Goal: Task Accomplishment & Management: Manage account settings

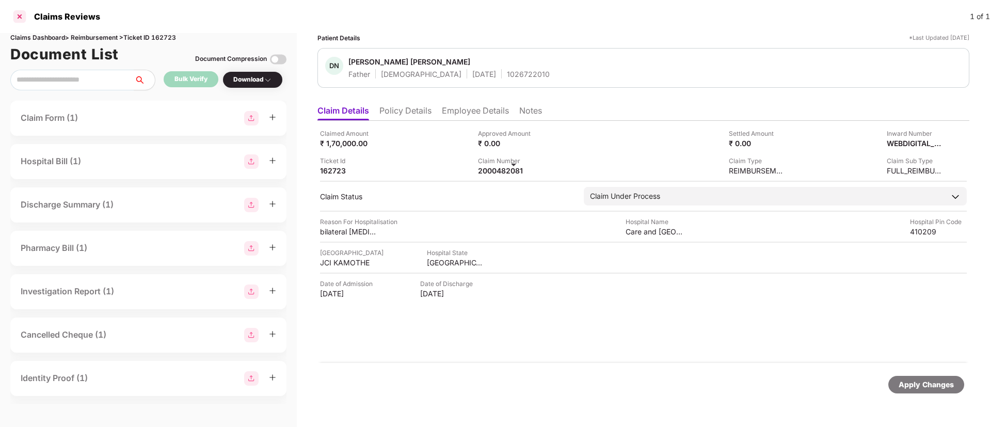
click at [20, 21] on div at bounding box center [19, 16] width 17 height 17
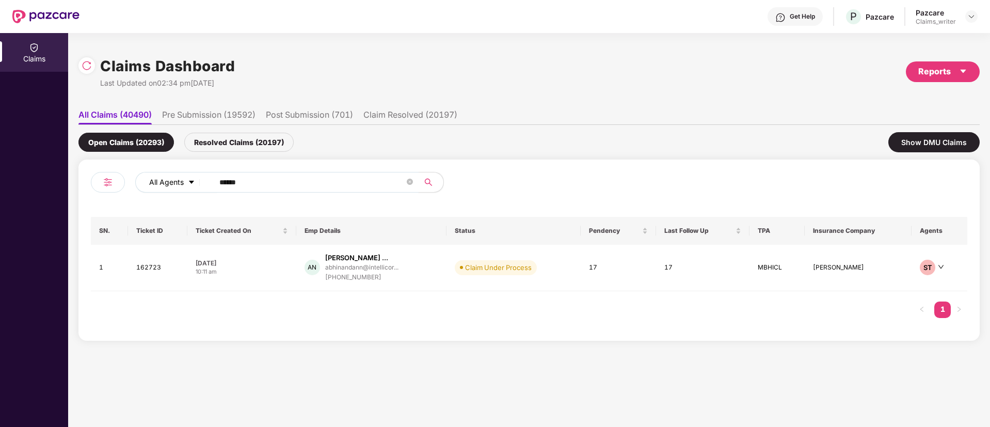
drag, startPoint x: 272, startPoint y: 182, endPoint x: 193, endPoint y: 186, distance: 78.6
click at [194, 186] on div "All Agents ******" at bounding box center [398, 182] width 526 height 21
paste input "text"
type input "******"
click at [149, 265] on td "161559" at bounding box center [157, 268] width 58 height 46
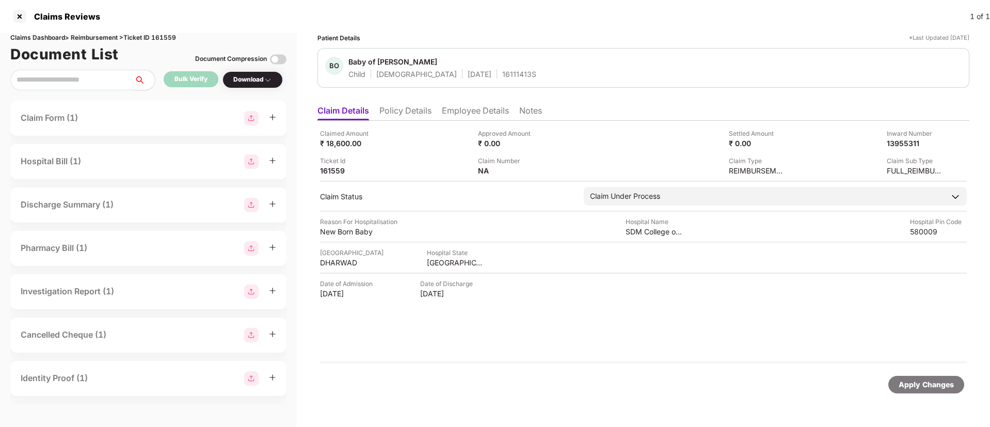
click at [531, 114] on li "Notes" at bounding box center [530, 112] width 23 height 15
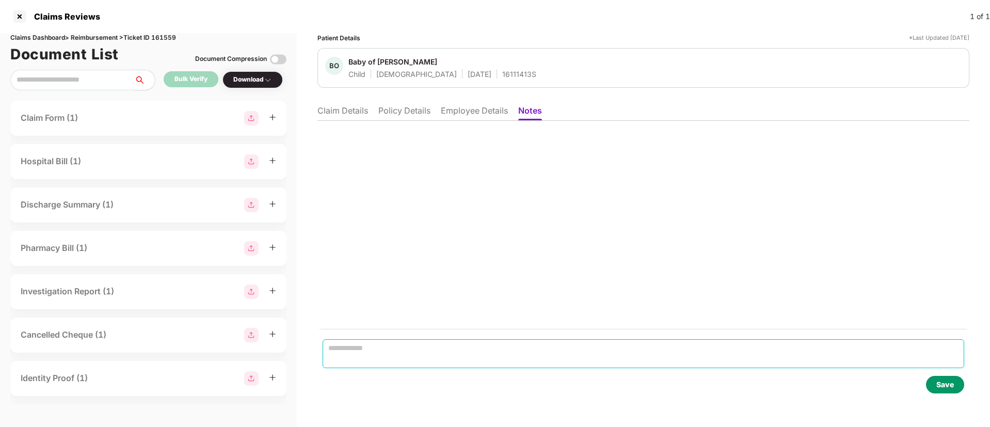
click at [372, 343] on textarea at bounding box center [644, 353] width 642 height 29
paste textarea "**********"
type textarea "**********"
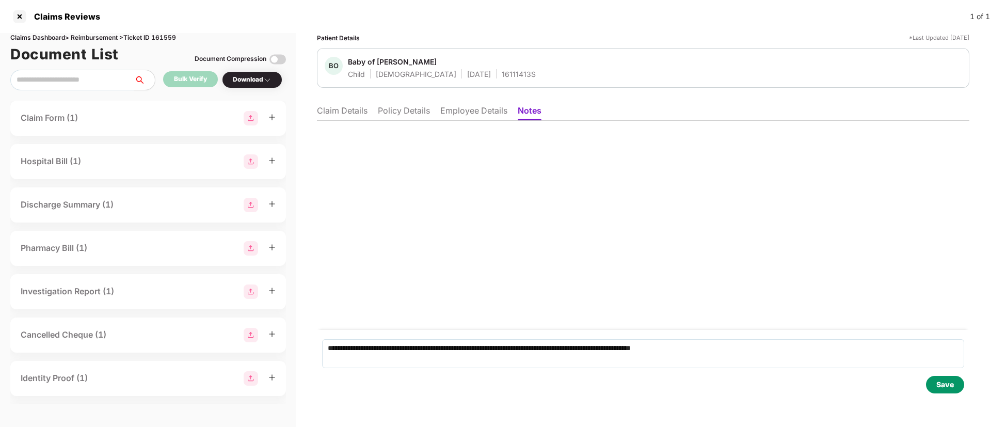
click at [938, 384] on div "Save" at bounding box center [946, 384] width 18 height 11
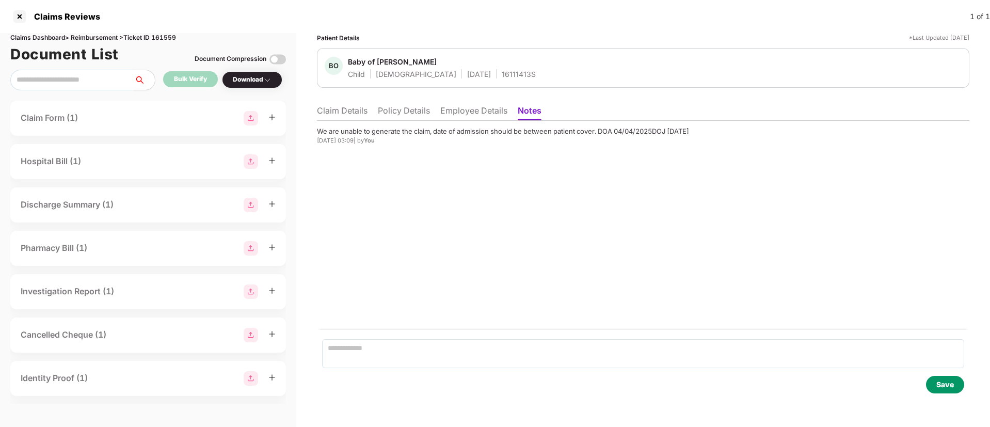
click at [352, 113] on li "Claim Details" at bounding box center [342, 112] width 51 height 15
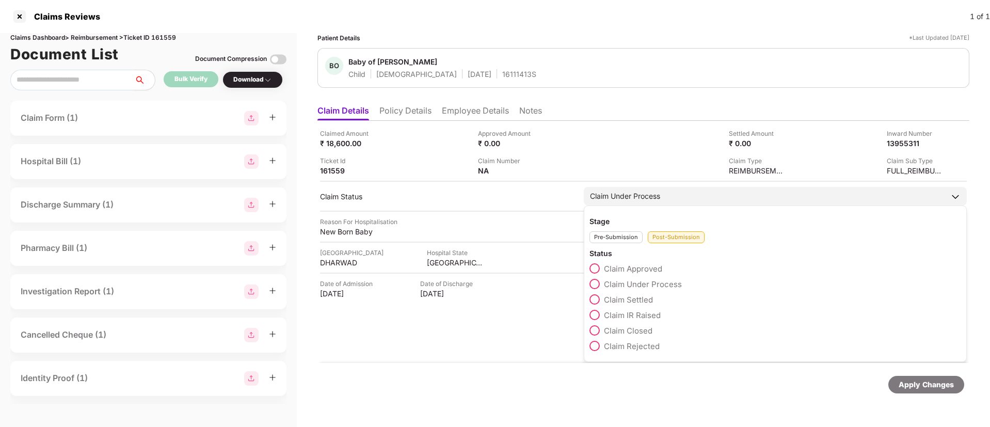
click at [598, 326] on span at bounding box center [595, 330] width 10 height 10
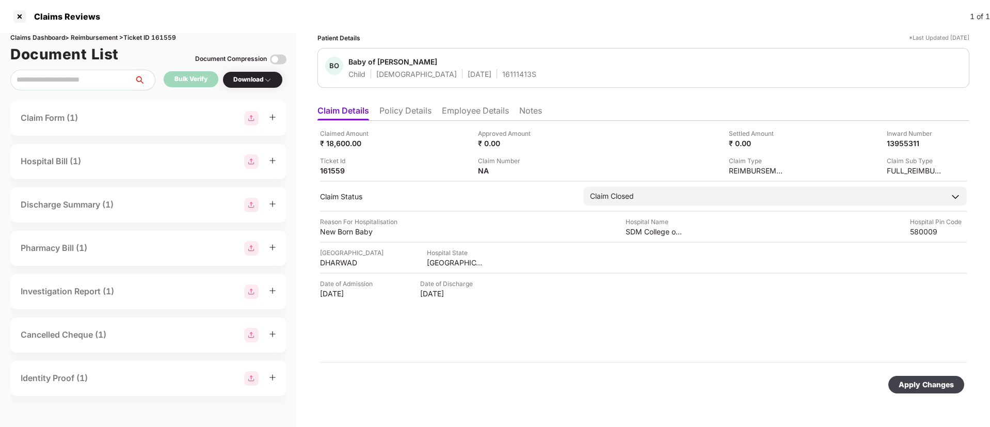
click at [931, 385] on div "Apply Changes" at bounding box center [926, 384] width 55 height 11
click at [21, 17] on div at bounding box center [19, 16] width 17 height 17
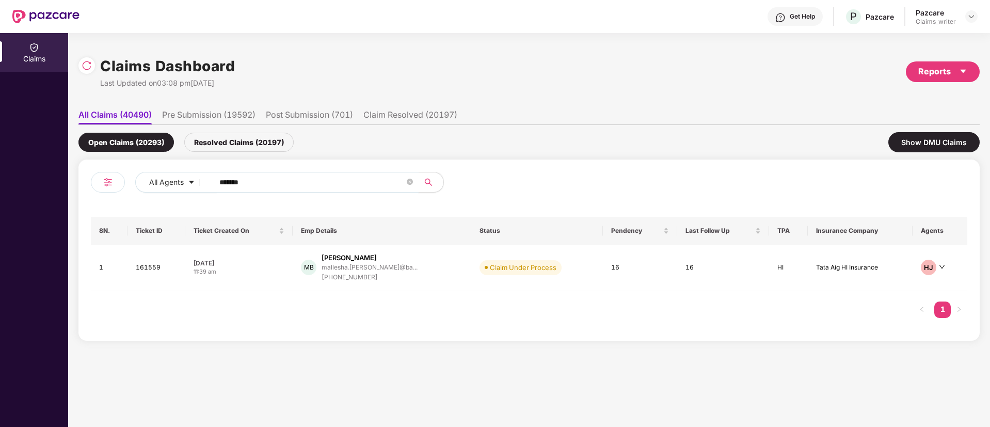
click at [252, 180] on input "******" at bounding box center [311, 182] width 185 height 15
type input "*"
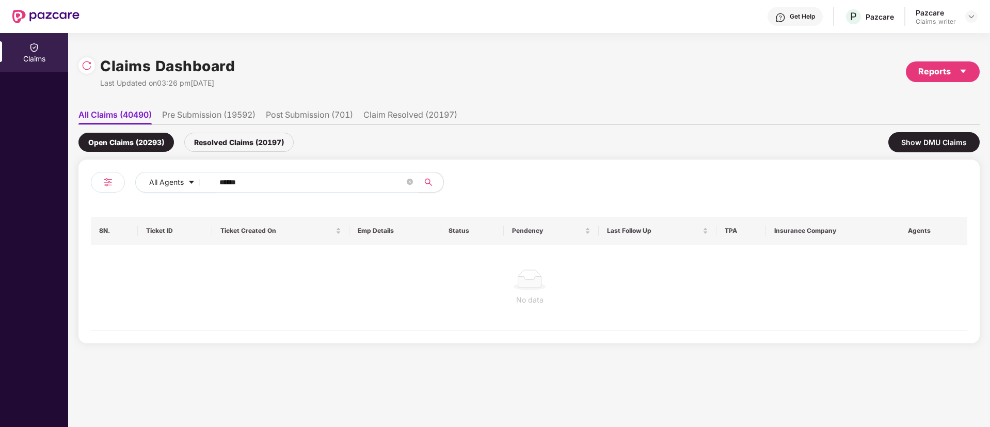
type input "******"
click at [221, 142] on div "Resolved Claims (20197)" at bounding box center [238, 142] width 109 height 19
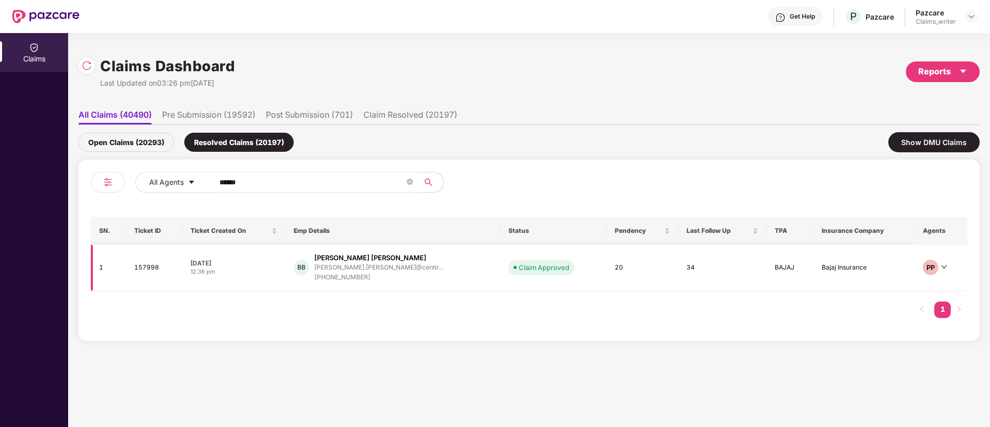
click at [151, 270] on td "157998" at bounding box center [154, 268] width 56 height 46
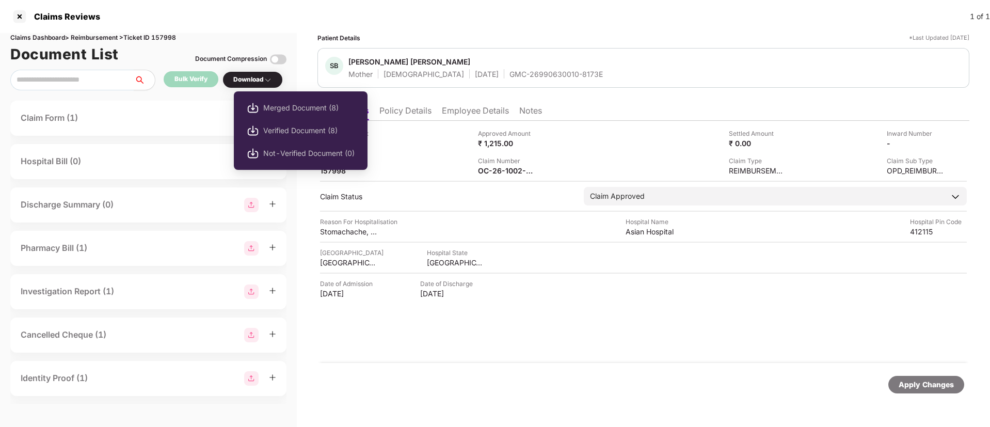
click at [249, 82] on div "Download" at bounding box center [252, 80] width 39 height 10
click at [256, 83] on div "Download" at bounding box center [252, 80] width 39 height 10
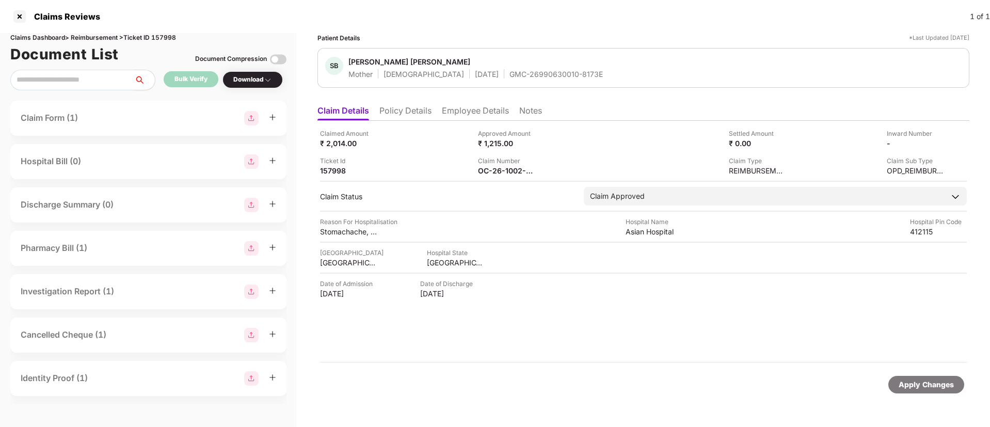
click at [252, 85] on div "Download" at bounding box center [253, 79] width 60 height 17
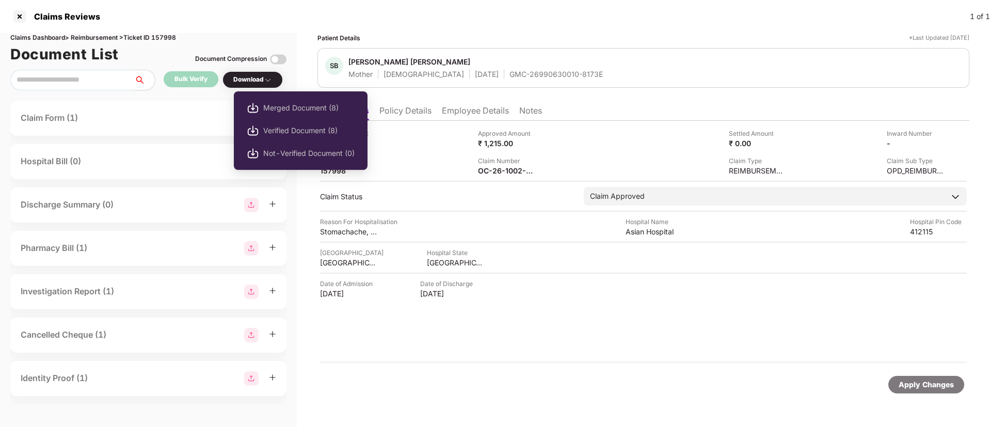
click at [253, 83] on div "Download" at bounding box center [252, 80] width 39 height 10
click at [255, 82] on div "Download" at bounding box center [252, 80] width 39 height 10
click at [259, 83] on div "Download" at bounding box center [252, 80] width 39 height 10
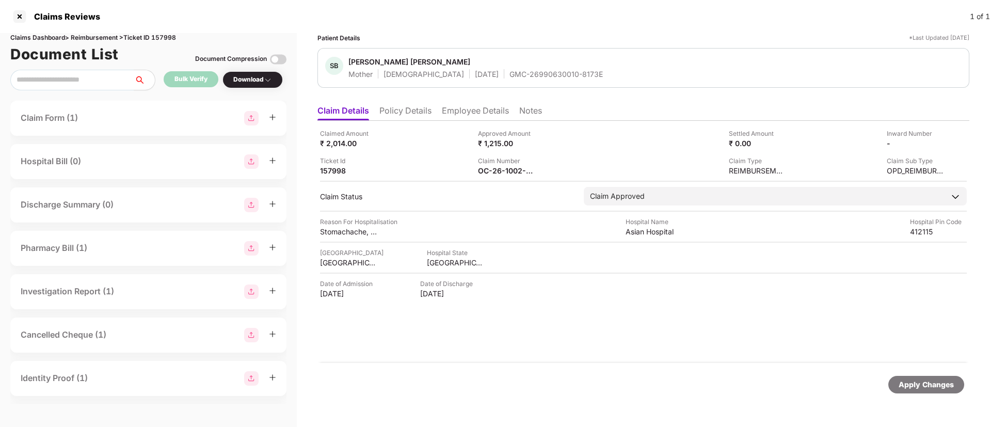
click at [259, 83] on div "Download" at bounding box center [252, 80] width 39 height 10
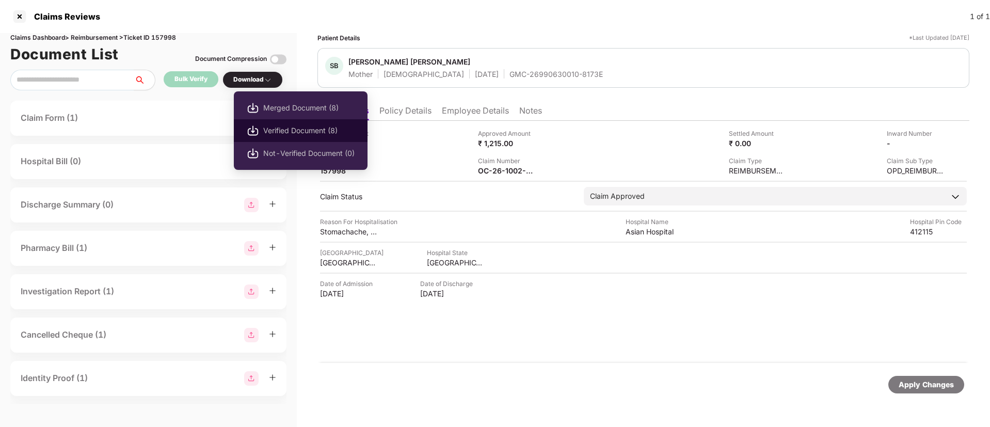
click at [264, 128] on span "Verified Document (8)" at bounding box center [308, 130] width 91 height 11
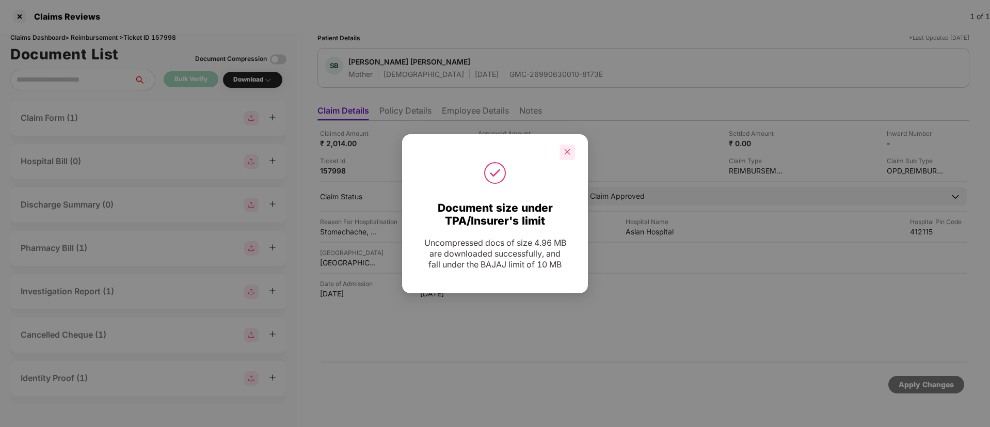
click at [566, 149] on icon "close" at bounding box center [567, 151] width 7 height 7
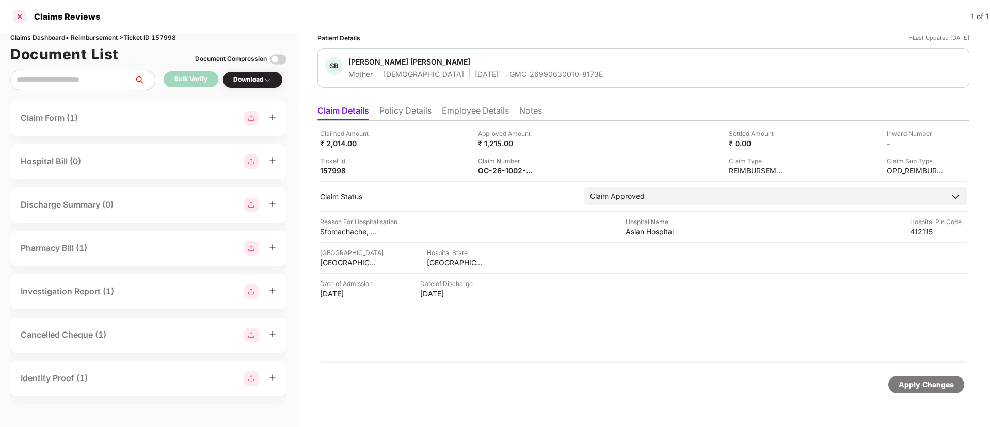
click at [20, 22] on div at bounding box center [19, 16] width 17 height 17
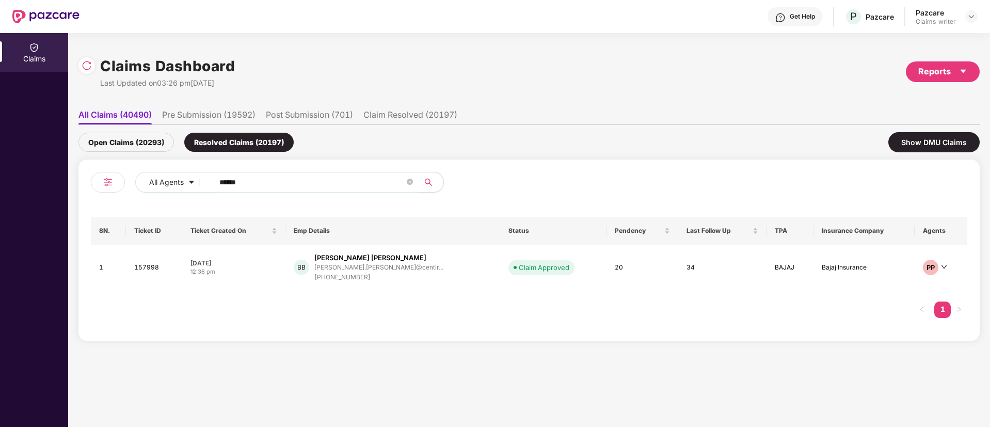
drag, startPoint x: 267, startPoint y: 180, endPoint x: 213, endPoint y: 182, distance: 54.2
click at [213, 182] on span "******" at bounding box center [313, 182] width 212 height 21
click at [152, 136] on div "Open Claims (20293)" at bounding box center [126, 142] width 96 height 19
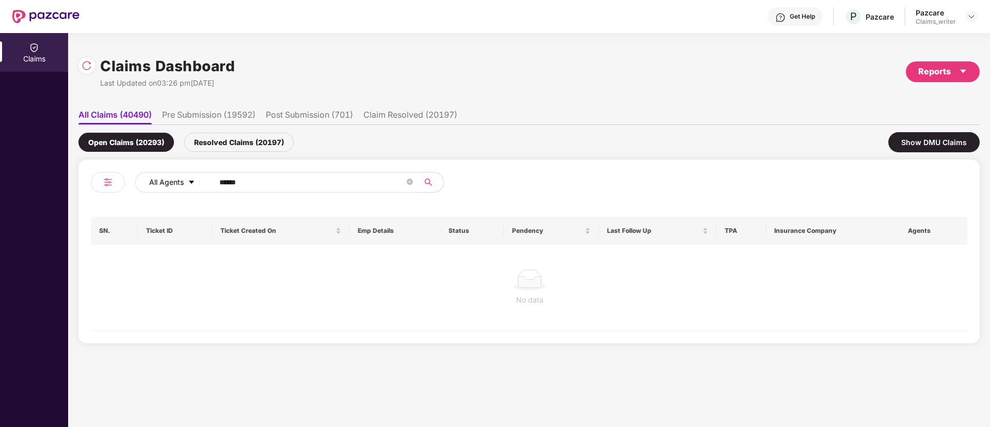
drag, startPoint x: 264, startPoint y: 186, endPoint x: 204, endPoint y: 182, distance: 60.1
click at [204, 182] on div "All Agents ******" at bounding box center [398, 182] width 526 height 21
paste input "text"
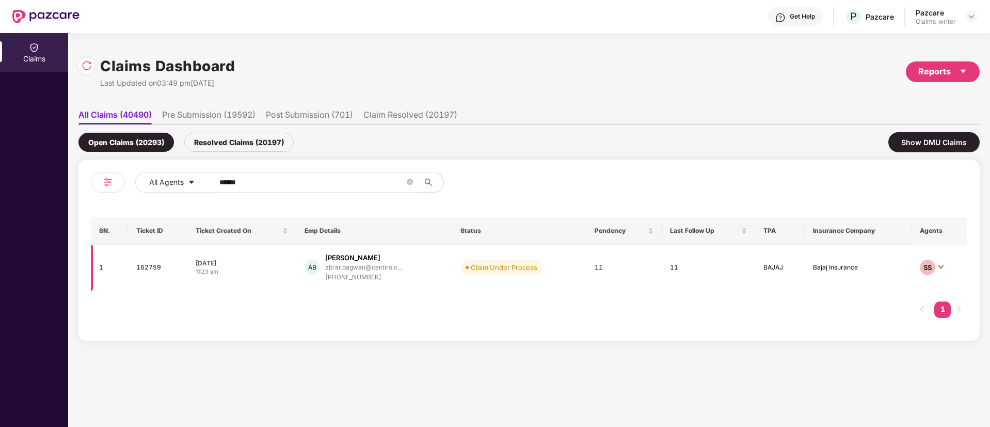
type input "******"
click at [149, 270] on td "162759" at bounding box center [157, 268] width 59 height 46
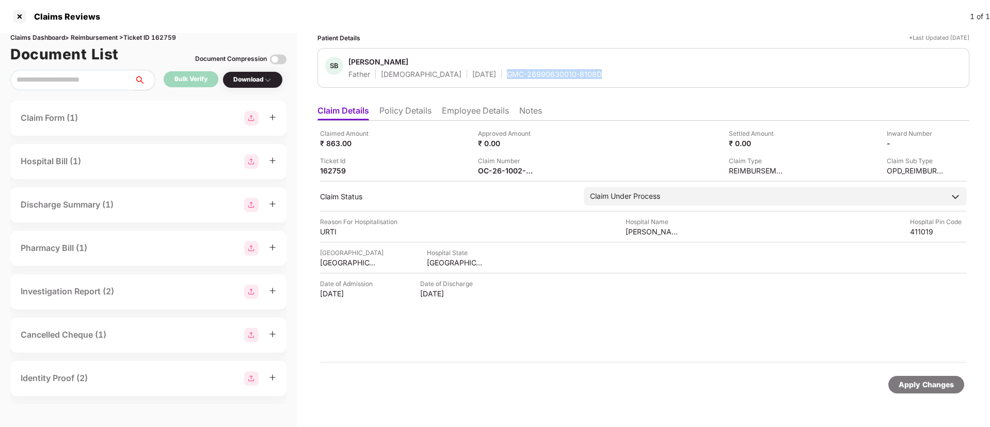
drag, startPoint x: 463, startPoint y: 75, endPoint x: 562, endPoint y: 71, distance: 99.2
click at [562, 71] on div "SB Shoukat Bagwan Father Male 01 June 1966 GMC-26990630010-8108D" at bounding box center [643, 68] width 637 height 22
copy div "GMC-26990630010-8108D"
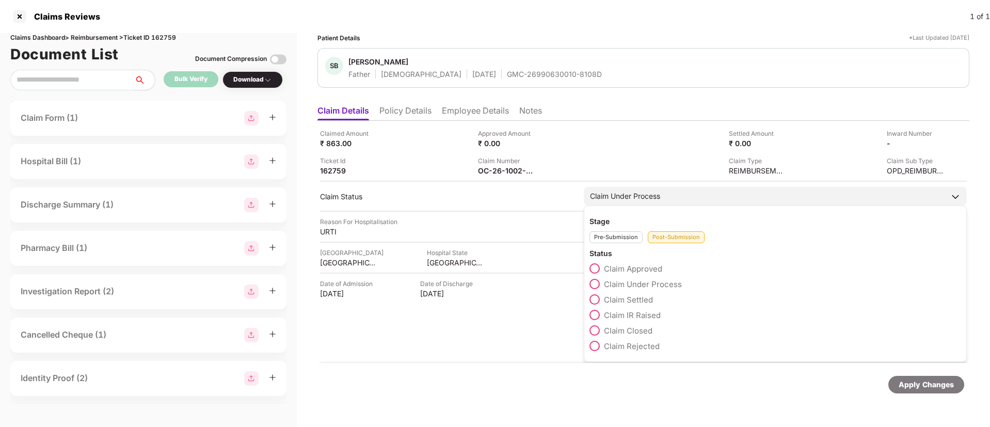
click at [598, 267] on span at bounding box center [595, 268] width 10 height 10
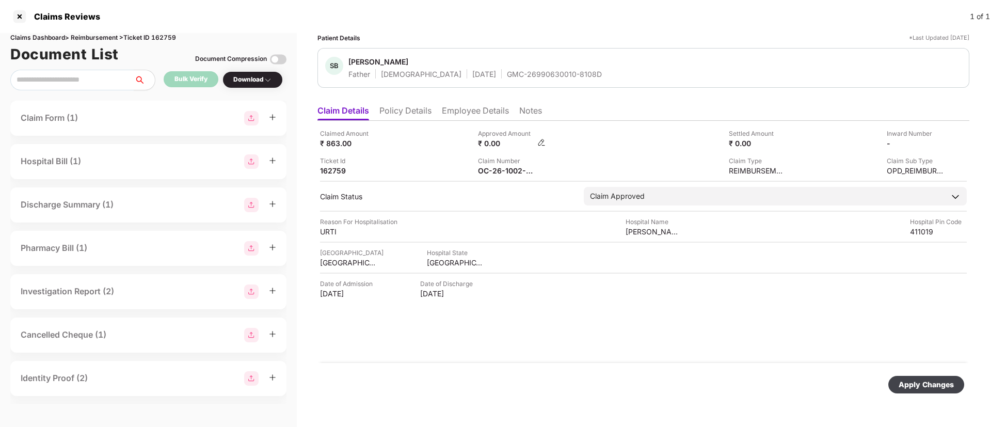
click at [540, 139] on img at bounding box center [541, 142] width 8 height 8
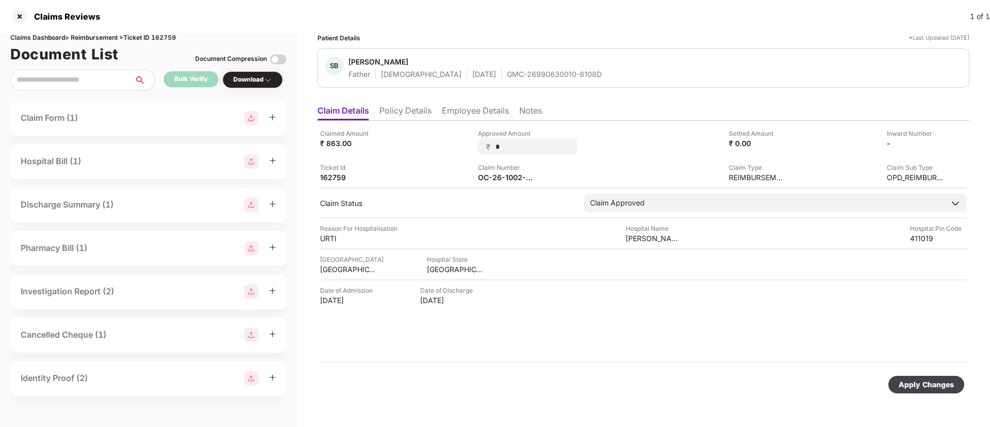
drag, startPoint x: 516, startPoint y: 147, endPoint x: 477, endPoint y: 139, distance: 40.4
click at [477, 139] on div "Claimed Amount ₹ 863.00 Approved Amount ₹ * Settled Amount ₹ 0.00 Inward Number…" at bounding box center [643, 156] width 647 height 54
type input "***"
click at [917, 382] on div "Apply Changes" at bounding box center [926, 384] width 55 height 11
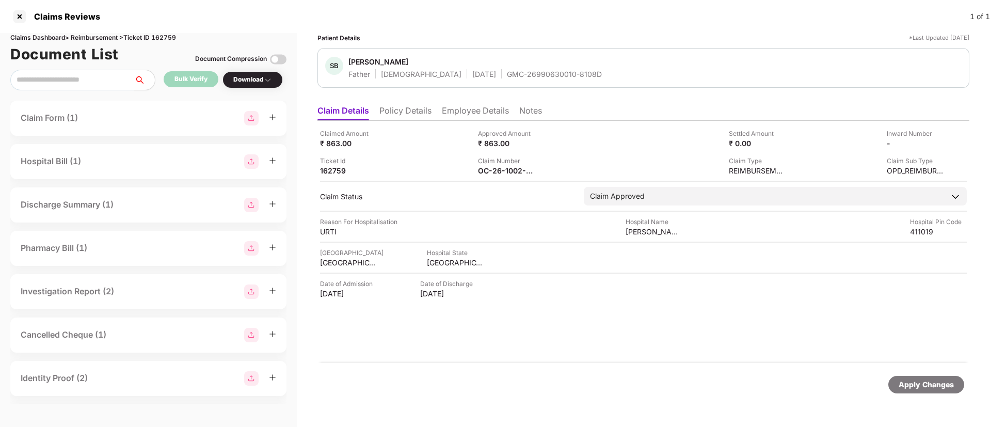
click at [450, 115] on li "Employee Details" at bounding box center [475, 112] width 67 height 15
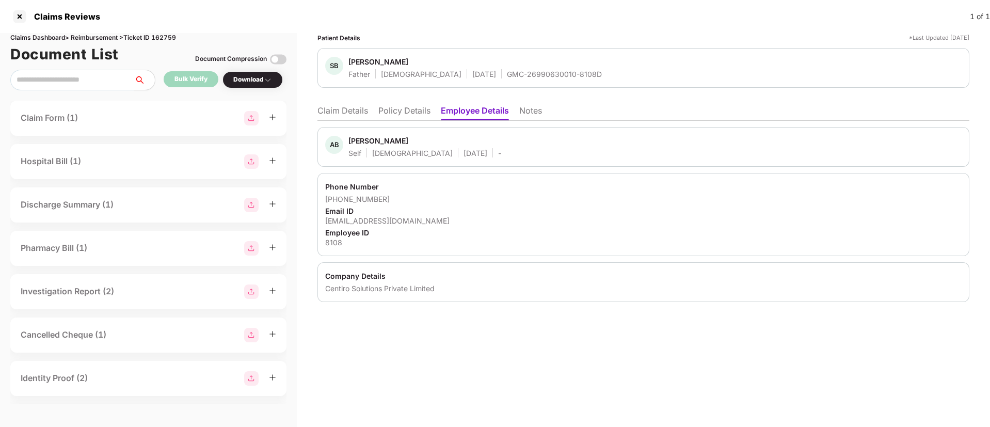
click at [331, 113] on li "Claim Details" at bounding box center [343, 112] width 51 height 15
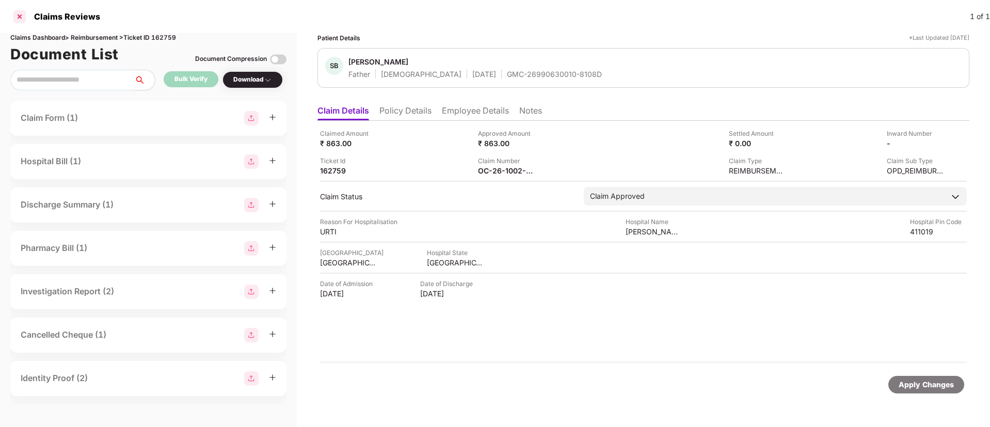
click at [19, 18] on div at bounding box center [19, 16] width 17 height 17
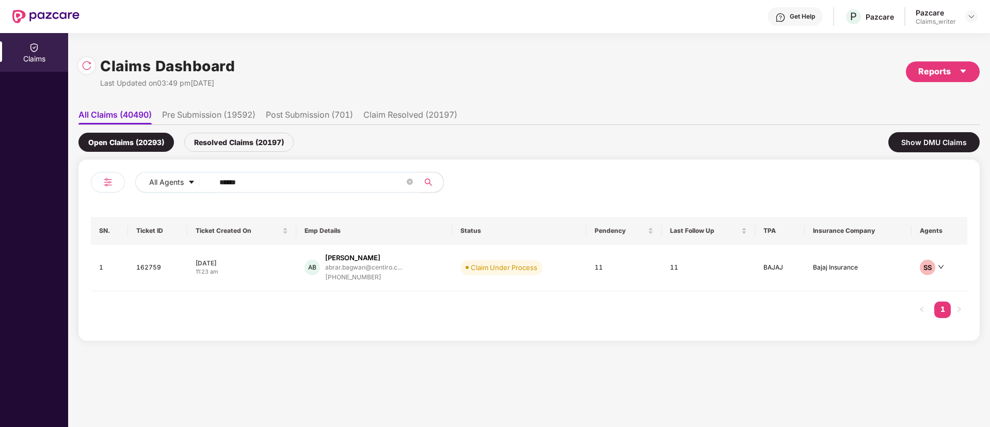
drag, startPoint x: 264, startPoint y: 182, endPoint x: 210, endPoint y: 181, distance: 54.2
click at [210, 181] on span "******" at bounding box center [313, 182] width 212 height 21
paste input "text"
type input "******"
click at [144, 268] on td "162792" at bounding box center [159, 268] width 60 height 46
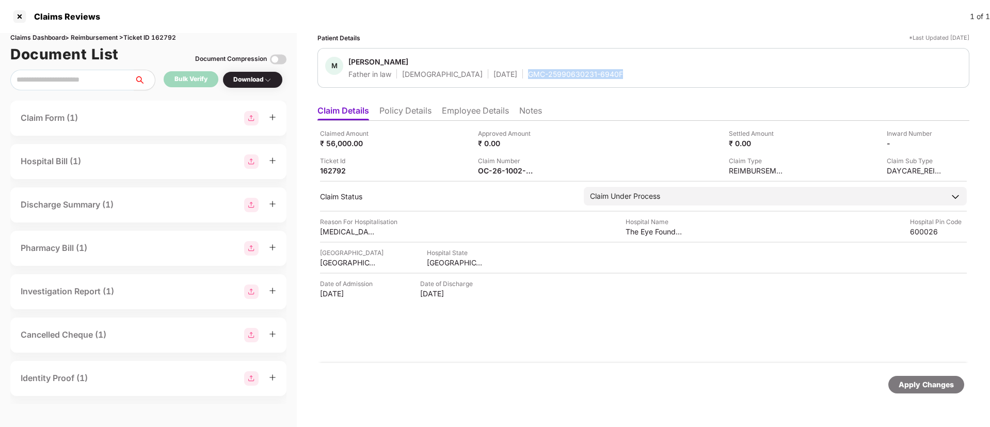
drag, startPoint x: 488, startPoint y: 75, endPoint x: 611, endPoint y: 74, distance: 122.9
click at [611, 74] on div "M Muralimohan Father in law Male 01 June 1960 GMC-25990630231-6940F" at bounding box center [643, 68] width 637 height 22
copy div "GMC-25990630231-6940F"
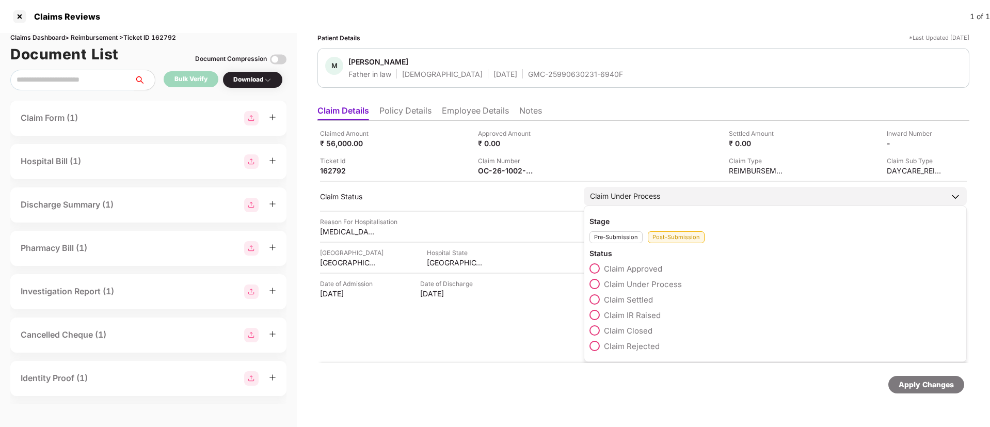
click at [594, 269] on span at bounding box center [595, 268] width 10 height 10
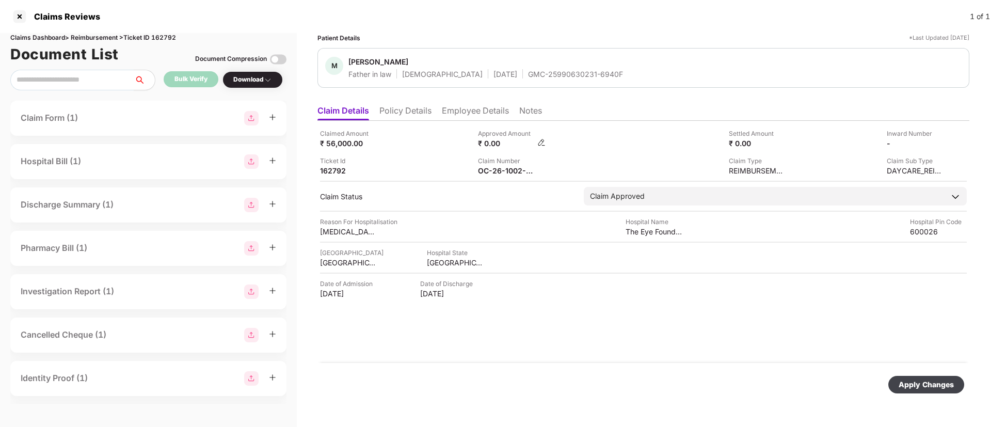
click at [544, 142] on img at bounding box center [541, 142] width 8 height 8
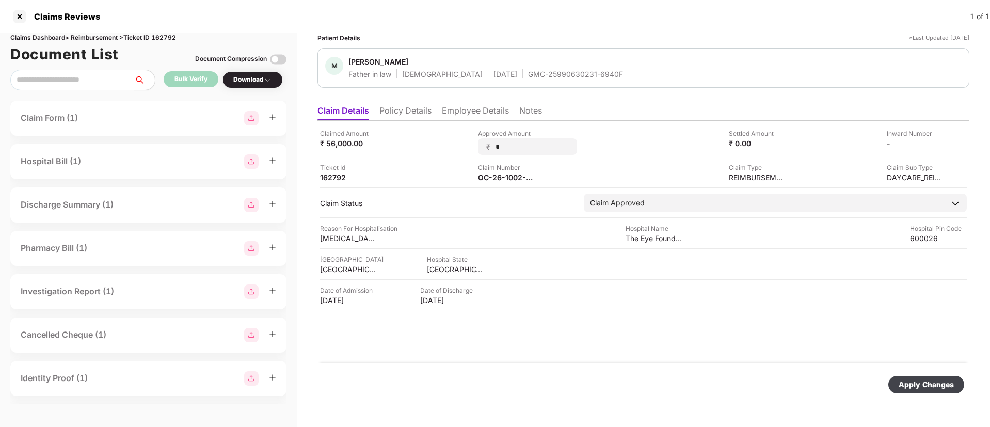
drag, startPoint x: 515, startPoint y: 145, endPoint x: 470, endPoint y: 143, distance: 45.0
click at [471, 143] on div "Claimed Amount ₹ 56,000.00 Approved Amount ₹ * Settled Amount ₹ 0.00 Inward Num…" at bounding box center [643, 156] width 647 height 54
type input "*****"
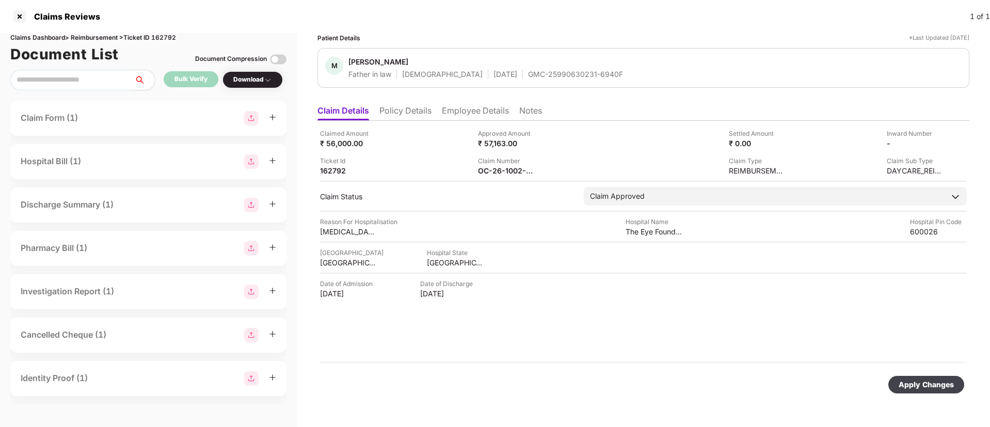
click at [922, 379] on div "Apply Changes" at bounding box center [926, 384] width 55 height 11
click at [964, 374] on icon "close" at bounding box center [962, 376] width 7 height 7
click at [465, 116] on li "Employee Details" at bounding box center [475, 112] width 67 height 15
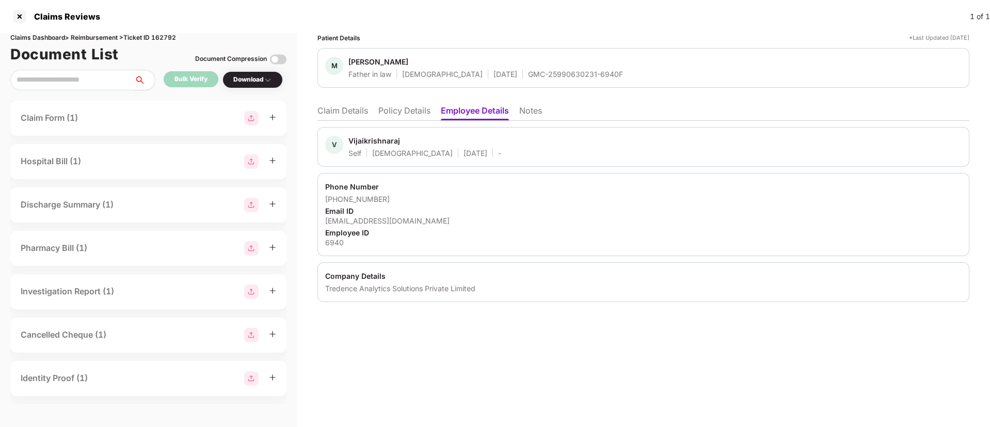
click at [327, 112] on li "Claim Details" at bounding box center [343, 112] width 51 height 15
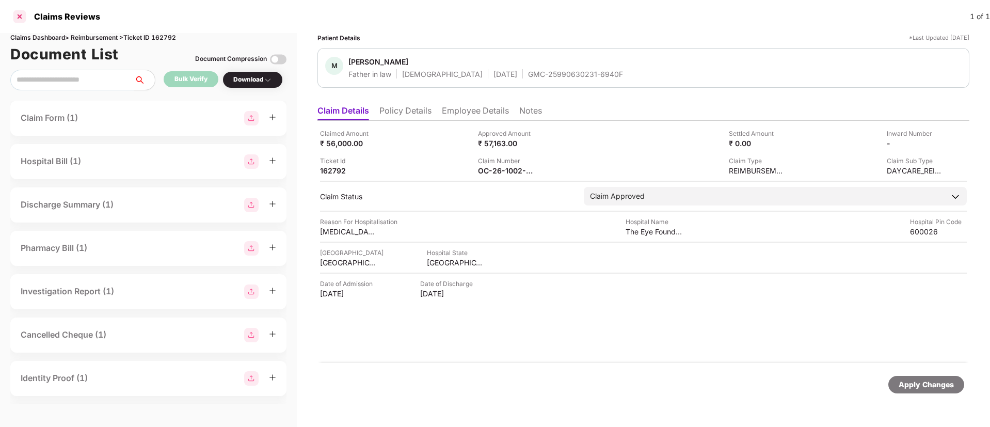
click at [22, 16] on div at bounding box center [19, 16] width 17 height 17
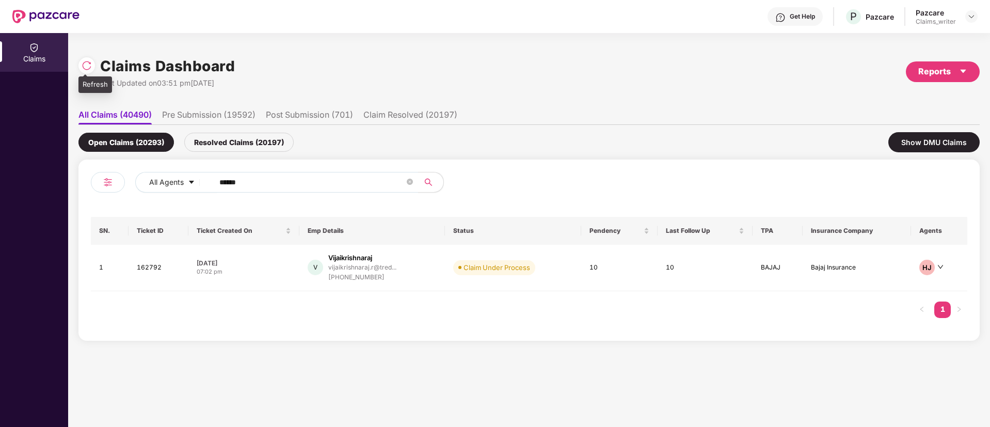
click at [84, 67] on img at bounding box center [87, 65] width 10 height 10
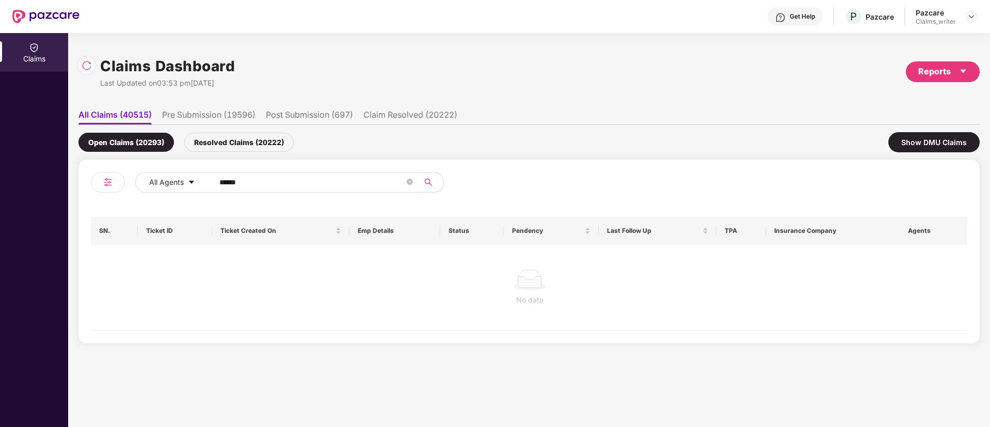
click at [239, 145] on div "Resolved Claims (20222)" at bounding box center [238, 142] width 109 height 19
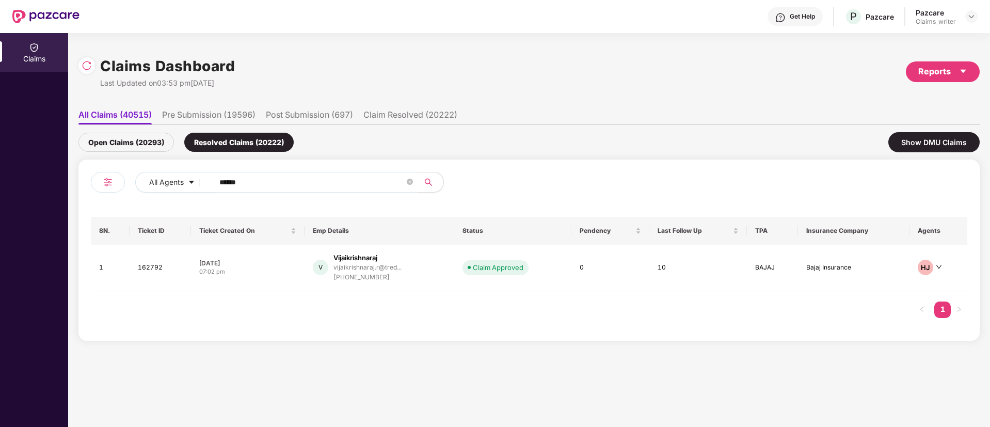
click at [257, 182] on input "******" at bounding box center [311, 182] width 185 height 15
click at [158, 146] on div "Open Claims (20293)" at bounding box center [126, 142] width 96 height 19
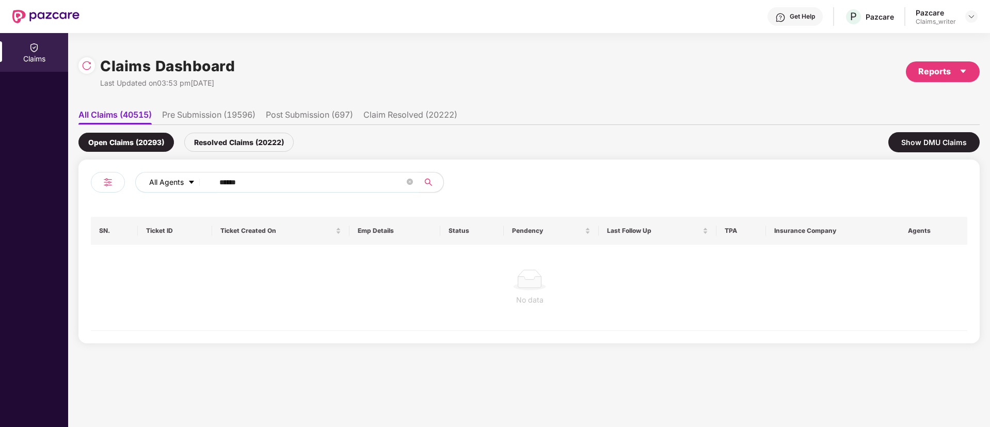
drag, startPoint x: 262, startPoint y: 188, endPoint x: 202, endPoint y: 182, distance: 60.7
click at [202, 182] on div "All Agents ******" at bounding box center [398, 182] width 526 height 21
paste input "text"
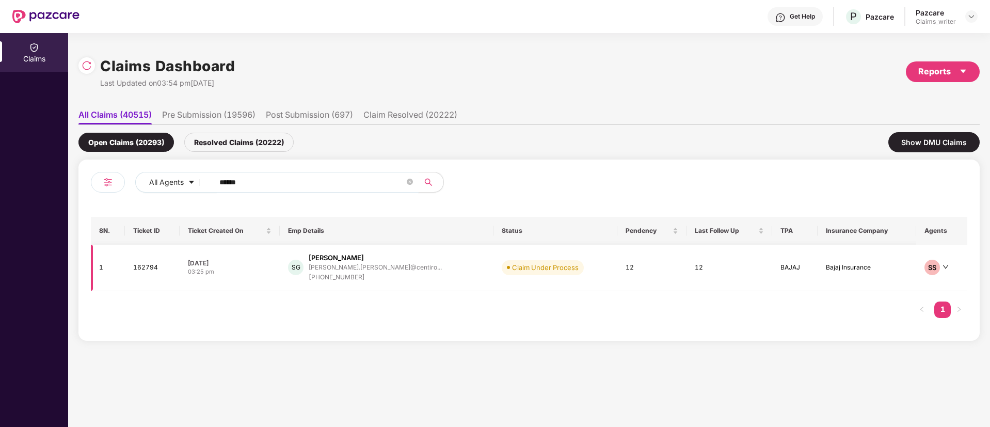
type input "******"
click at [146, 269] on td "162794" at bounding box center [152, 268] width 54 height 46
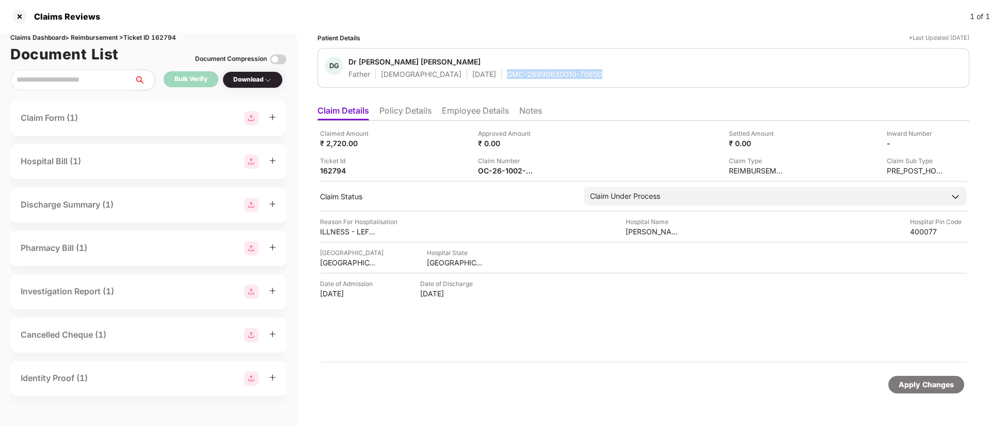
drag, startPoint x: 471, startPoint y: 72, endPoint x: 562, endPoint y: 72, distance: 91.4
click at [562, 72] on div "DG Dr Girish Laxmidas Gesota Father Male 02 Dec 1965 GMC-26990630010-7065D" at bounding box center [643, 68] width 637 height 22
copy div "GMC-26990630010-7065D"
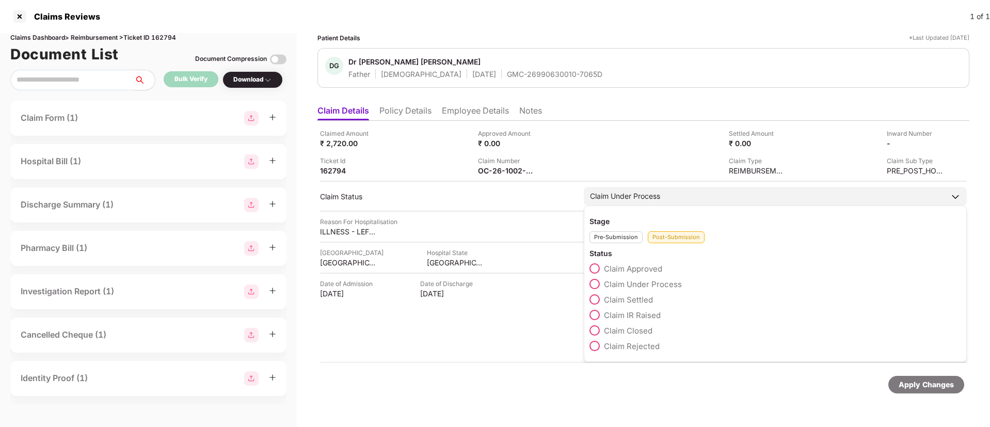
click at [597, 267] on span at bounding box center [595, 268] width 10 height 10
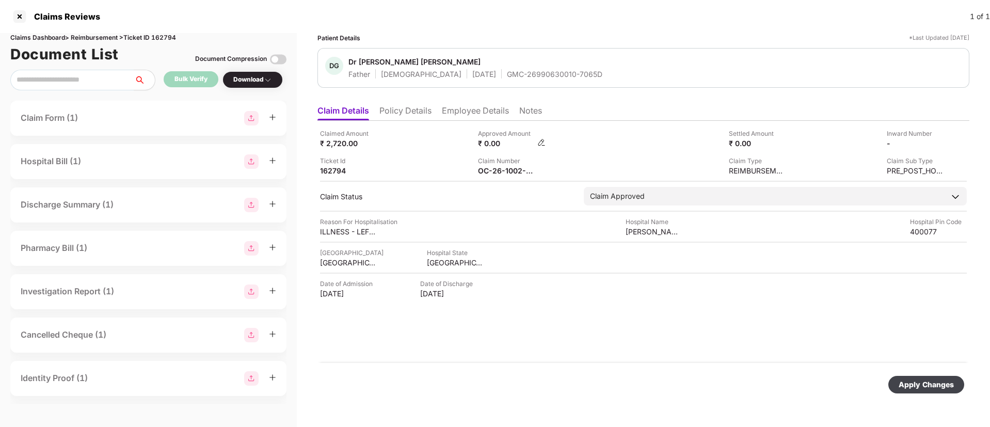
click at [537, 141] on img at bounding box center [541, 142] width 8 height 8
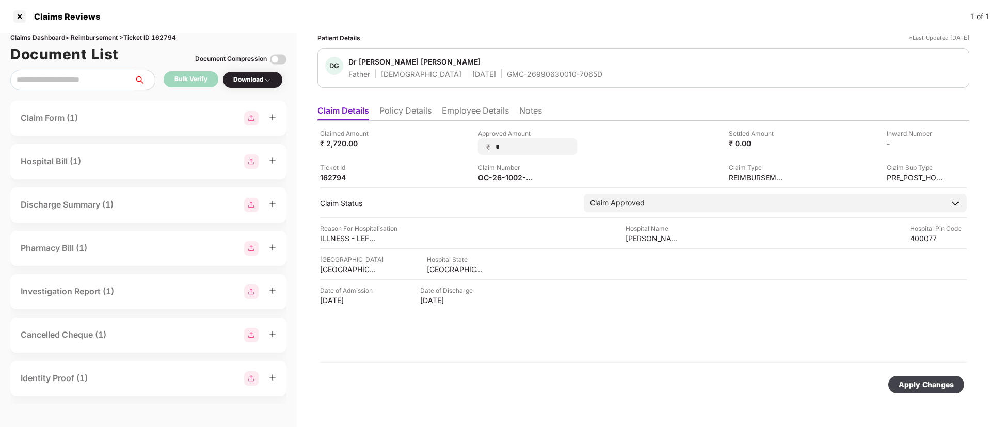
drag, startPoint x: 511, startPoint y: 151, endPoint x: 470, endPoint y: 146, distance: 40.7
click at [470, 146] on div "Claimed Amount ₹ 2,720.00 Approved Amount ₹ * Settled Amount ₹ 0.00 Inward Numb…" at bounding box center [643, 156] width 647 height 54
type input "****"
click at [909, 380] on div "Apply Changes" at bounding box center [926, 384] width 55 height 11
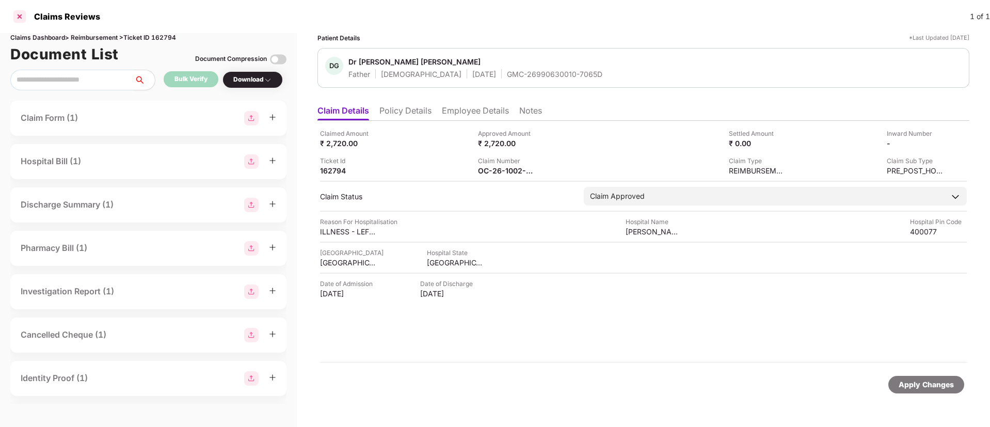
click at [22, 19] on div at bounding box center [19, 16] width 17 height 17
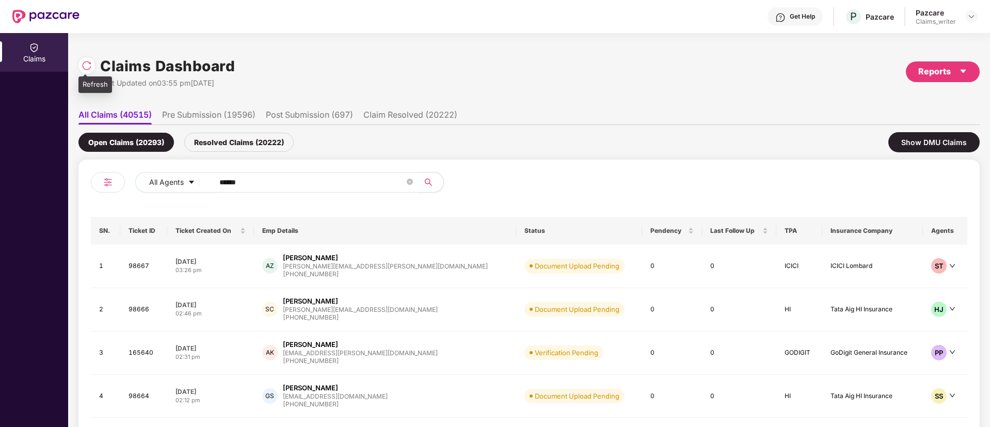
click at [85, 59] on div at bounding box center [86, 65] width 17 height 17
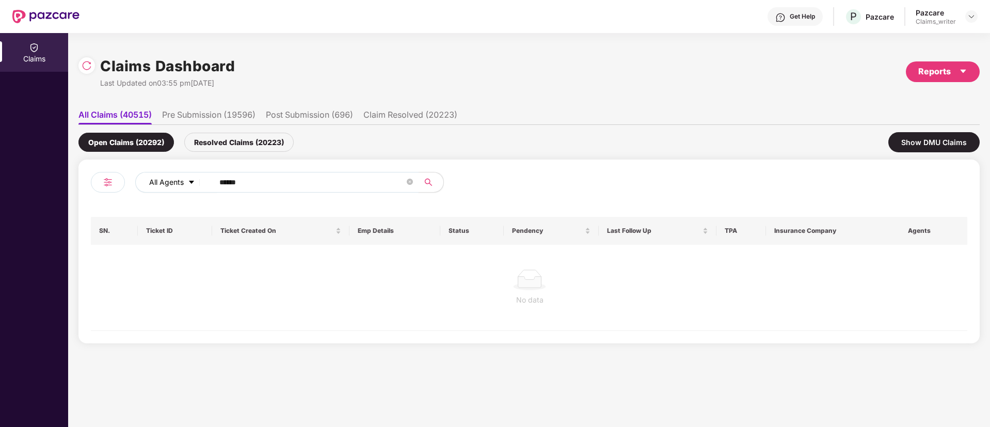
drag, startPoint x: 260, startPoint y: 183, endPoint x: 200, endPoint y: 181, distance: 59.4
click at [201, 181] on div "All Agents ******" at bounding box center [398, 182] width 526 height 21
paste input "text"
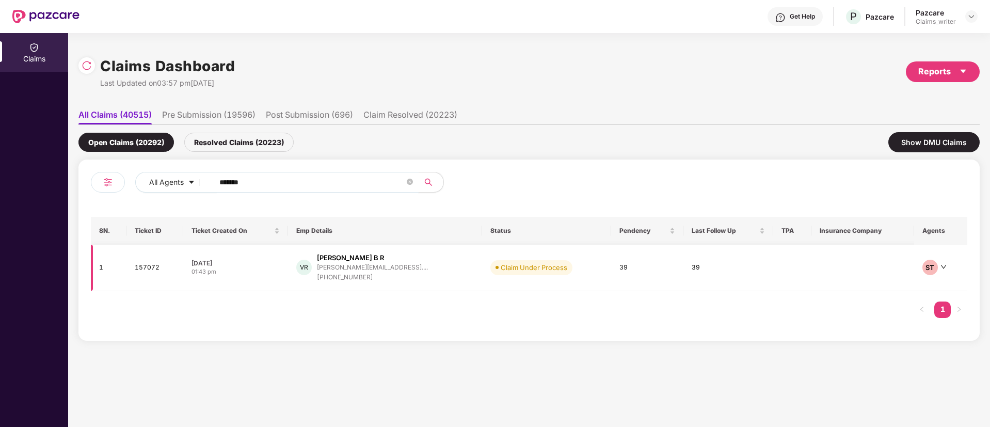
type input "******"
click at [142, 269] on td "157072" at bounding box center [154, 268] width 57 height 46
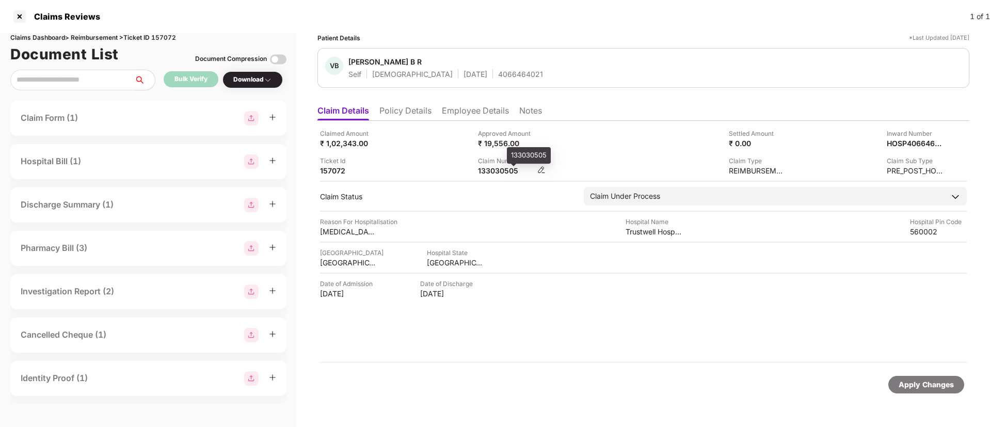
click at [495, 170] on div "133030505" at bounding box center [506, 171] width 57 height 10
copy div "133030505"
click at [22, 16] on div at bounding box center [19, 16] width 17 height 17
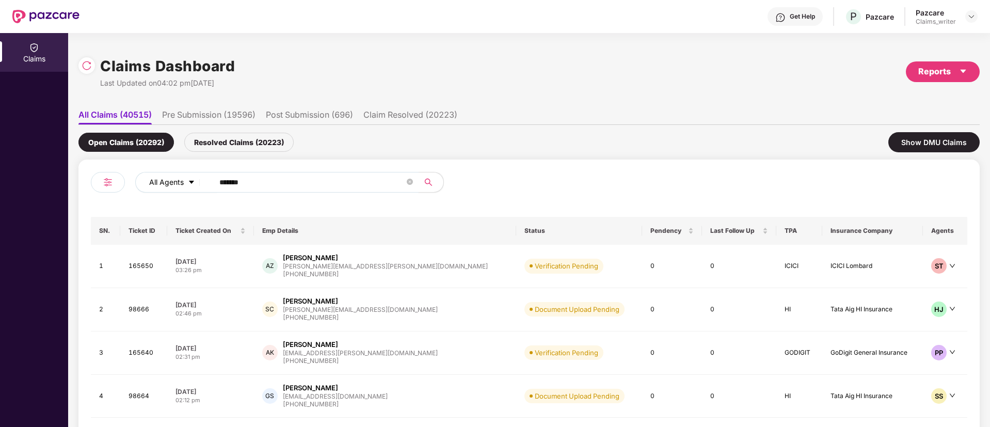
drag, startPoint x: 257, startPoint y: 180, endPoint x: 175, endPoint y: 178, distance: 82.1
click at [175, 178] on div "All Agents ******" at bounding box center [398, 182] width 526 height 21
paste input "text"
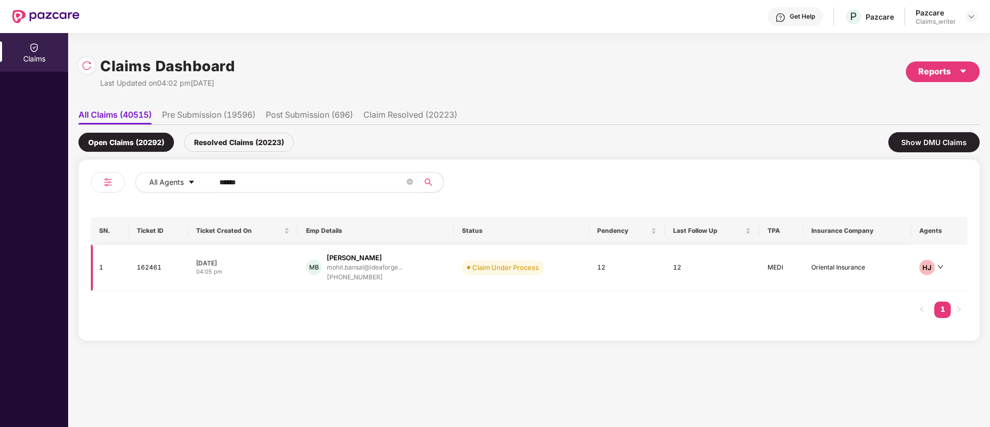
type input "******"
click at [156, 266] on td "162461" at bounding box center [158, 268] width 59 height 46
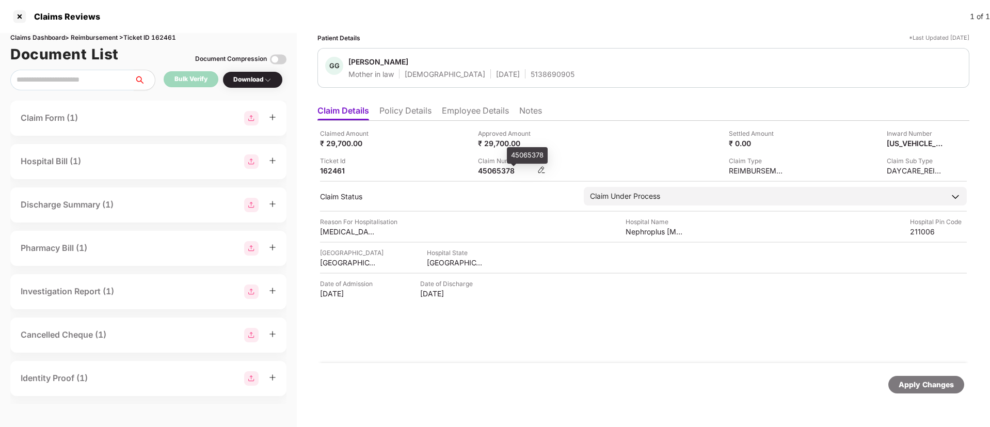
click at [497, 173] on div "45065378" at bounding box center [506, 171] width 57 height 10
copy div "45065378"
click at [27, 17] on div at bounding box center [19, 16] width 17 height 17
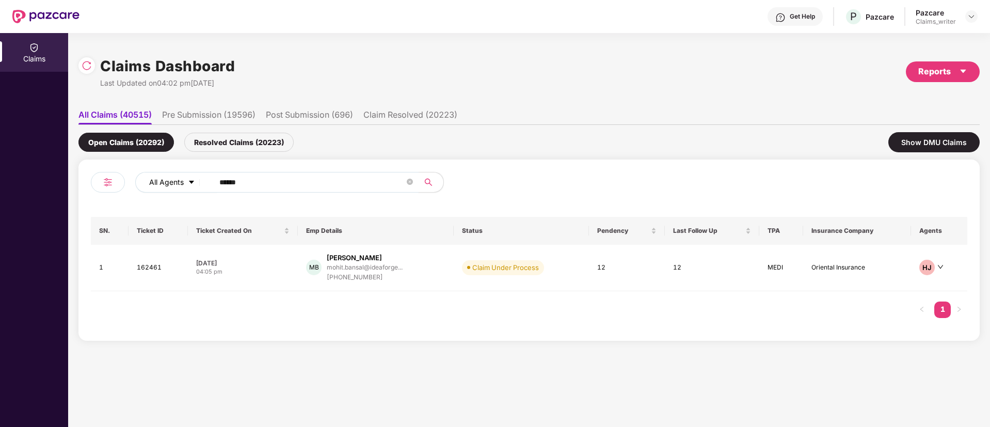
drag, startPoint x: 275, startPoint y: 181, endPoint x: 183, endPoint y: 183, distance: 91.4
click at [183, 183] on div "All Agents ******" at bounding box center [398, 182] width 526 height 21
paste input "text"
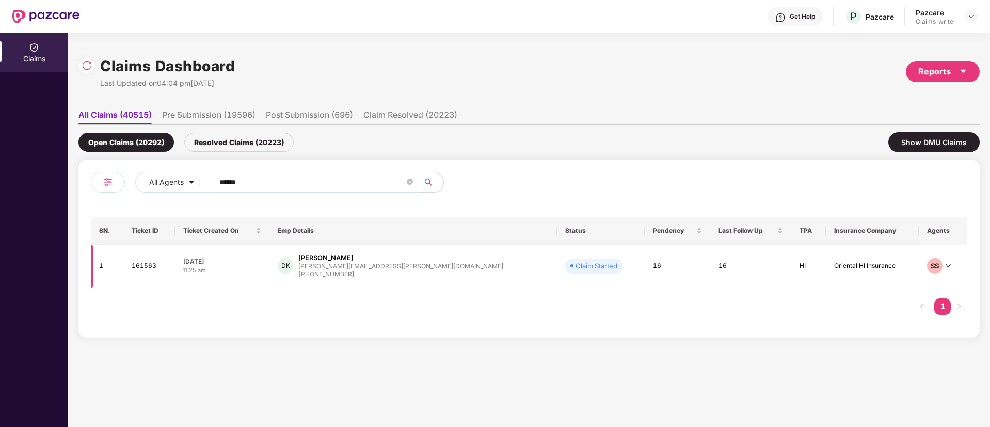
type input "******"
click at [151, 267] on td "161563" at bounding box center [149, 266] width 52 height 43
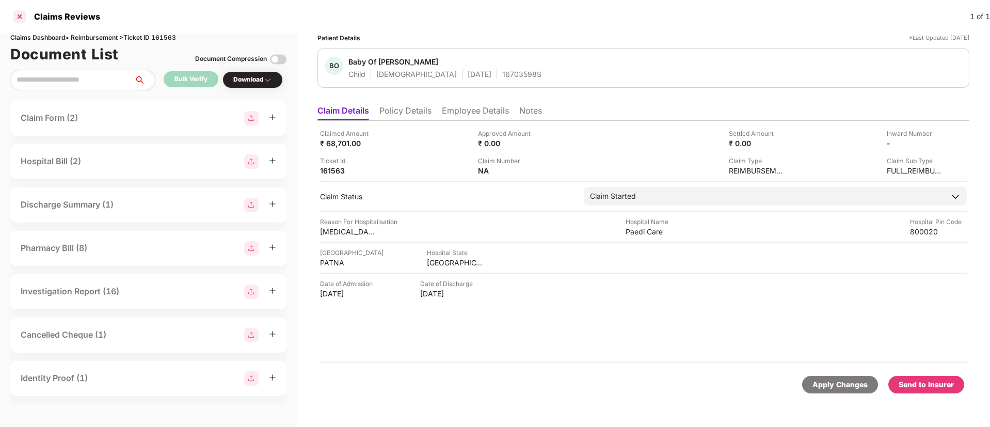
click at [25, 18] on div at bounding box center [19, 16] width 17 height 17
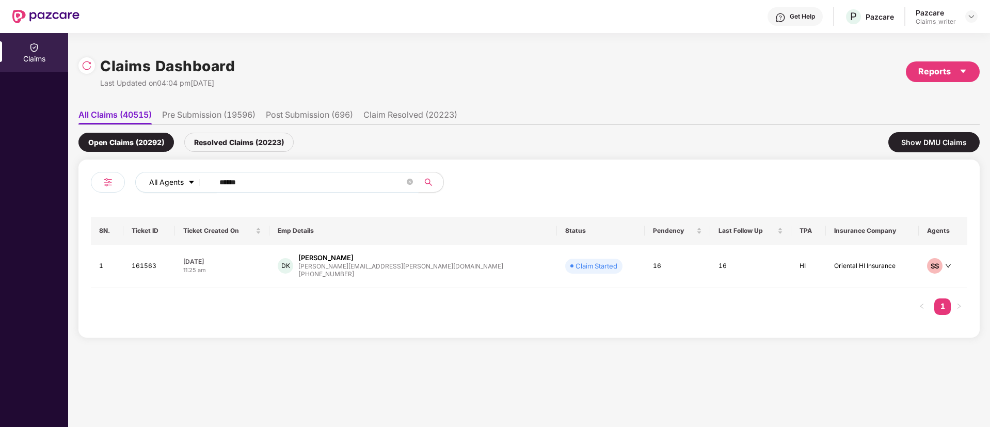
paste input "text"
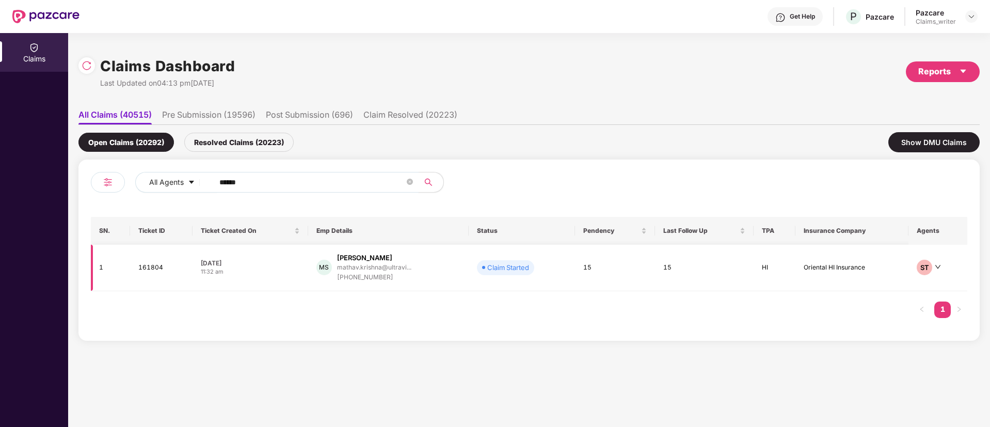
drag, startPoint x: 253, startPoint y: 180, endPoint x: 152, endPoint y: 268, distance: 134.3
click at [152, 268] on div "All Agents ****** SN. Ticket ID Ticket Created On Emp Details Status Pendency L…" at bounding box center [529, 250] width 877 height 156
type input "******"
click at [156, 268] on td "161804" at bounding box center [161, 268] width 62 height 46
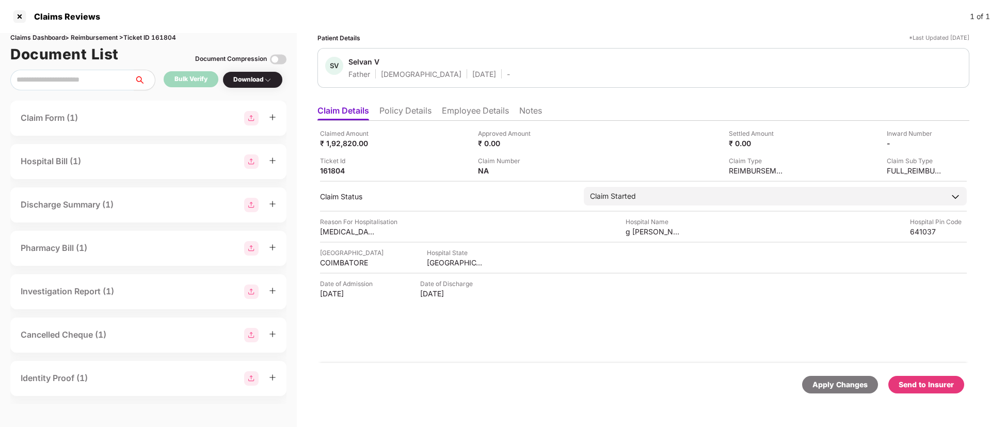
click at [459, 105] on li "Employee Details" at bounding box center [475, 112] width 67 height 15
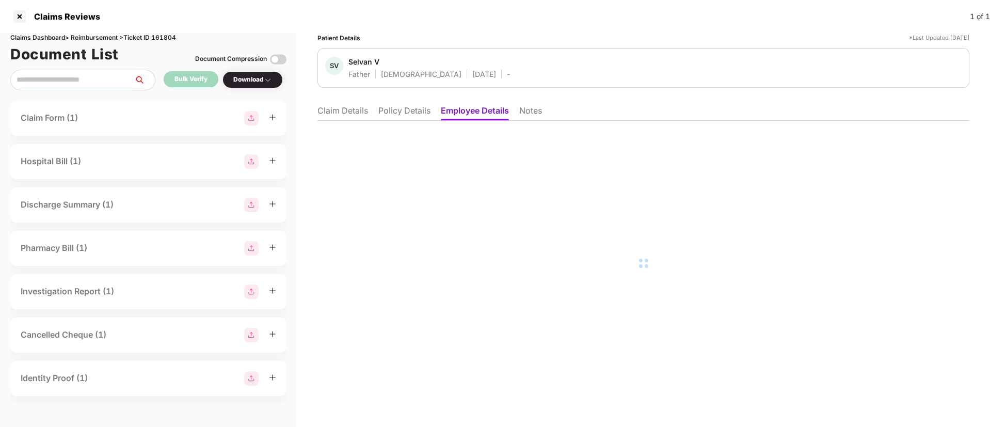
click at [458, 112] on li "Employee Details" at bounding box center [475, 112] width 68 height 15
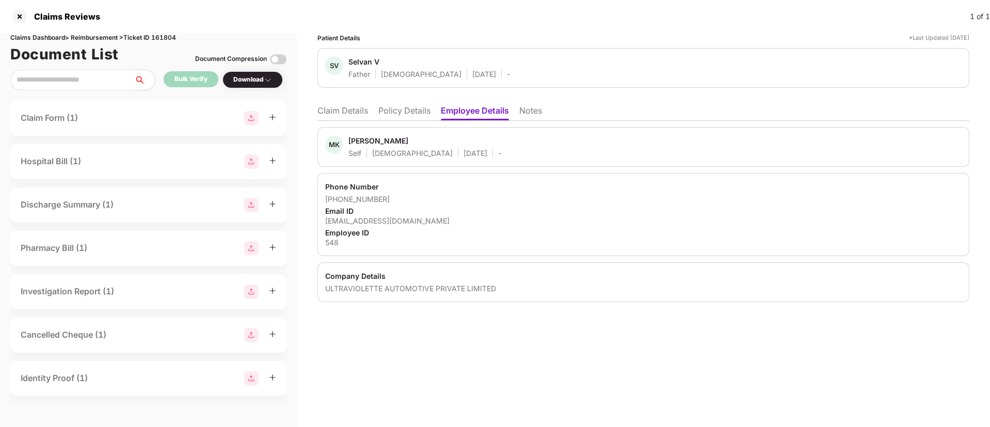
click at [533, 113] on li "Notes" at bounding box center [530, 112] width 23 height 15
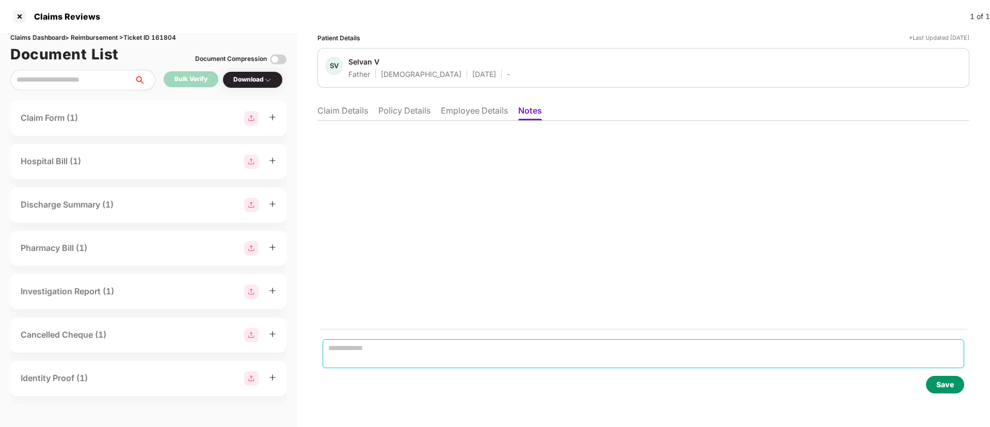
click at [369, 343] on textarea at bounding box center [644, 353] width 642 height 29
paste textarea "**********"
type textarea "**********"
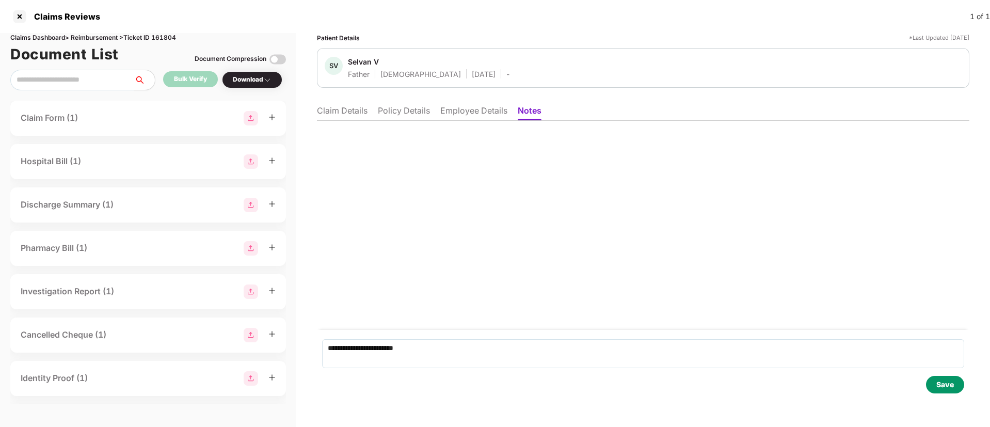
click at [946, 390] on div "Save" at bounding box center [946, 384] width 18 height 11
click at [345, 114] on li "Claim Details" at bounding box center [342, 112] width 51 height 15
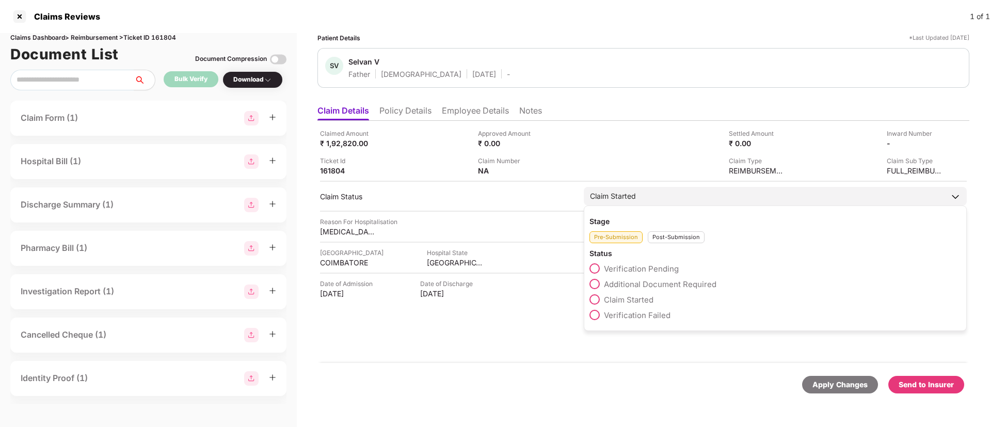
click at [664, 237] on div "Post-Submission" at bounding box center [676, 237] width 57 height 12
click at [591, 329] on span at bounding box center [595, 330] width 10 height 10
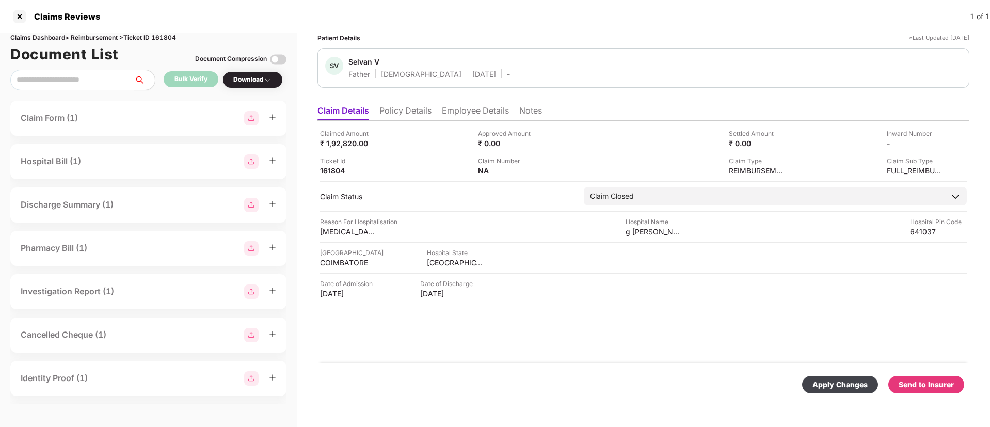
click at [835, 385] on div "Apply Changes" at bounding box center [840, 384] width 55 height 11
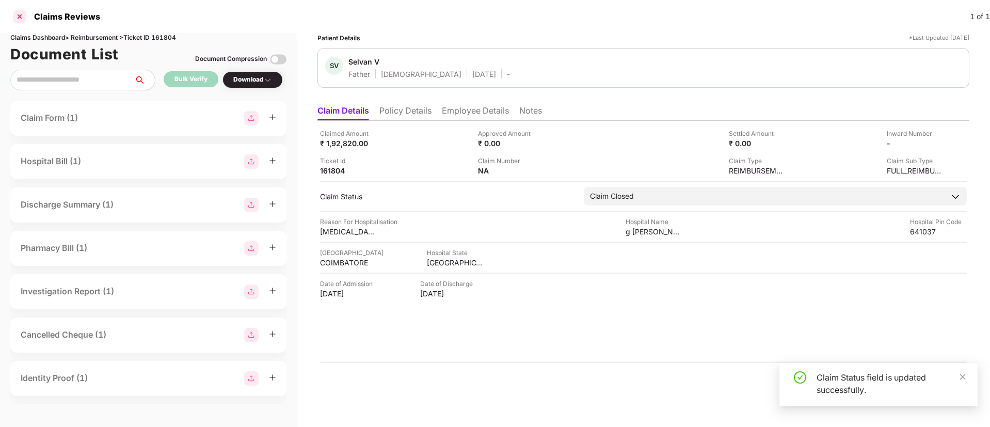
click at [22, 17] on div at bounding box center [19, 16] width 17 height 17
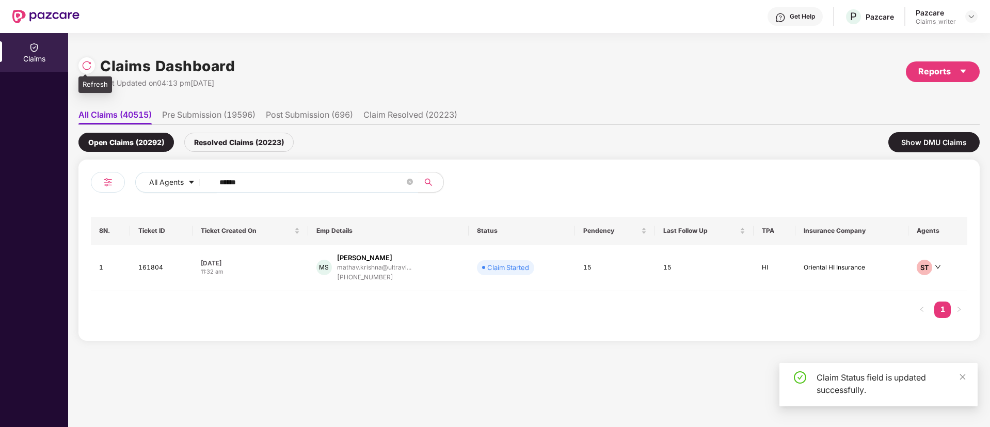
click at [87, 67] on img at bounding box center [87, 65] width 10 height 10
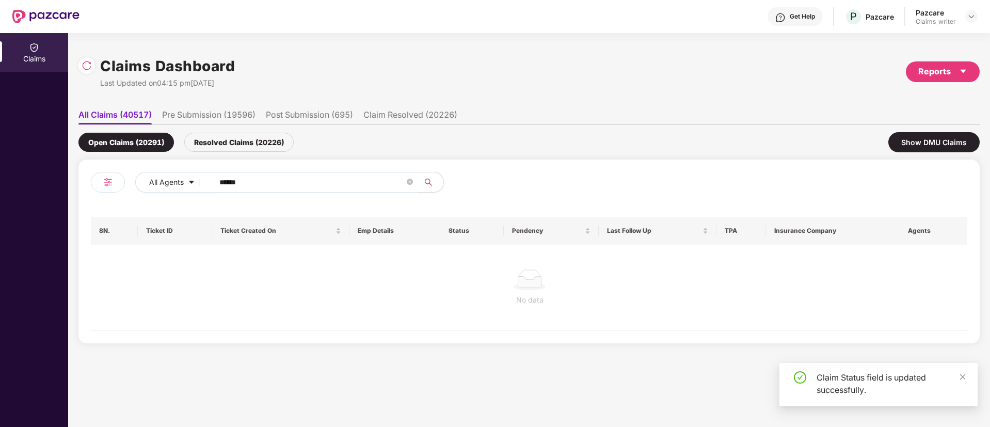
click at [234, 146] on div "Resolved Claims (20226)" at bounding box center [238, 142] width 109 height 19
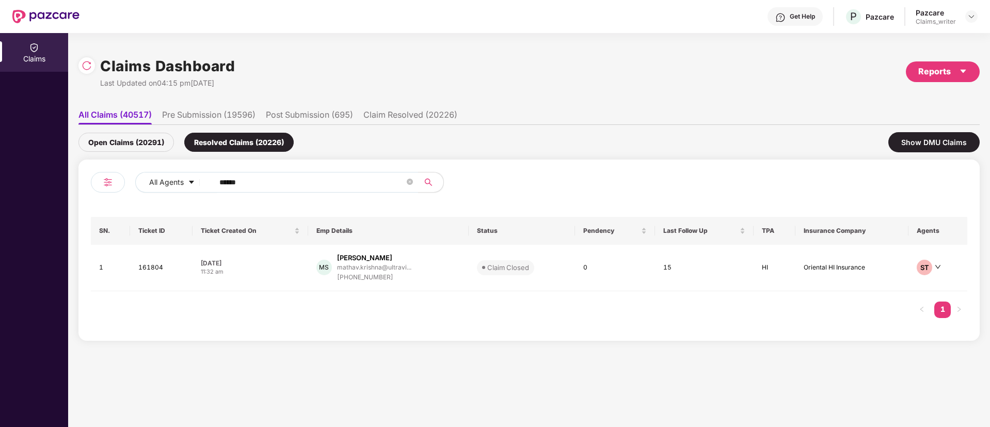
click at [151, 141] on div "Open Claims (20291)" at bounding box center [126, 142] width 96 height 19
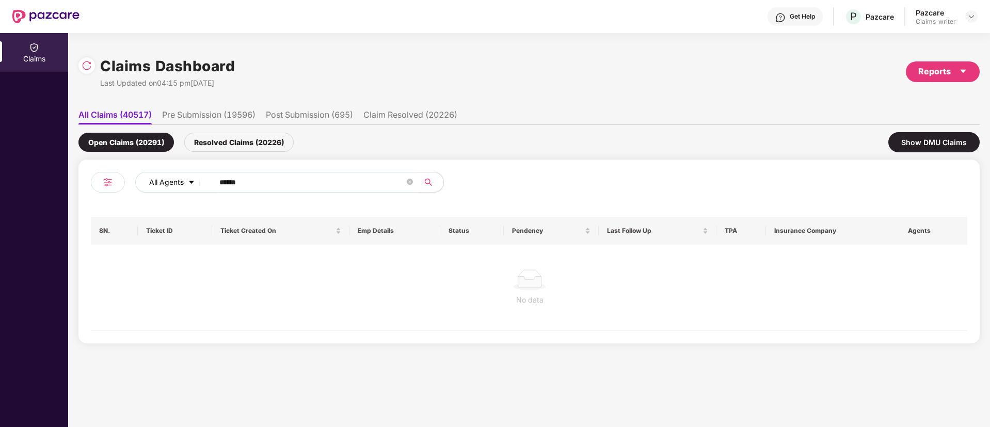
drag, startPoint x: 248, startPoint y: 184, endPoint x: 176, endPoint y: 182, distance: 71.8
click at [176, 182] on div "All Agents ******" at bounding box center [398, 182] width 526 height 21
paste input "text"
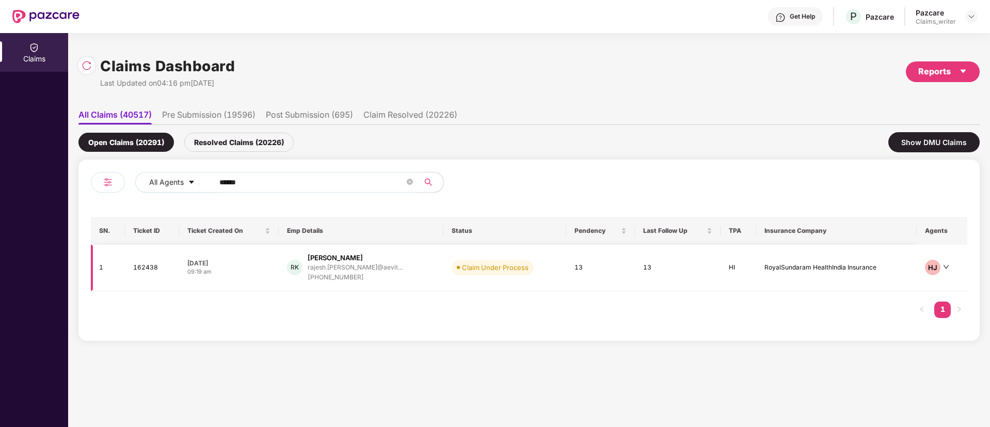
type input "******"
click at [148, 268] on td "162438" at bounding box center [152, 268] width 54 height 46
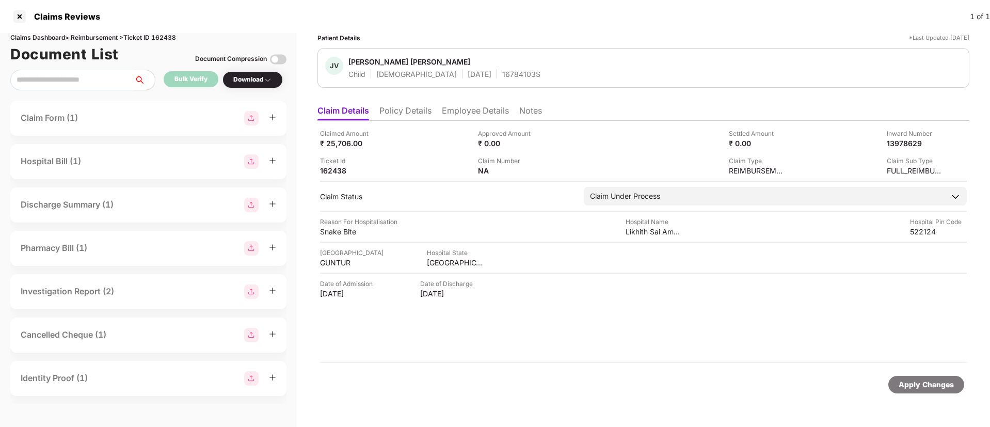
click at [411, 116] on li "Policy Details" at bounding box center [405, 112] width 52 height 15
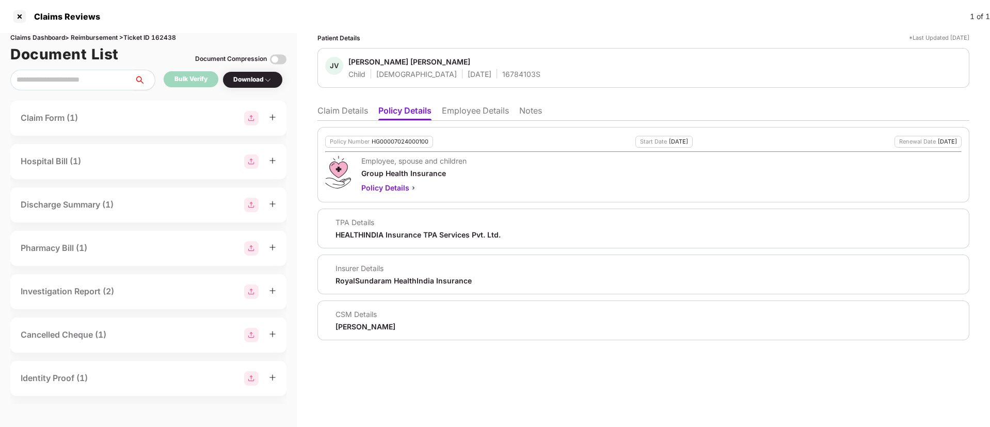
click at [457, 118] on li "Employee Details" at bounding box center [475, 112] width 67 height 15
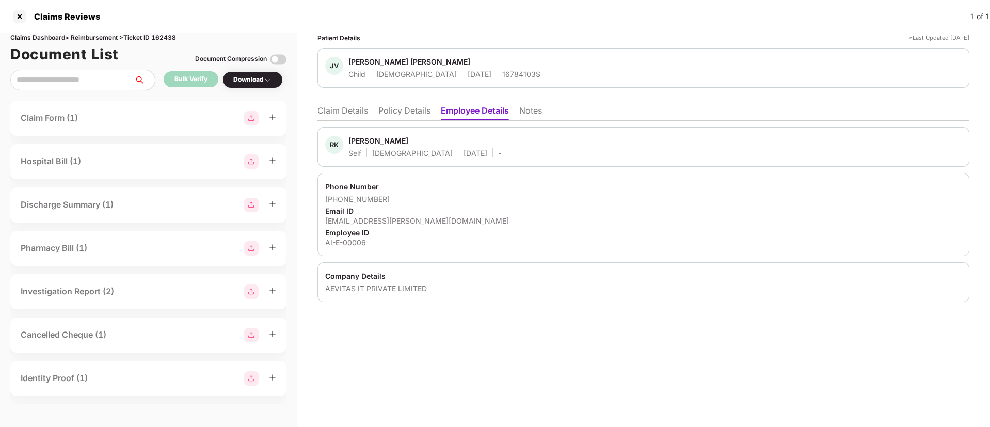
click at [419, 112] on li "Policy Details" at bounding box center [404, 112] width 52 height 15
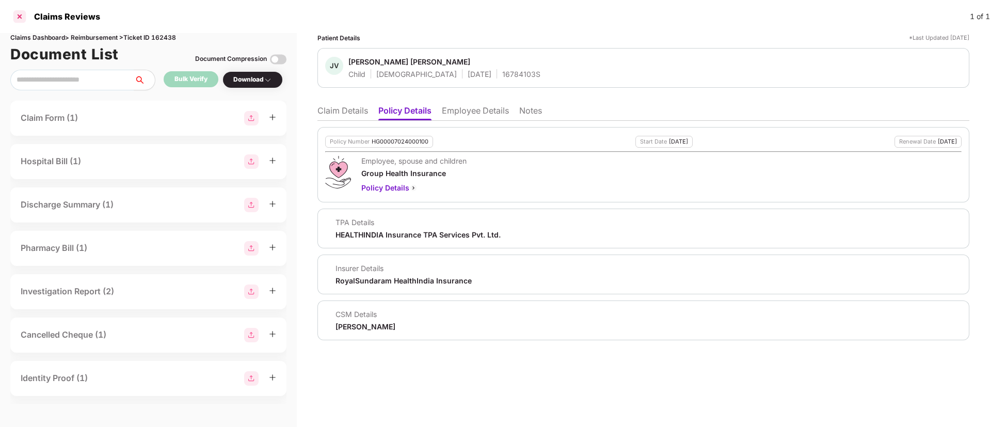
click at [22, 18] on div at bounding box center [19, 16] width 17 height 17
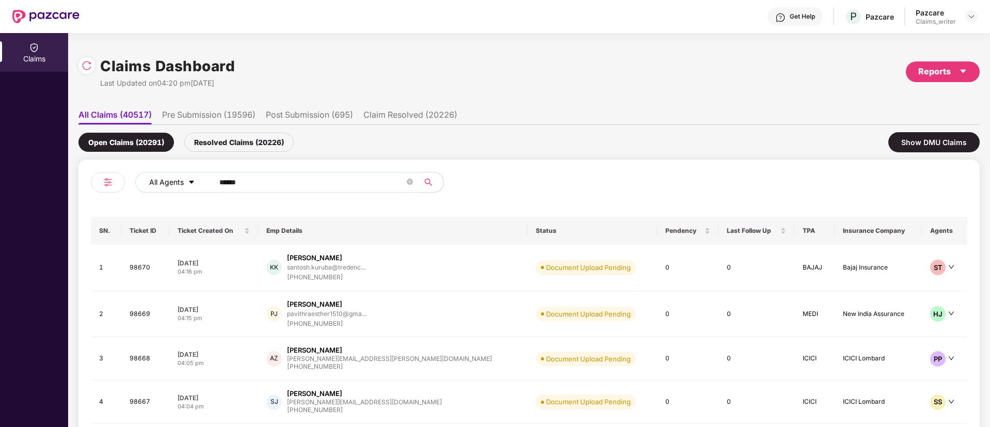
drag, startPoint x: 246, startPoint y: 184, endPoint x: 180, endPoint y: 182, distance: 66.7
click at [180, 182] on div "All Agents ******" at bounding box center [398, 182] width 526 height 21
paste input "text"
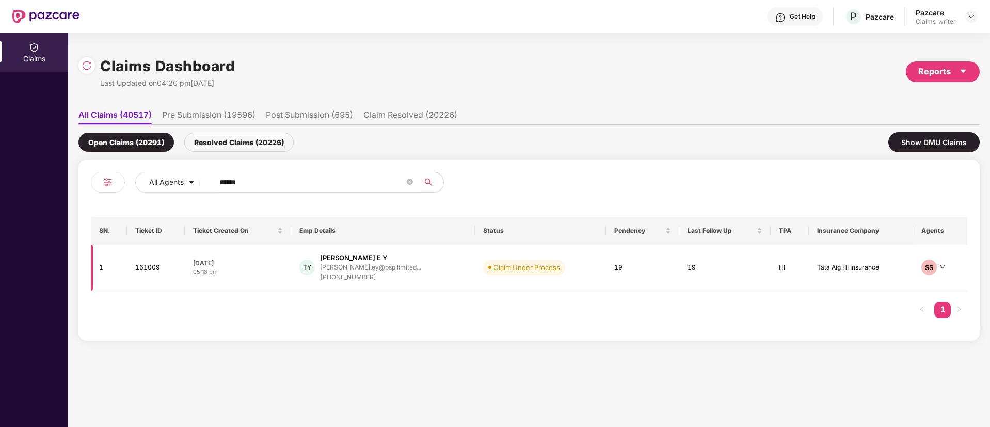
type input "******"
click at [145, 271] on td "161009" at bounding box center [156, 268] width 58 height 46
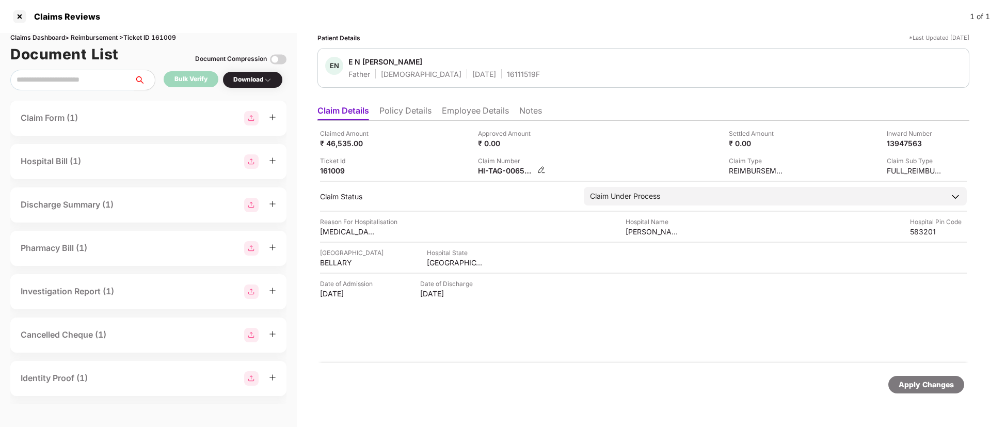
click at [541, 168] on img at bounding box center [541, 170] width 8 height 8
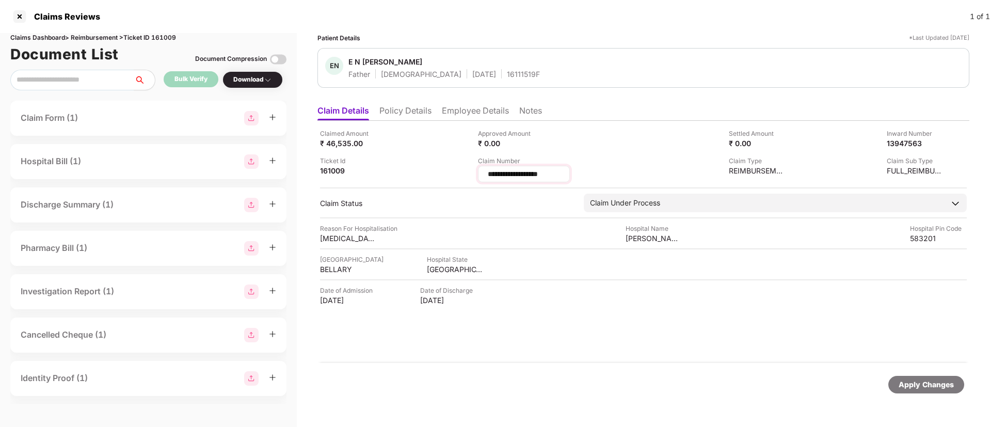
drag, startPoint x: 554, startPoint y: 172, endPoint x: 486, endPoint y: 172, distance: 68.2
click at [486, 172] on div "**********" at bounding box center [524, 174] width 92 height 17
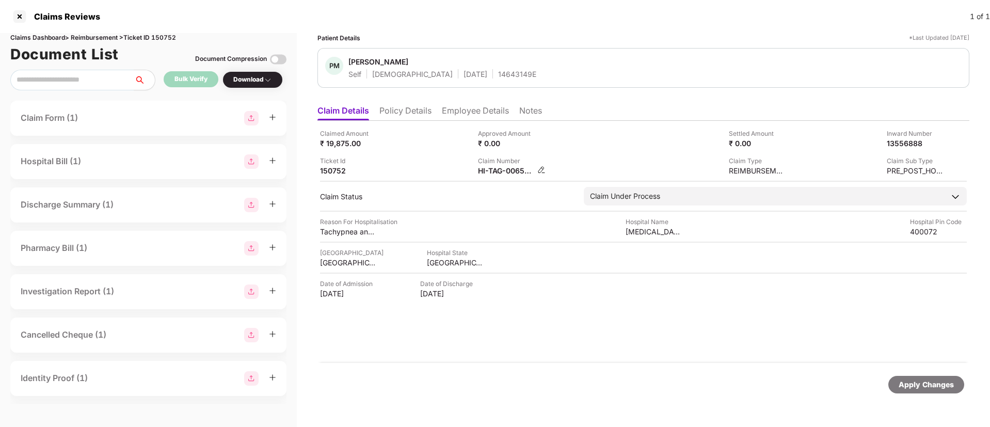
click at [540, 170] on img at bounding box center [541, 170] width 8 height 8
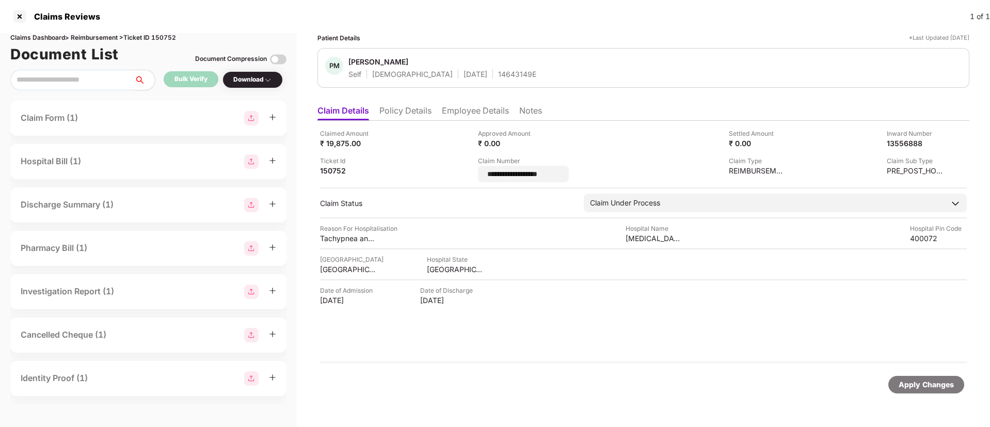
drag, startPoint x: 557, startPoint y: 171, endPoint x: 470, endPoint y: 168, distance: 86.8
click at [470, 168] on div "**********" at bounding box center [643, 156] width 647 height 54
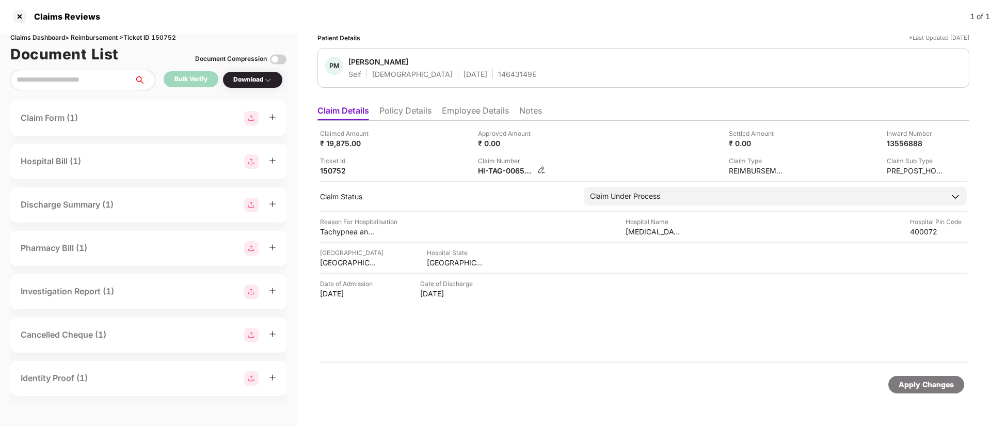
click at [538, 171] on img at bounding box center [541, 170] width 8 height 8
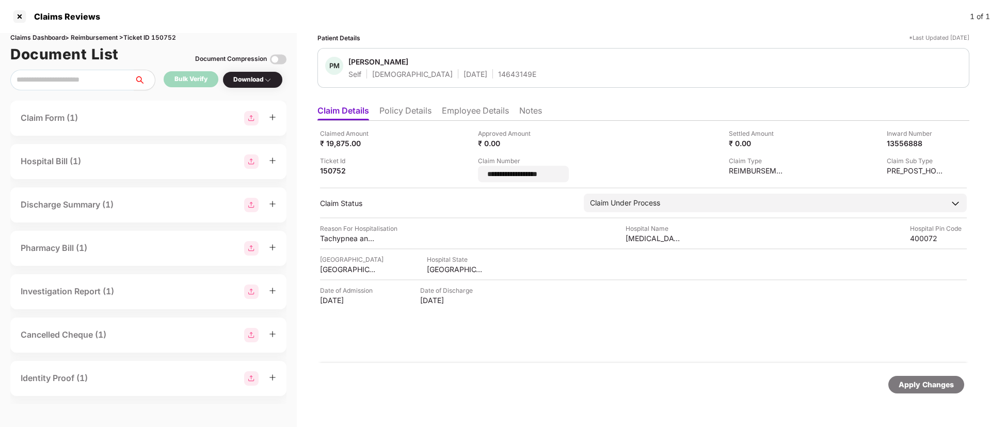
drag, startPoint x: 568, startPoint y: 176, endPoint x: 475, endPoint y: 173, distance: 93.5
click at [475, 173] on div "**********" at bounding box center [643, 156] width 647 height 54
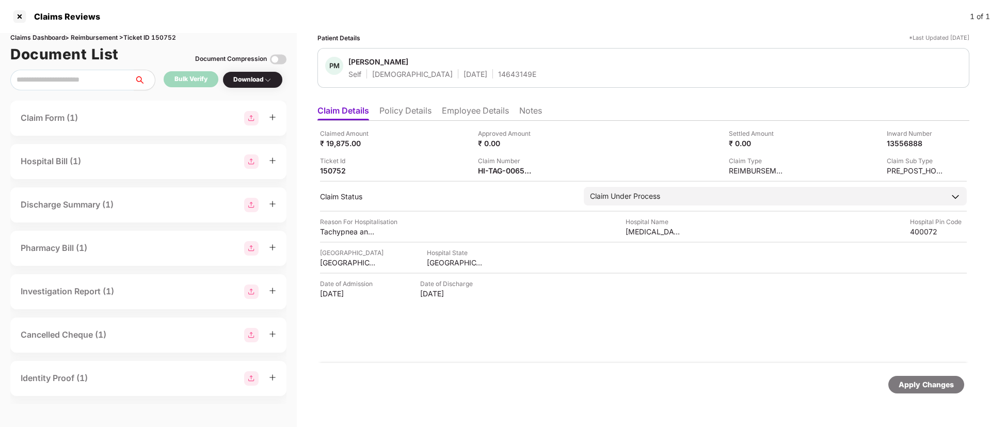
click at [477, 109] on li "Employee Details" at bounding box center [475, 112] width 67 height 15
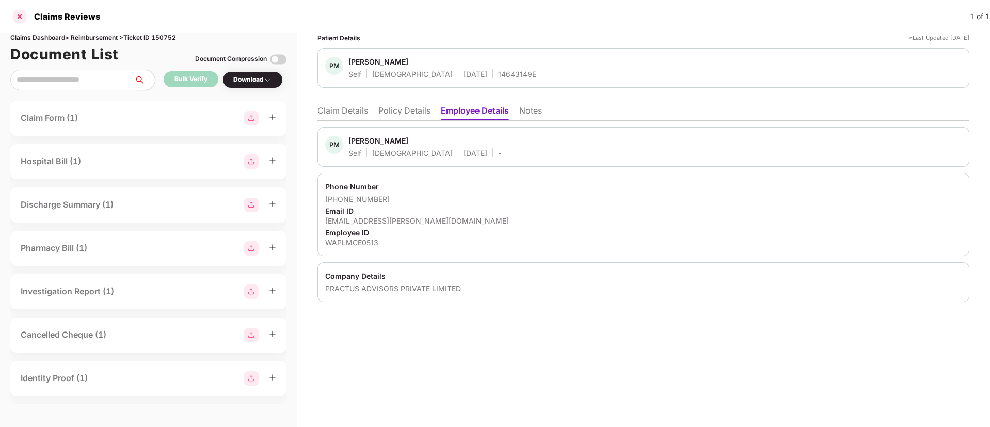
click at [23, 15] on div at bounding box center [19, 16] width 17 height 17
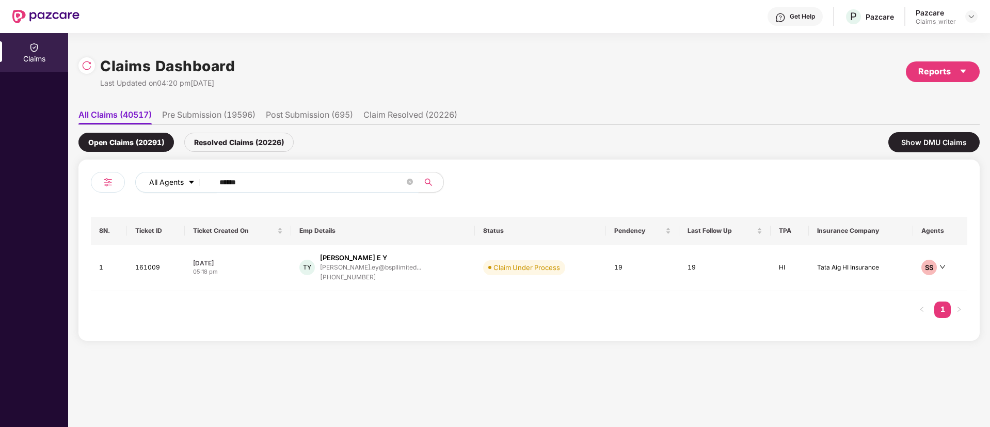
drag, startPoint x: 266, startPoint y: 185, endPoint x: 184, endPoint y: 186, distance: 82.1
click at [184, 186] on div "All Agents ******" at bounding box center [398, 182] width 526 height 21
paste input "text"
type input "******"
click at [148, 266] on td "162760" at bounding box center [159, 268] width 60 height 46
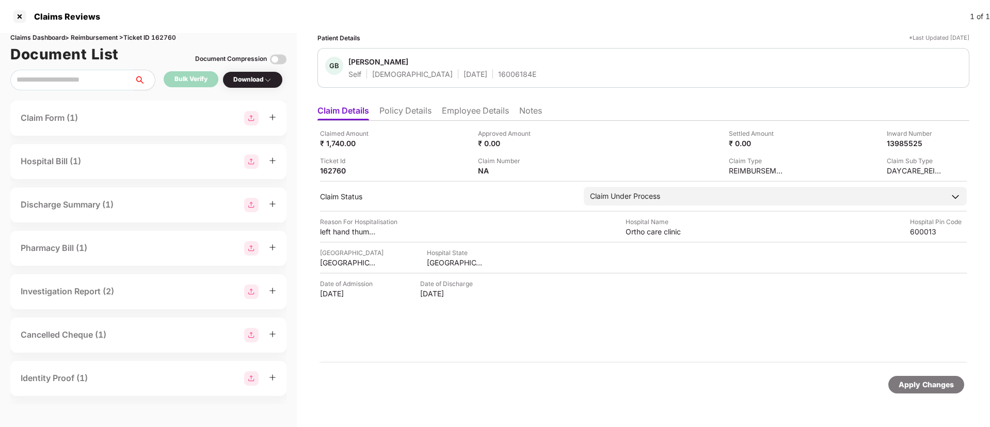
click at [261, 81] on div "Download" at bounding box center [252, 80] width 39 height 10
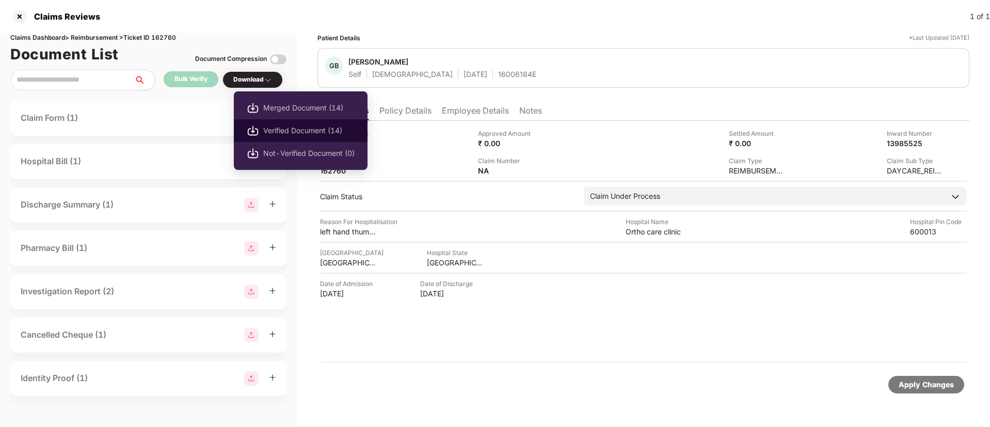
click at [291, 130] on span "Verified Document (14)" at bounding box center [308, 130] width 91 height 11
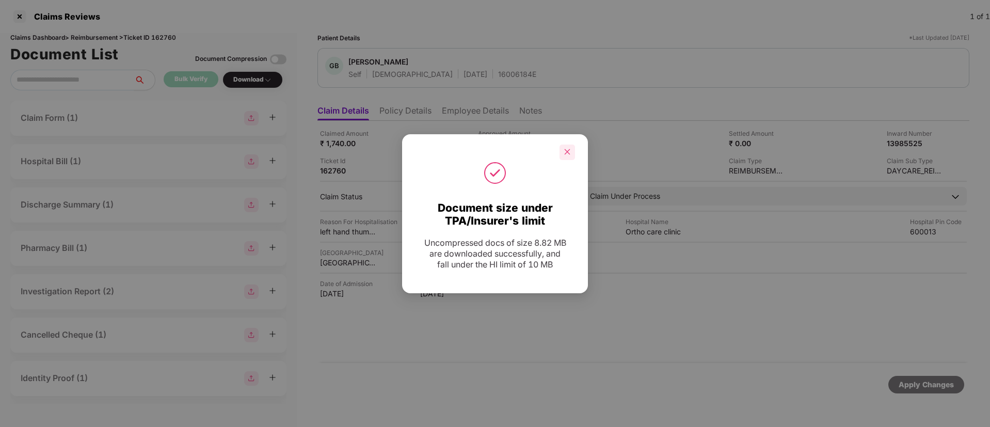
click at [565, 155] on div at bounding box center [567, 152] width 15 height 15
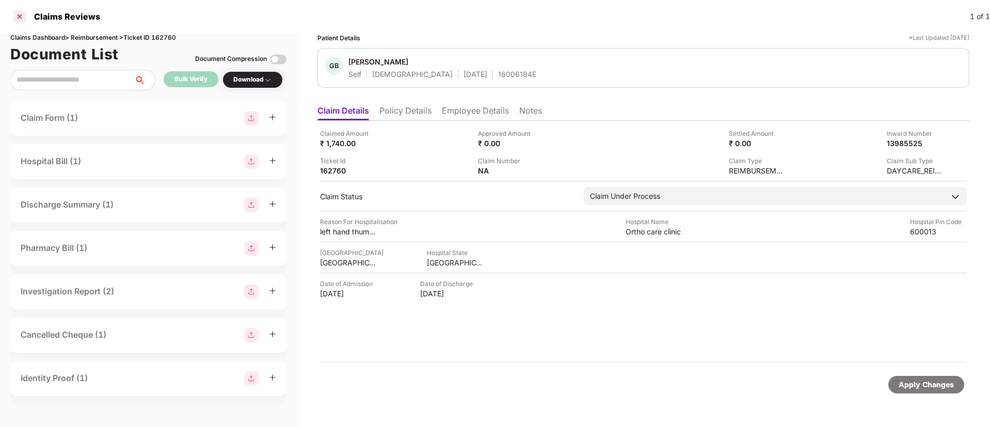
click at [22, 18] on div at bounding box center [19, 16] width 17 height 17
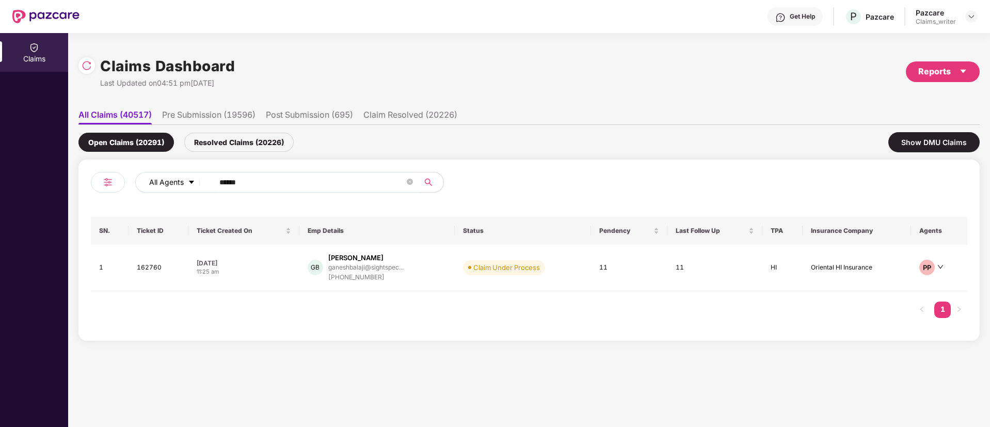
drag, startPoint x: 257, startPoint y: 187, endPoint x: 200, endPoint y: 187, distance: 56.8
click at [200, 187] on div "All Agents ******" at bounding box center [398, 182] width 526 height 21
paste input "text"
type input "******"
click at [152, 264] on td "162206" at bounding box center [158, 266] width 59 height 43
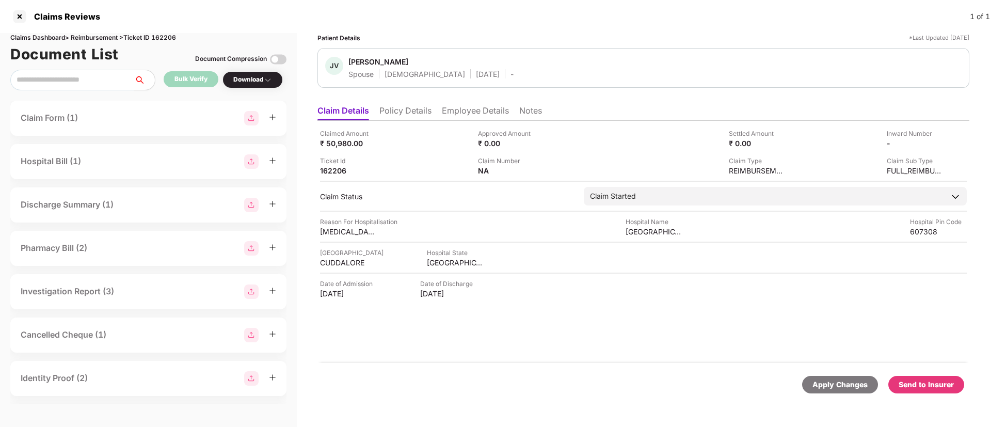
click at [429, 110] on li "Policy Details" at bounding box center [405, 112] width 52 height 15
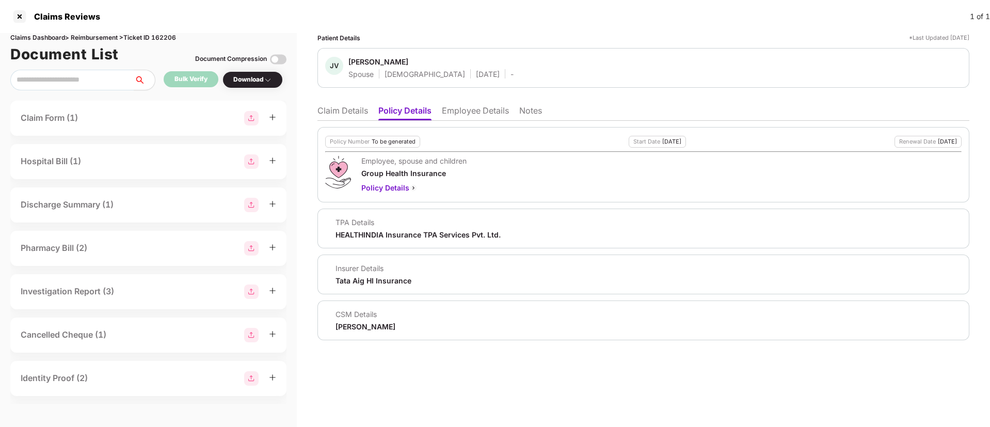
click at [358, 107] on li "Claim Details" at bounding box center [343, 112] width 51 height 15
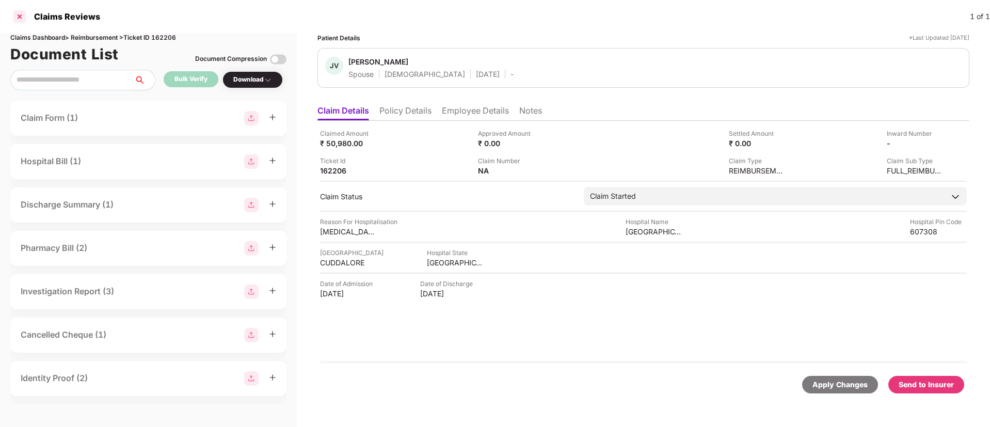
click at [22, 14] on div at bounding box center [19, 16] width 17 height 17
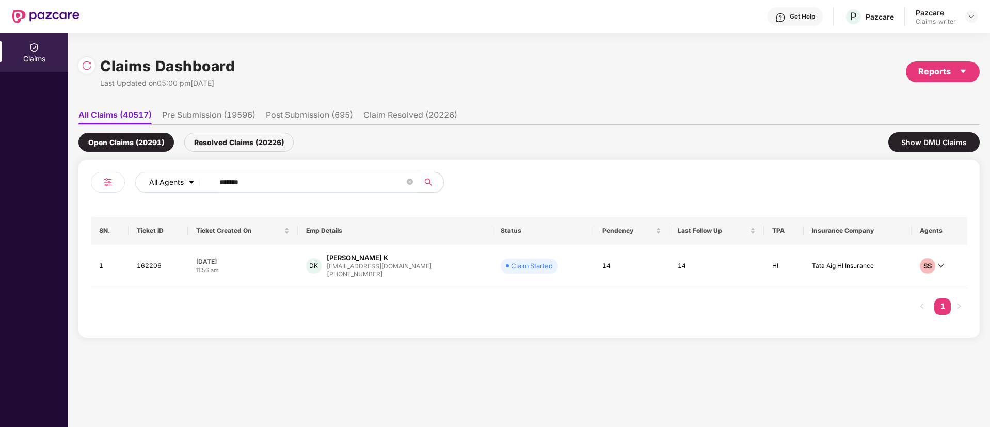
drag, startPoint x: 224, startPoint y: 192, endPoint x: 193, endPoint y: 188, distance: 31.2
click at [193, 188] on div "All Agents ******" at bounding box center [398, 182] width 526 height 21
paste input "text"
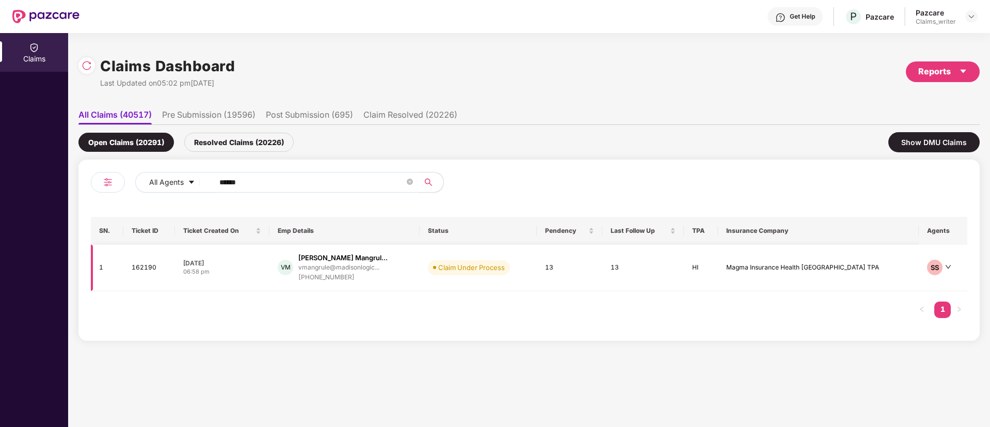
type input "******"
click at [149, 272] on td "162190" at bounding box center [149, 268] width 52 height 46
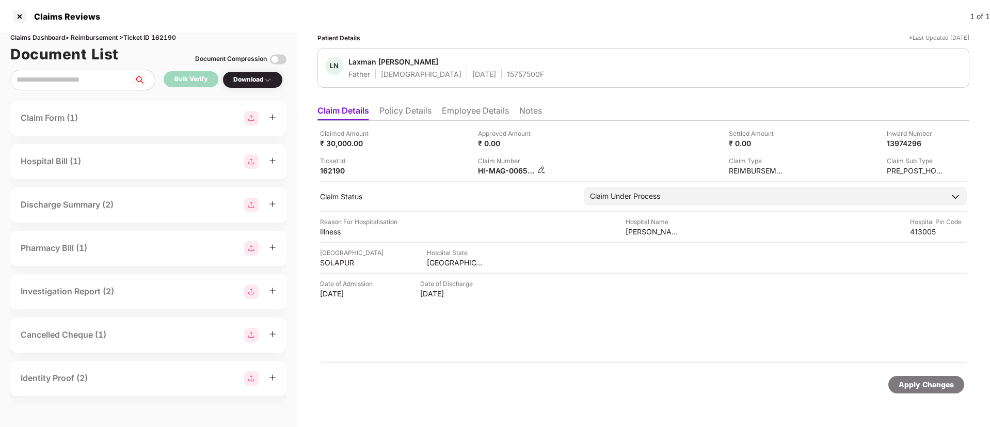
click at [540, 171] on img at bounding box center [541, 170] width 8 height 8
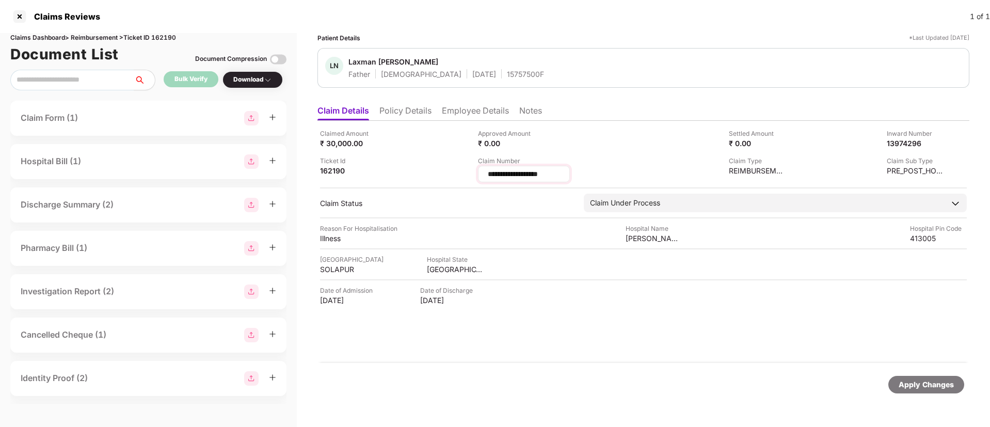
drag, startPoint x: 559, startPoint y: 171, endPoint x: 480, endPoint y: 175, distance: 79.1
click at [480, 175] on div "**********" at bounding box center [524, 174] width 92 height 17
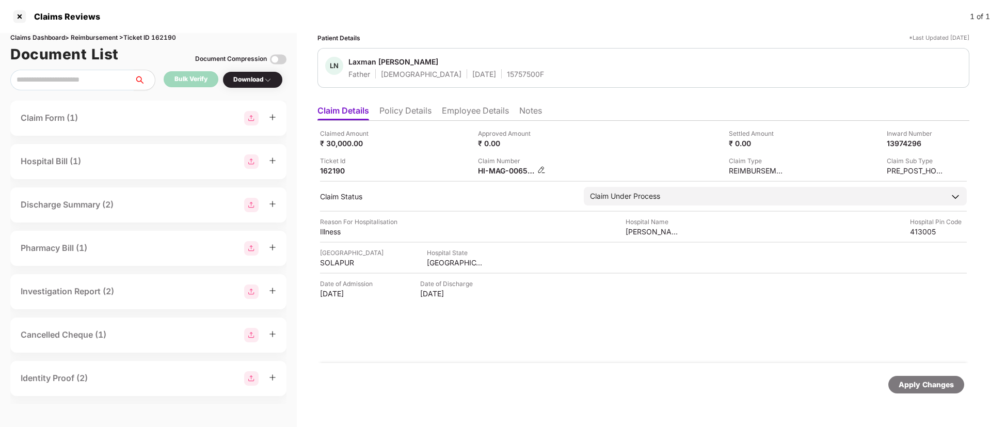
click at [537, 169] on div "HI-MAG-006539200(0)" at bounding box center [512, 171] width 68 height 10
click at [545, 170] on img at bounding box center [541, 170] width 8 height 8
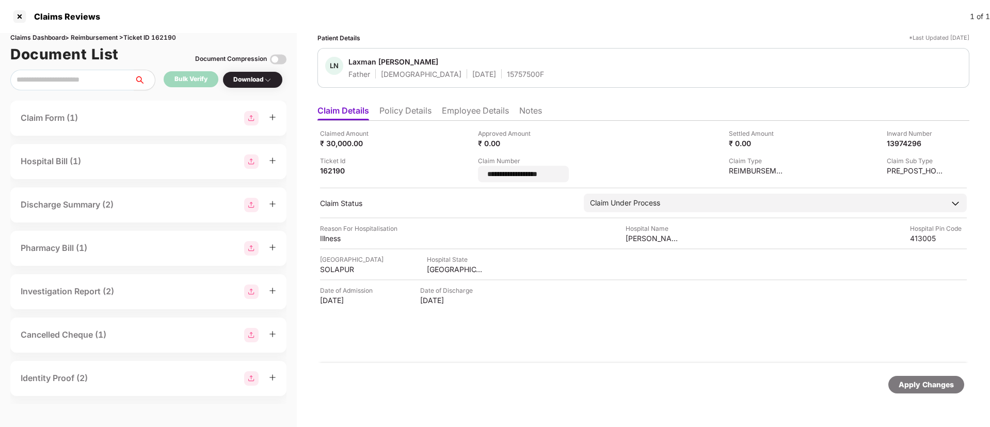
drag, startPoint x: 572, startPoint y: 172, endPoint x: 469, endPoint y: 175, distance: 102.8
click at [469, 175] on div "**********" at bounding box center [643, 156] width 647 height 54
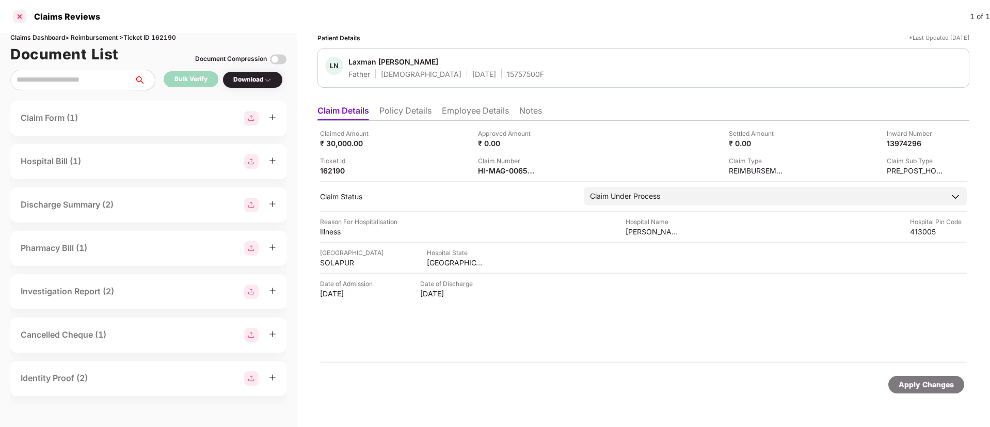
click at [19, 17] on div at bounding box center [19, 16] width 17 height 17
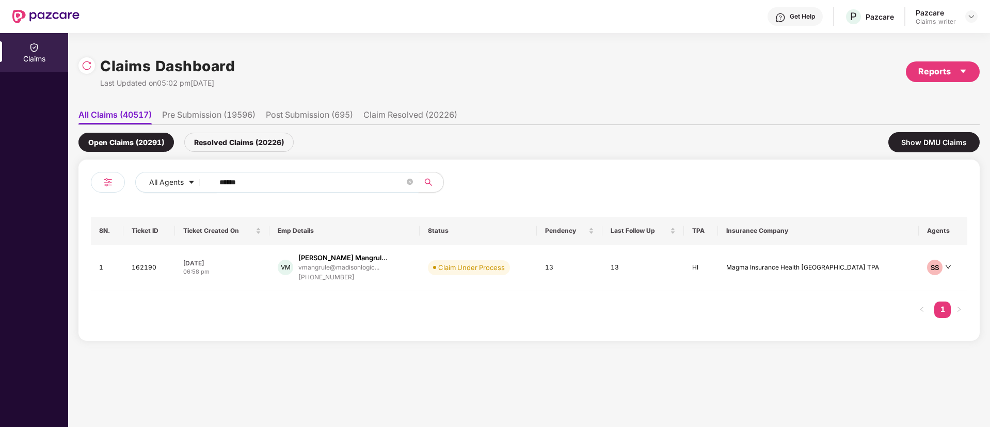
drag, startPoint x: 264, startPoint y: 184, endPoint x: 211, endPoint y: 182, distance: 53.2
click at [211, 182] on span "******" at bounding box center [313, 182] width 212 height 21
paste input "text"
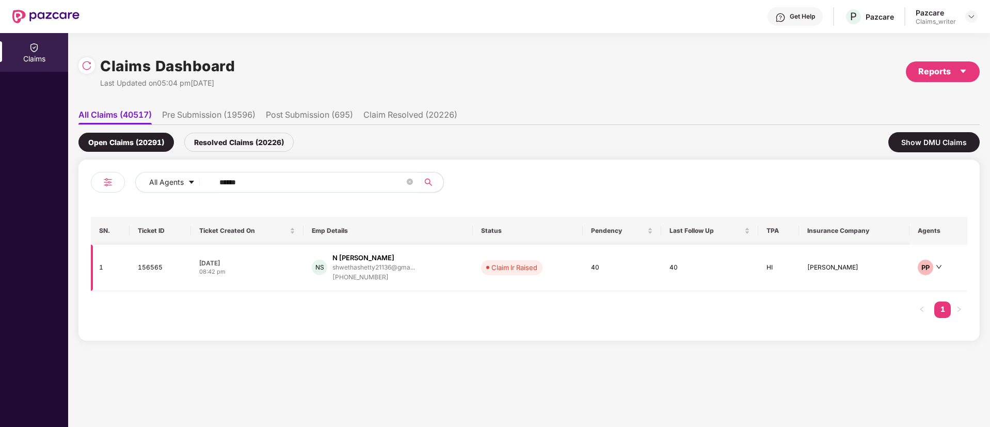
type input "******"
click at [146, 273] on td "156565" at bounding box center [160, 268] width 61 height 46
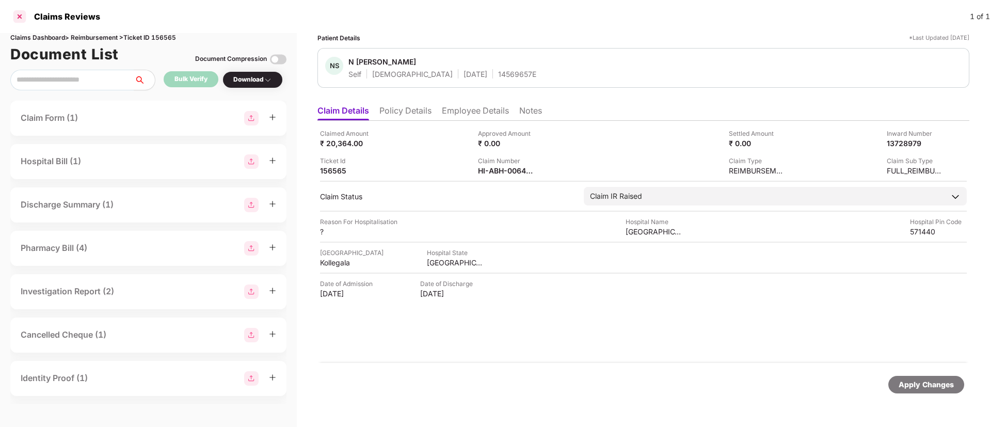
click at [23, 16] on div at bounding box center [19, 16] width 17 height 17
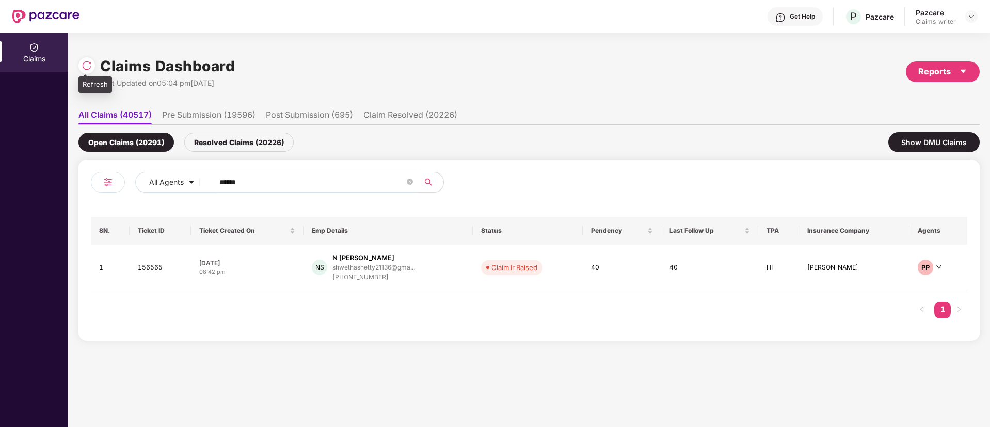
click at [82, 68] on img at bounding box center [87, 65] width 10 height 10
click at [155, 269] on td "156565" at bounding box center [160, 268] width 61 height 46
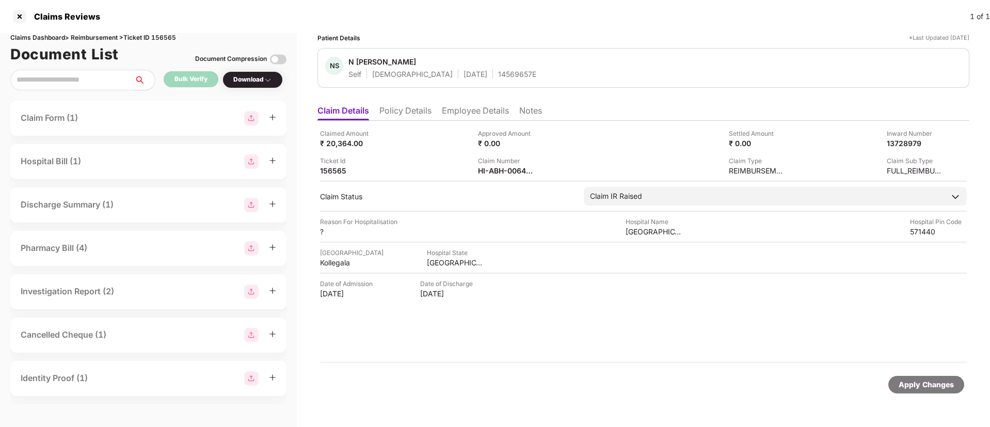
click at [534, 114] on li "Notes" at bounding box center [530, 112] width 23 height 15
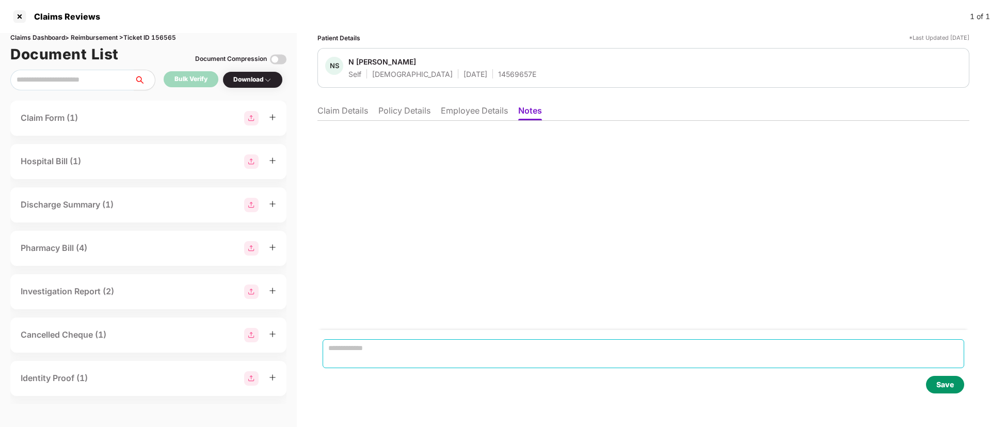
click at [394, 346] on textarea at bounding box center [644, 353] width 642 height 29
paste textarea "**********"
type textarea "**********"
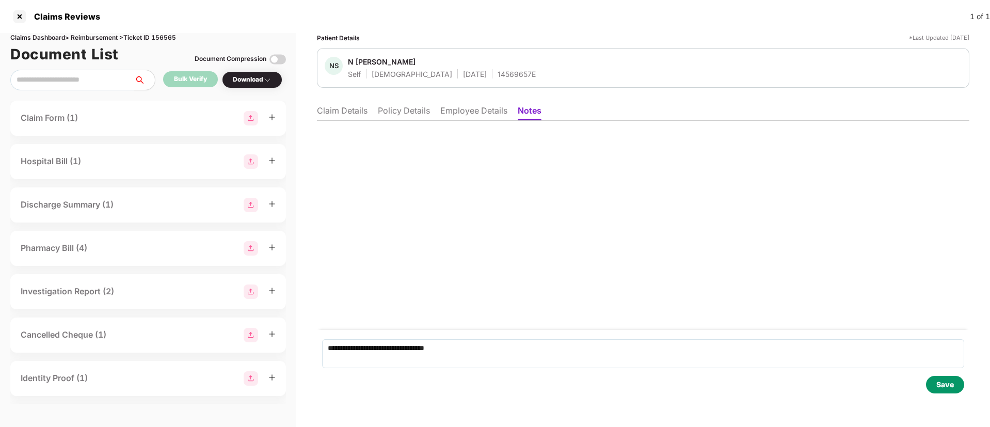
click at [934, 385] on div "Save" at bounding box center [945, 385] width 38 height 18
click at [327, 110] on li "Claim Details" at bounding box center [342, 112] width 51 height 15
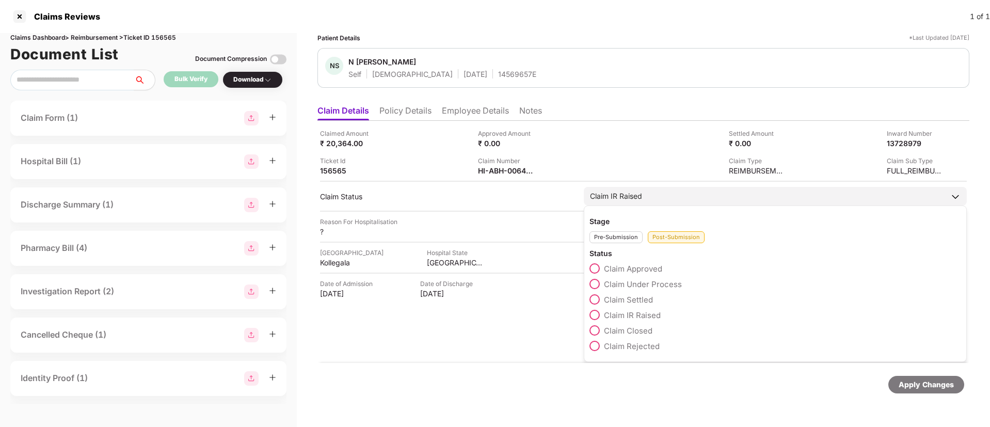
click at [595, 331] on span at bounding box center [595, 330] width 10 height 10
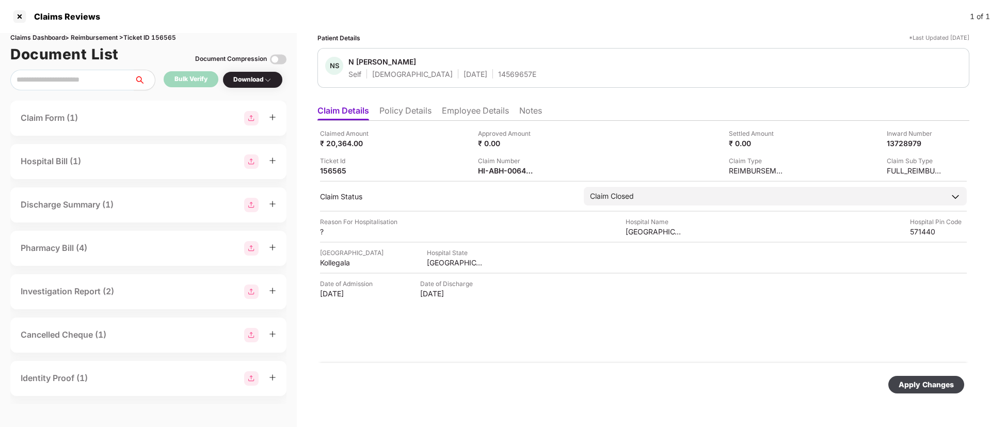
click at [910, 383] on div "Apply Changes" at bounding box center [926, 384] width 55 height 11
click at [18, 14] on div at bounding box center [19, 16] width 17 height 17
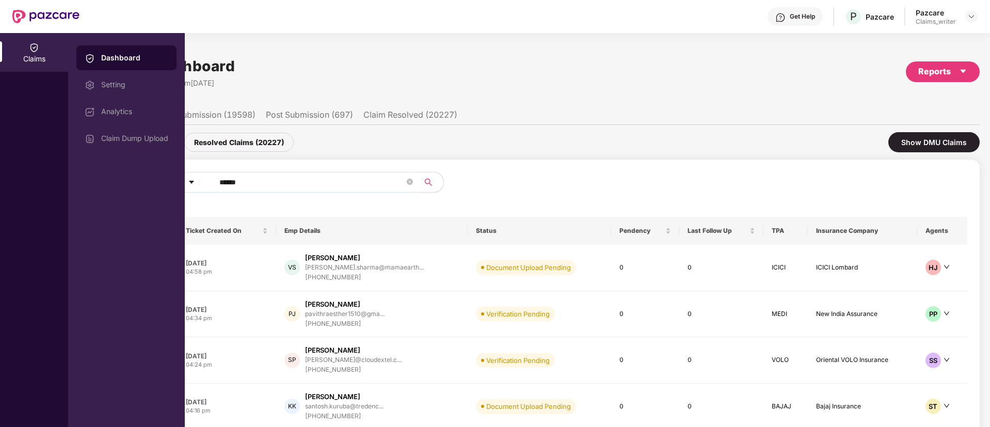
click at [42, 52] on div "Claims" at bounding box center [34, 52] width 68 height 39
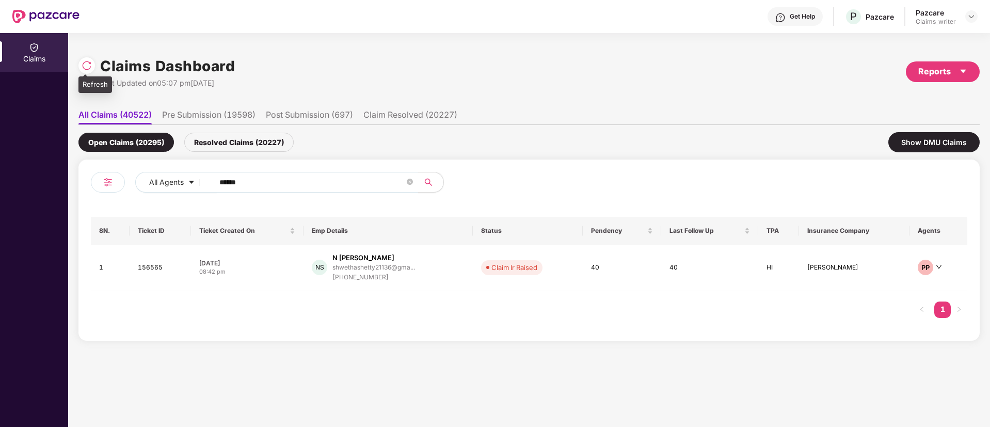
click at [87, 65] on img at bounding box center [87, 65] width 10 height 10
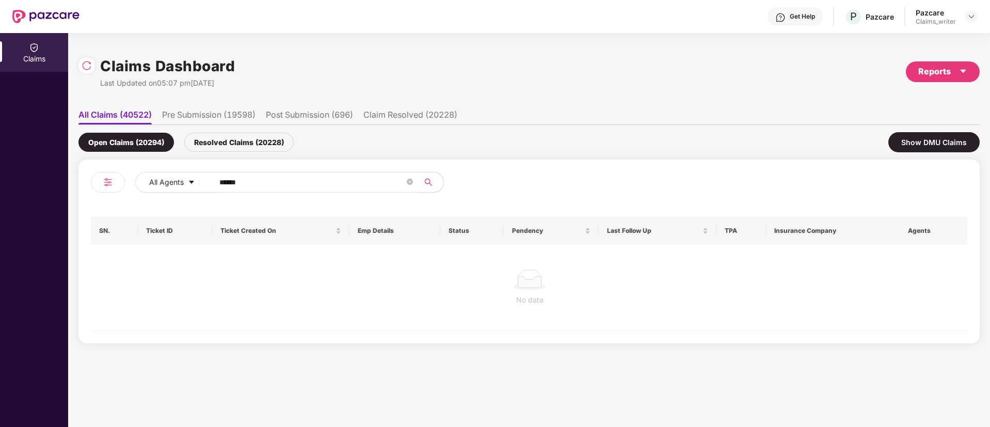
click at [236, 141] on div "Resolved Claims (20228)" at bounding box center [238, 142] width 109 height 19
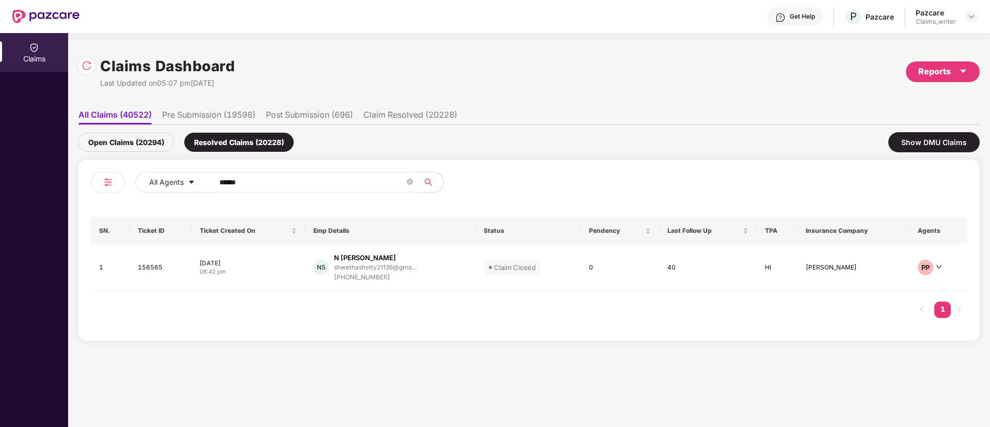
click at [155, 146] on div "Open Claims (20294)" at bounding box center [126, 142] width 96 height 19
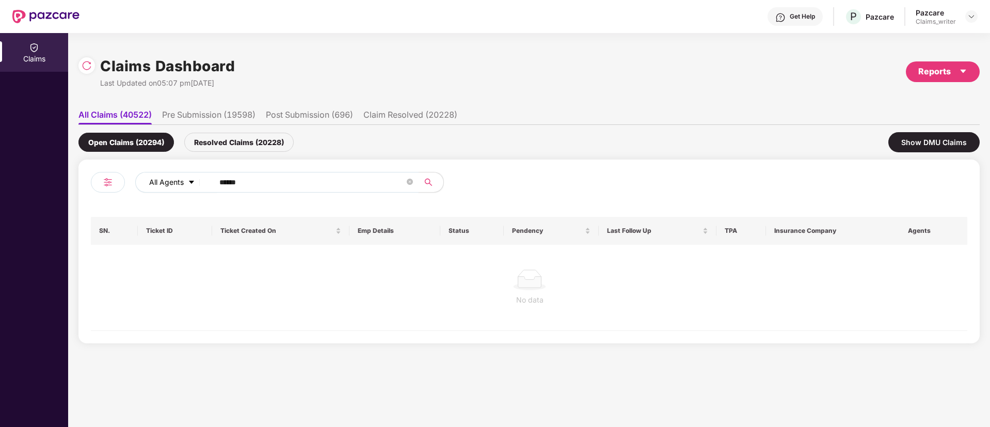
drag, startPoint x: 246, startPoint y: 185, endPoint x: 186, endPoint y: 182, distance: 60.0
click at [186, 182] on div "All Agents ******" at bounding box center [398, 182] width 526 height 21
paste input "text"
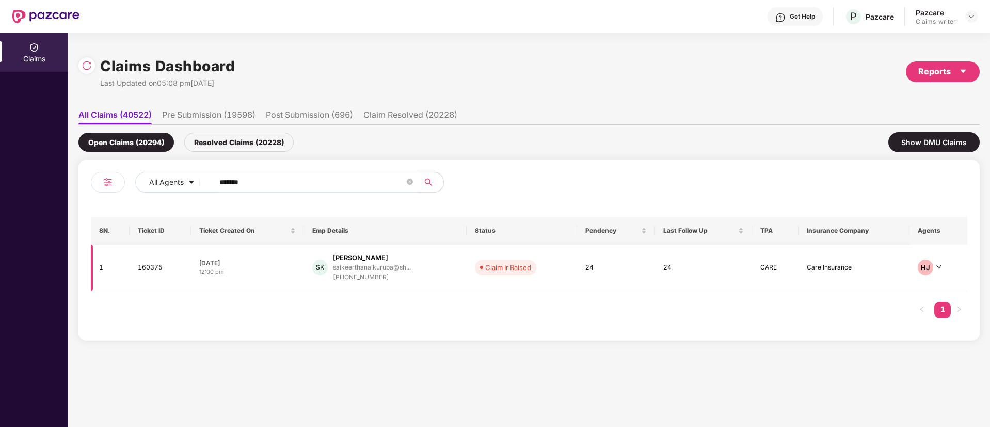
type input "******"
click at [152, 268] on td "160375" at bounding box center [160, 268] width 61 height 46
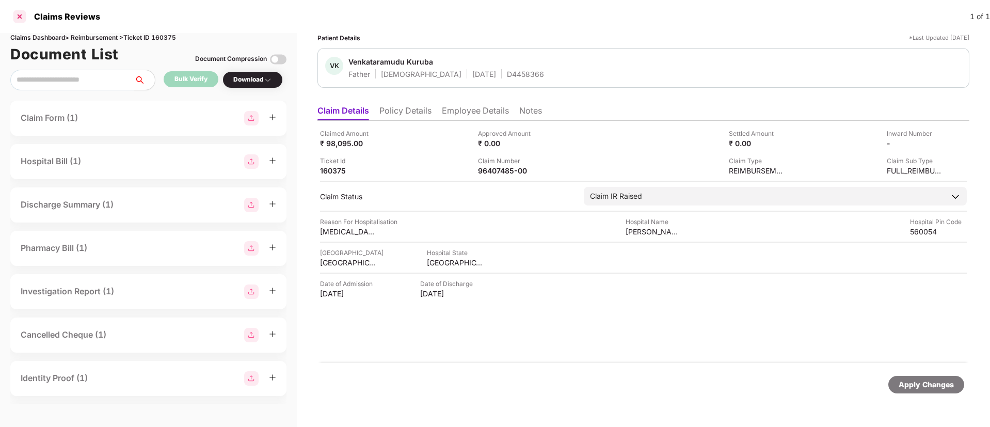
click at [22, 17] on div at bounding box center [19, 16] width 17 height 17
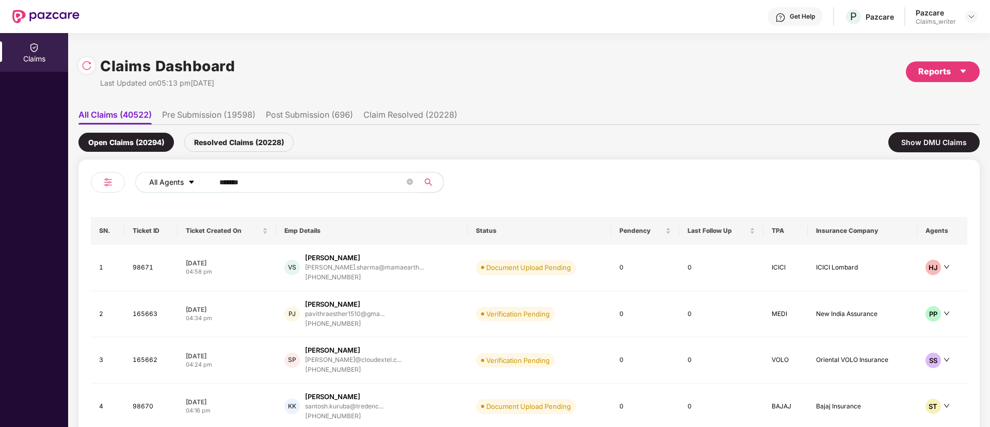
drag, startPoint x: 256, startPoint y: 183, endPoint x: 193, endPoint y: 180, distance: 63.6
click at [193, 180] on div "All Agents ******" at bounding box center [398, 182] width 526 height 21
paste input "text"
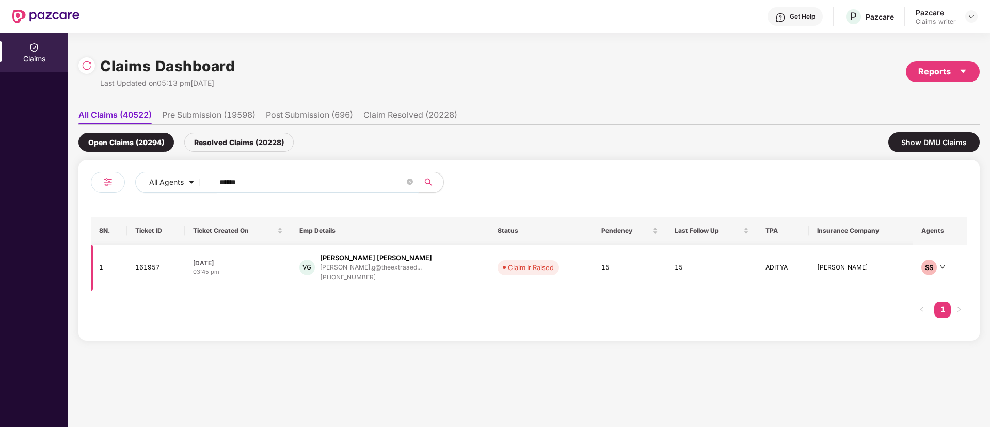
type input "******"
click at [148, 267] on td "161957" at bounding box center [156, 268] width 58 height 46
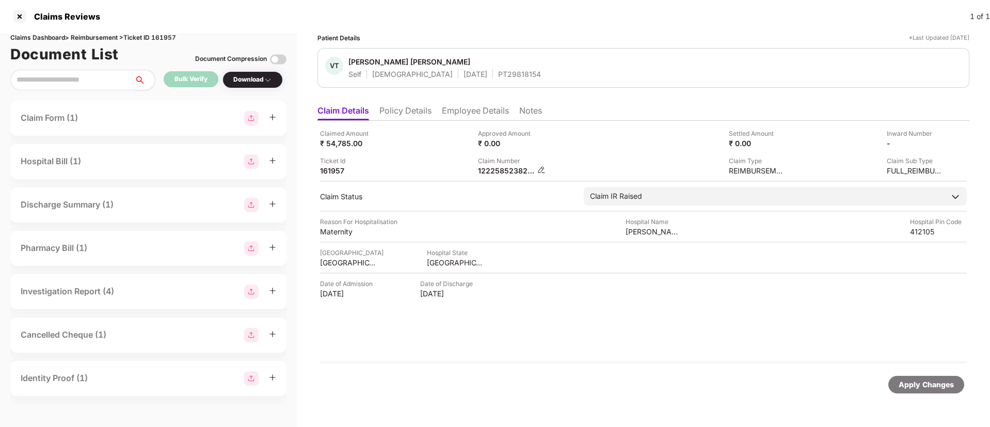
click at [538, 170] on img at bounding box center [541, 170] width 8 height 8
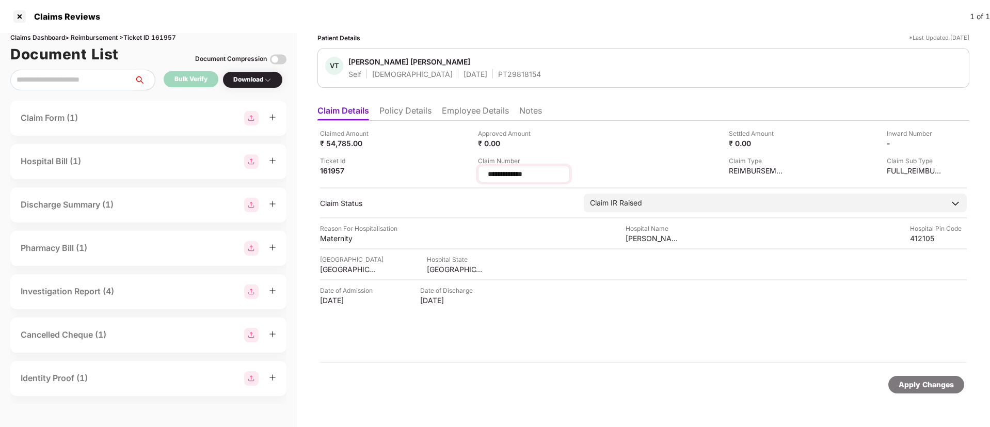
click at [528, 176] on input "**********" at bounding box center [524, 174] width 74 height 11
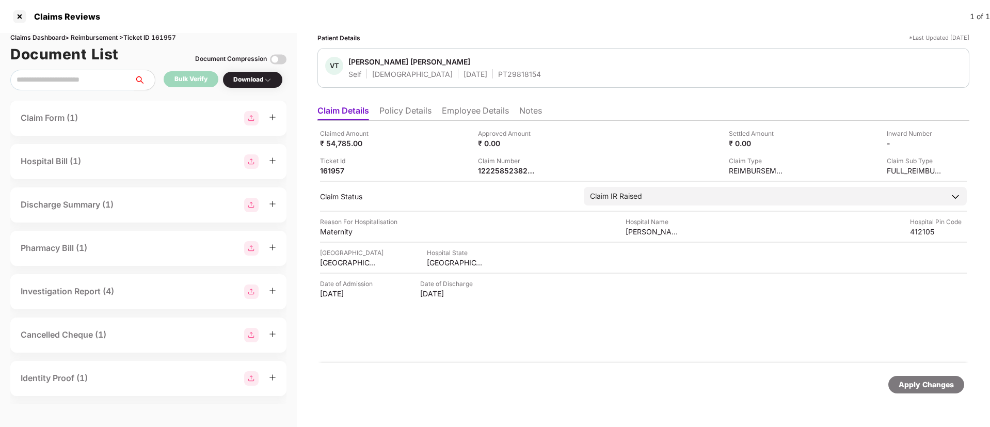
click at [400, 108] on li "Policy Details" at bounding box center [405, 112] width 52 height 15
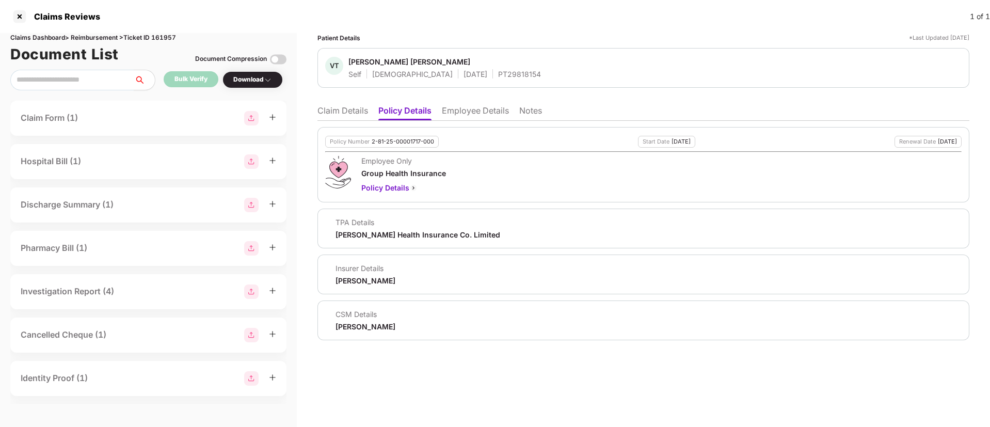
click at [337, 114] on li "Claim Details" at bounding box center [343, 112] width 51 height 15
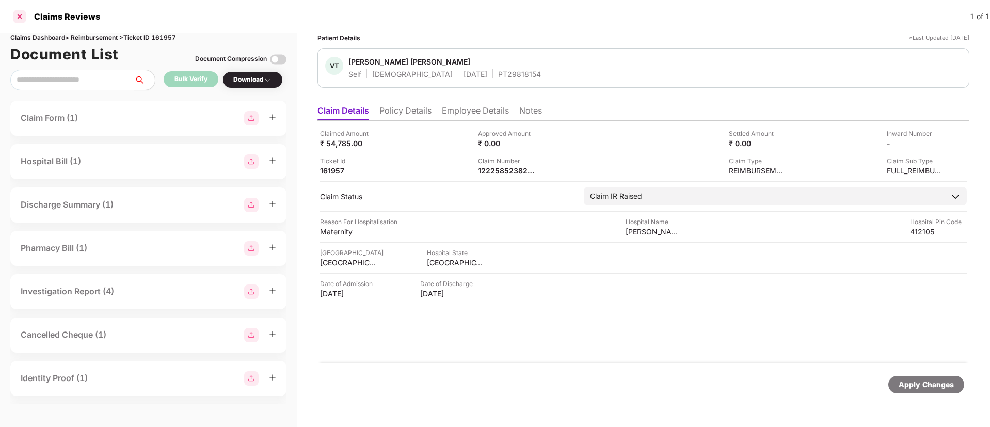
click at [17, 19] on div at bounding box center [19, 16] width 17 height 17
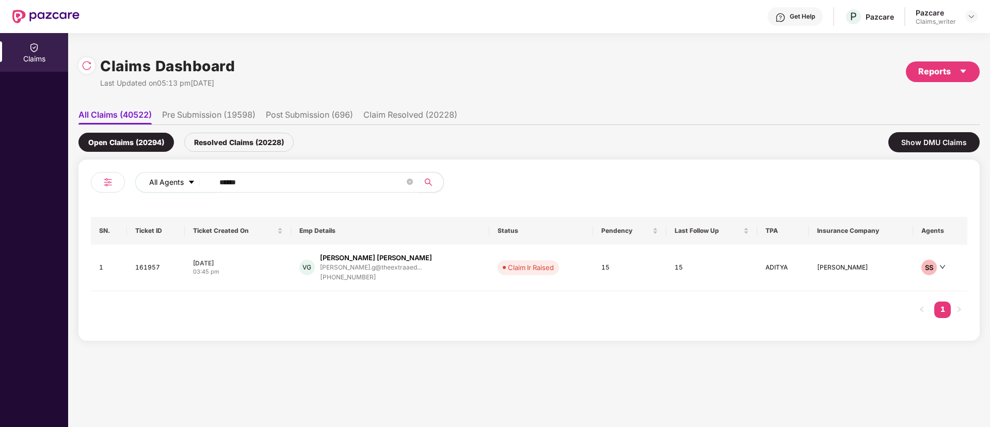
drag, startPoint x: 231, startPoint y: 188, endPoint x: 192, endPoint y: 185, distance: 39.8
click at [192, 185] on div "All Agents ******" at bounding box center [398, 182] width 526 height 21
paste input "text"
type input "******"
click at [150, 271] on td "157045" at bounding box center [155, 268] width 57 height 46
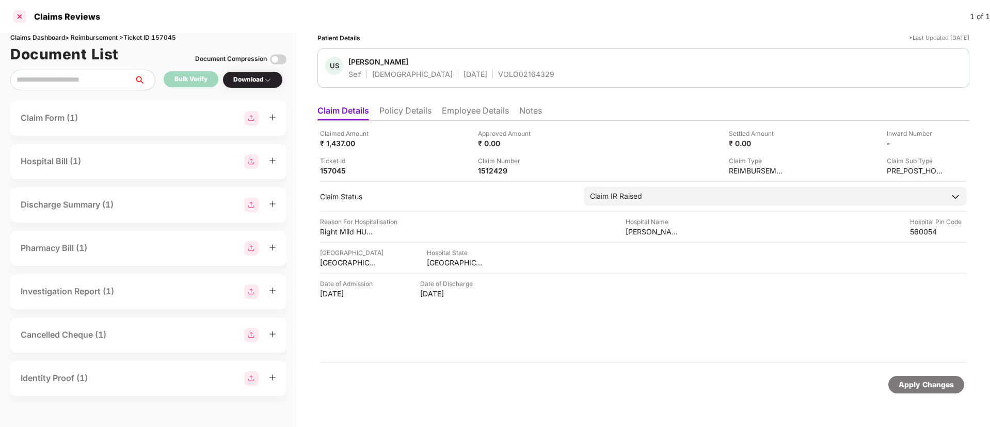
click at [22, 16] on div at bounding box center [19, 16] width 17 height 17
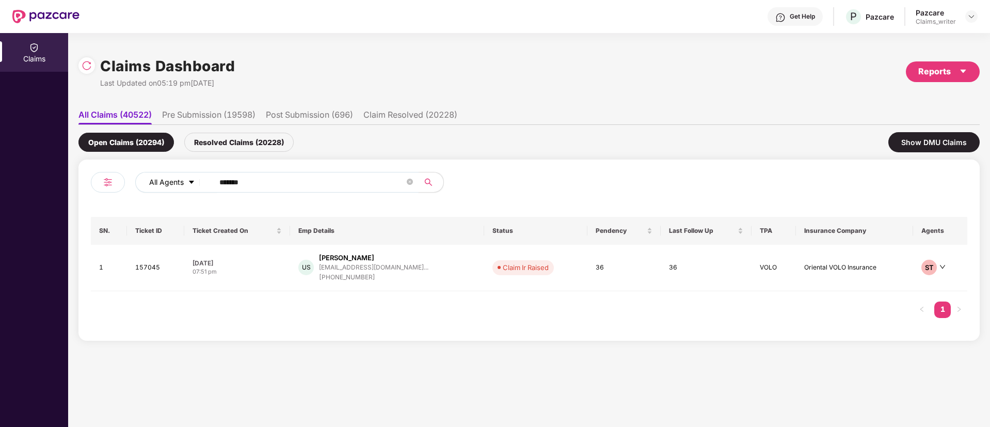
drag, startPoint x: 253, startPoint y: 181, endPoint x: 197, endPoint y: 180, distance: 56.3
click at [197, 180] on div "All Agents ******" at bounding box center [398, 182] width 526 height 21
paste input "text"
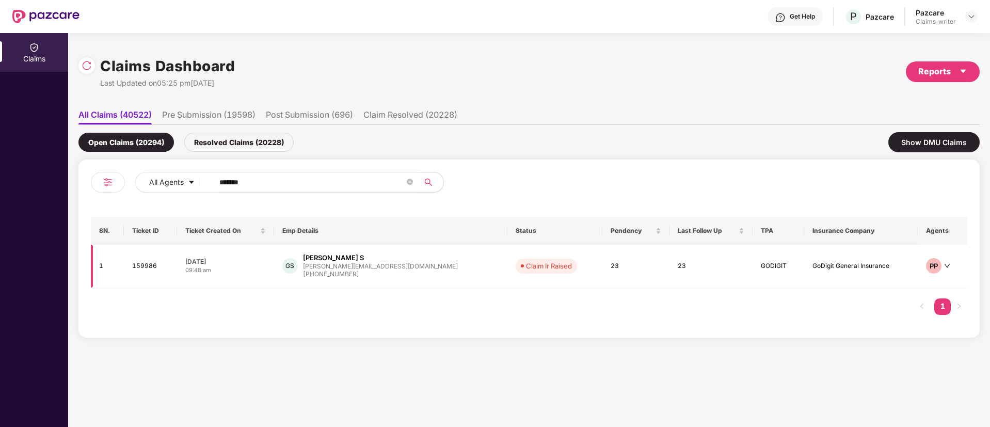
type input "******"
click at [146, 262] on td "159986" at bounding box center [150, 266] width 53 height 43
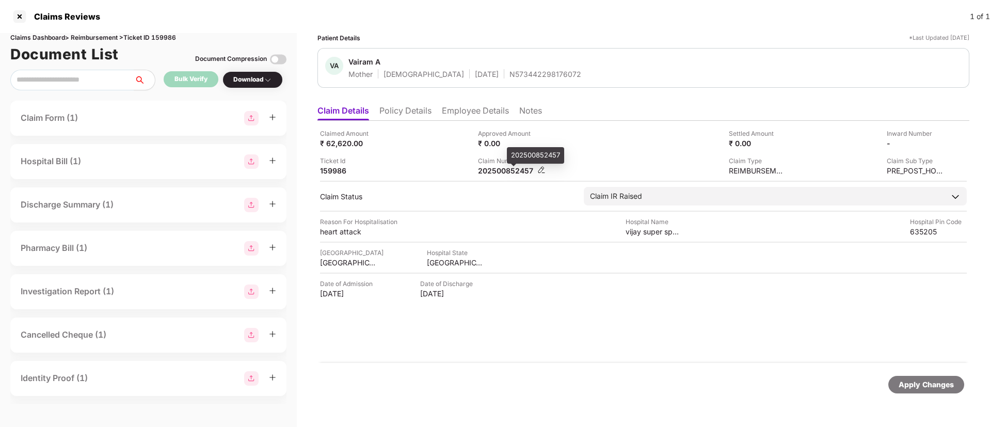
click at [501, 173] on div "202500852457" at bounding box center [506, 171] width 57 height 10
copy div "202500852457"
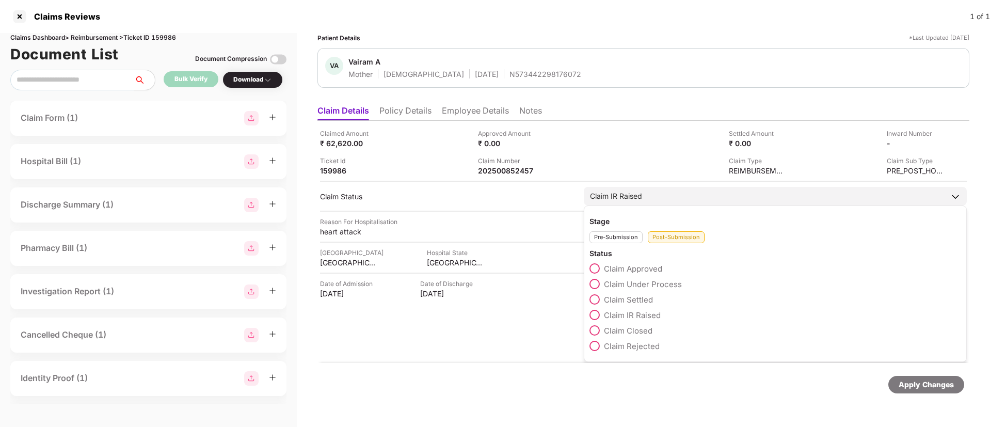
click at [594, 267] on span at bounding box center [595, 268] width 10 height 10
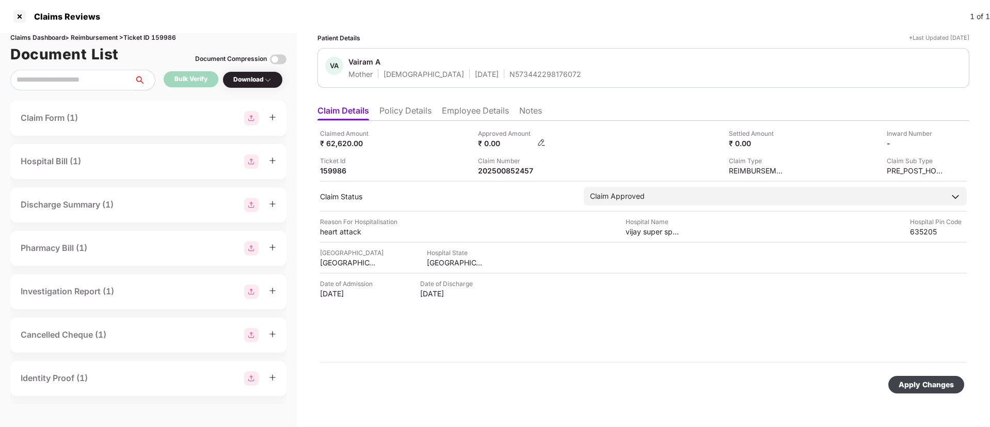
click at [545, 138] on img at bounding box center [541, 142] width 8 height 8
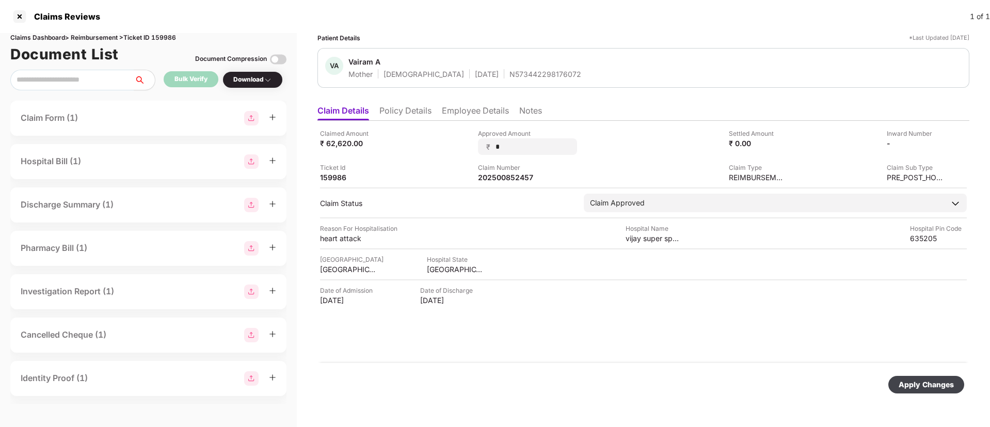
drag, startPoint x: 503, startPoint y: 147, endPoint x: 474, endPoint y: 146, distance: 29.0
click at [474, 146] on div "Claimed Amount ₹ 62,620.00 Approved Amount ₹ * Settled Amount ₹ 0.00 Inward Num…" at bounding box center [643, 156] width 647 height 54
type input "*****"
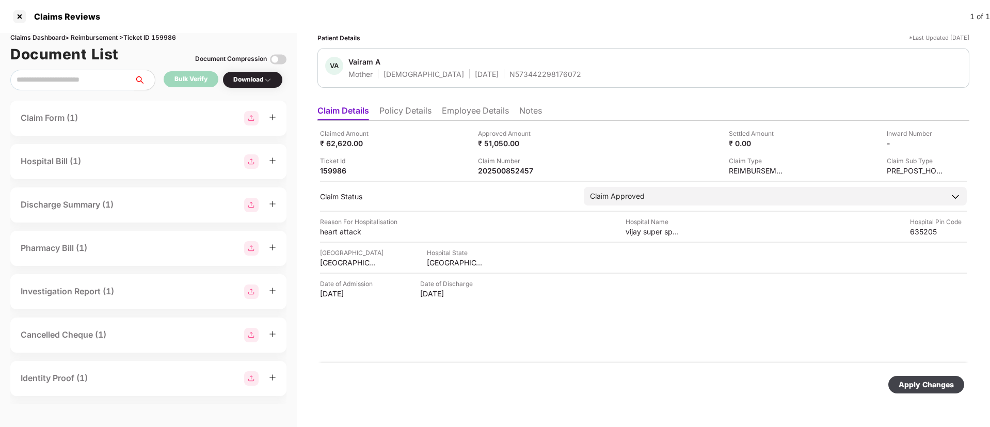
click at [913, 381] on div "Apply Changes" at bounding box center [926, 384] width 55 height 11
click at [504, 172] on div "202500852457" at bounding box center [506, 171] width 57 height 10
copy div "202500852457"
click at [21, 15] on div at bounding box center [19, 16] width 17 height 17
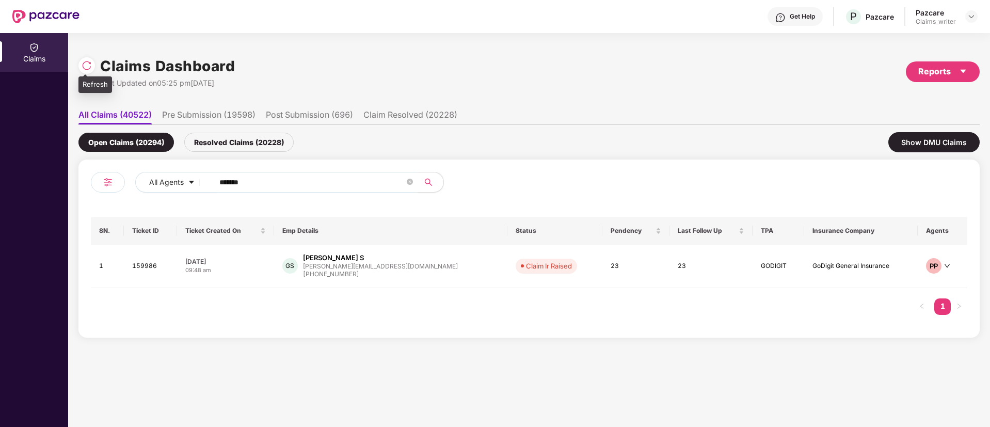
click at [84, 65] on img at bounding box center [87, 65] width 10 height 10
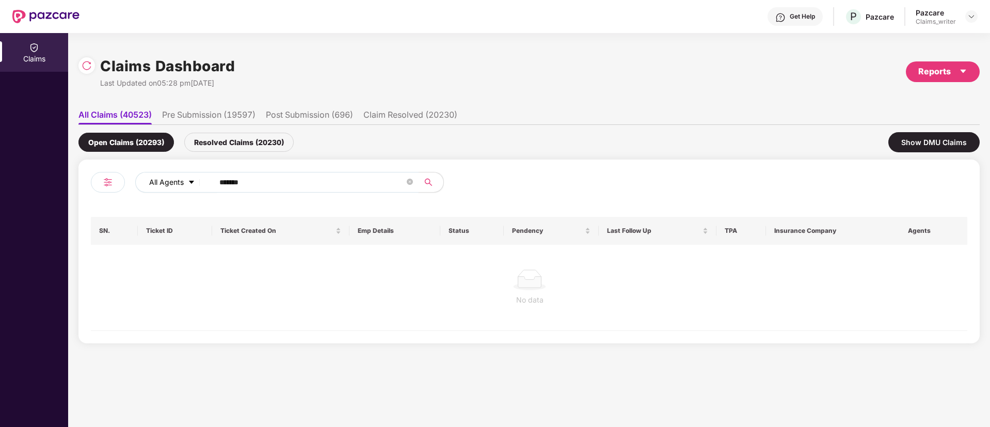
drag, startPoint x: 240, startPoint y: 180, endPoint x: 201, endPoint y: 183, distance: 38.8
click at [201, 183] on div "All Agents ******" at bounding box center [398, 182] width 526 height 21
paste input "text"
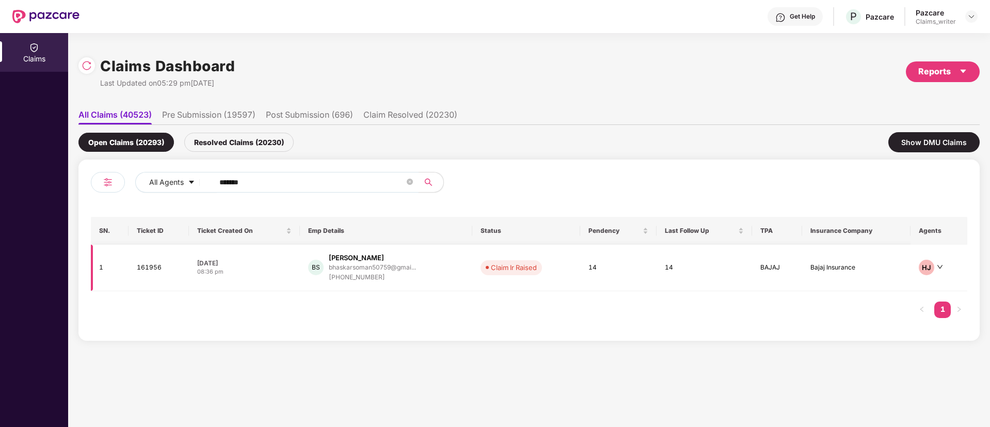
type input "******"
click at [141, 271] on td "161956" at bounding box center [159, 268] width 60 height 46
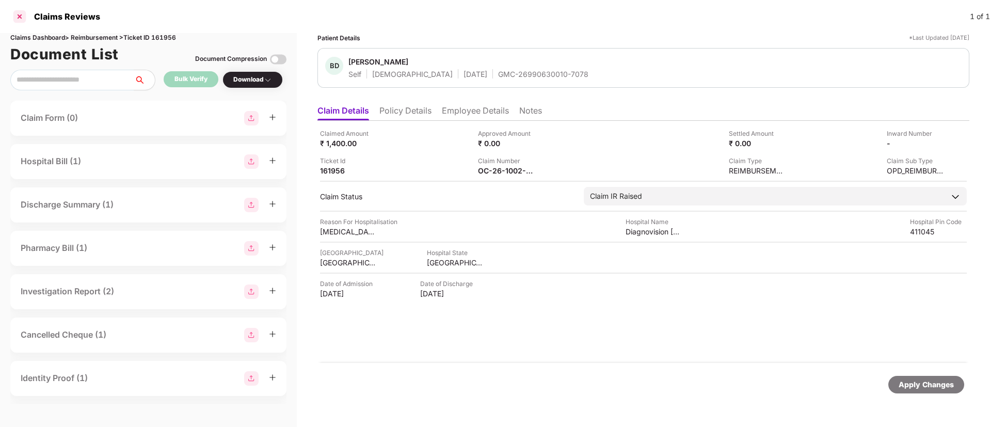
click at [19, 15] on div at bounding box center [19, 16] width 17 height 17
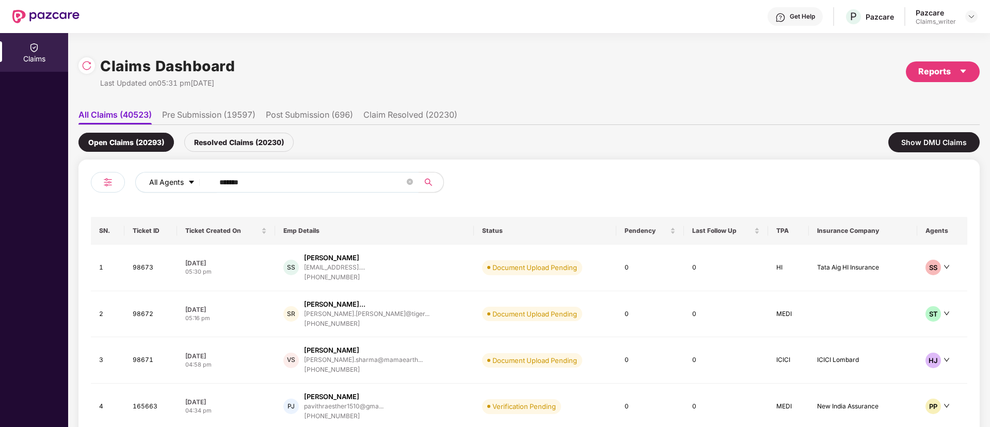
drag, startPoint x: 258, startPoint y: 183, endPoint x: 197, endPoint y: 178, distance: 61.1
click at [197, 178] on div "All Agents ******" at bounding box center [398, 182] width 526 height 21
paste input "text"
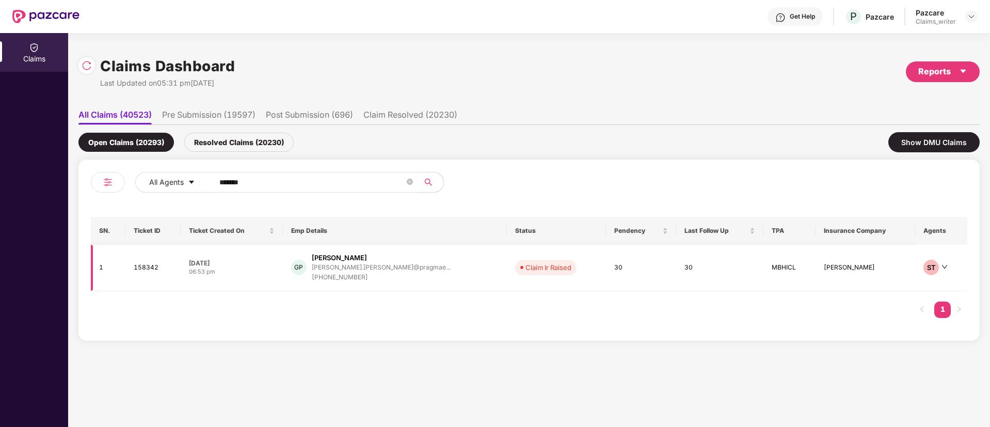
type input "******"
click at [149, 267] on td "158342" at bounding box center [152, 268] width 55 height 46
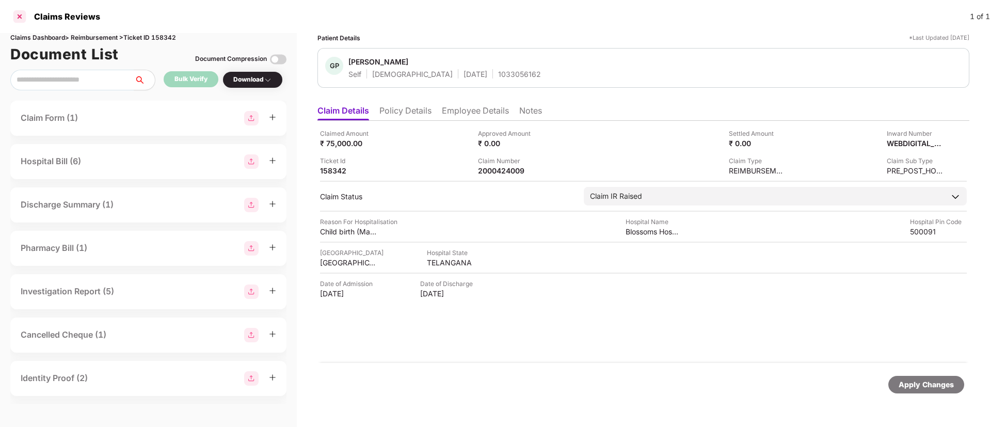
click at [23, 18] on div at bounding box center [19, 16] width 17 height 17
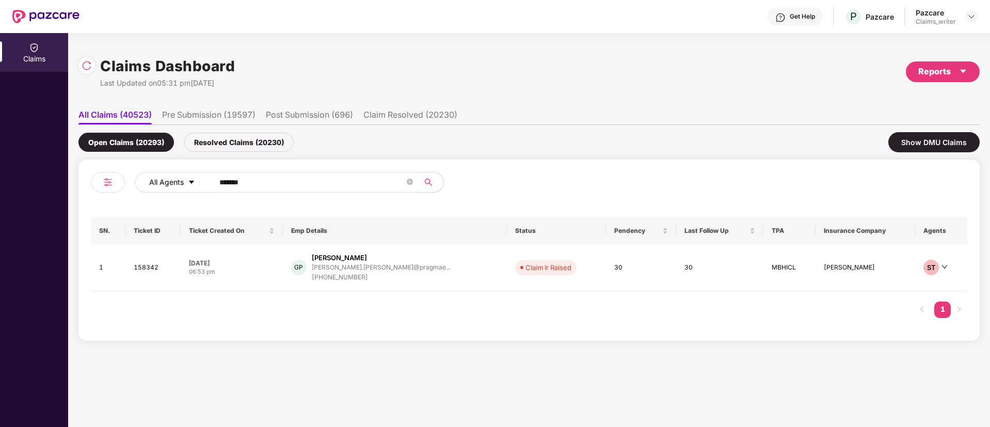
drag, startPoint x: 249, startPoint y: 186, endPoint x: 189, endPoint y: 184, distance: 59.9
click at [190, 185] on div "All Agents ******" at bounding box center [398, 182] width 526 height 21
paste input "text"
type input "******"
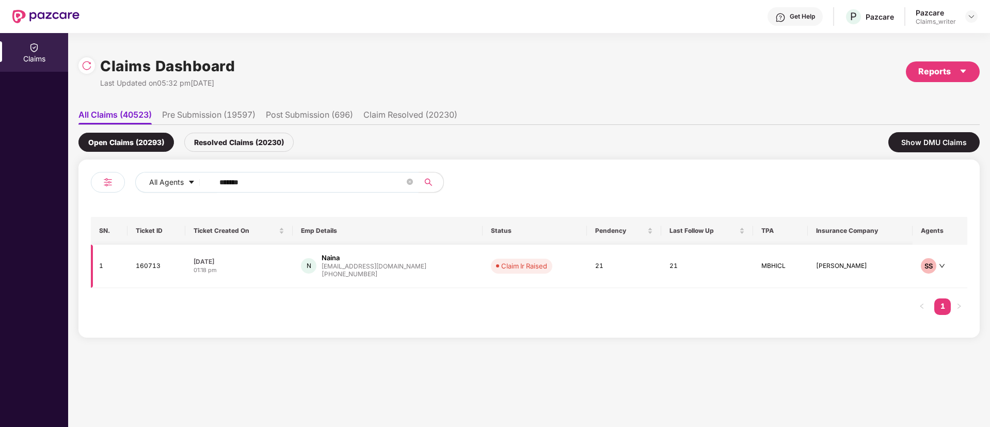
click at [153, 265] on td "160713" at bounding box center [157, 266] width 58 height 43
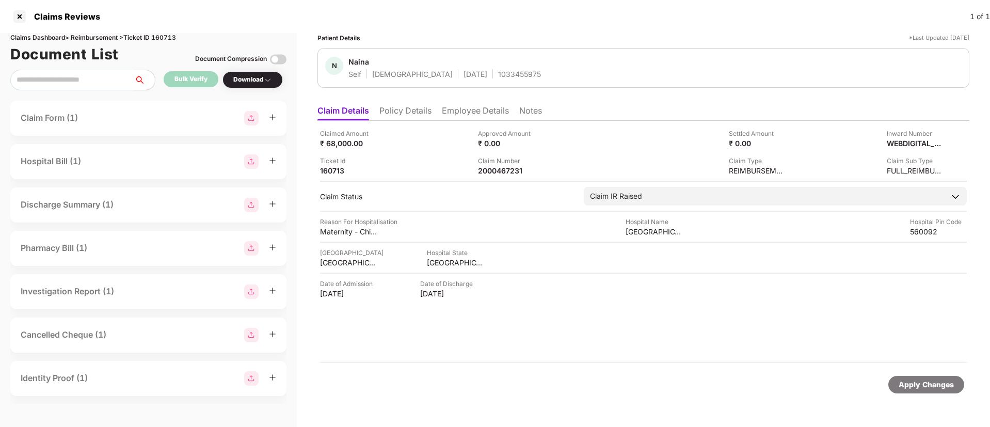
click at [498, 73] on div "1033455975" at bounding box center [519, 74] width 43 height 10
copy div "1033455975"
click at [15, 18] on div at bounding box center [19, 16] width 17 height 17
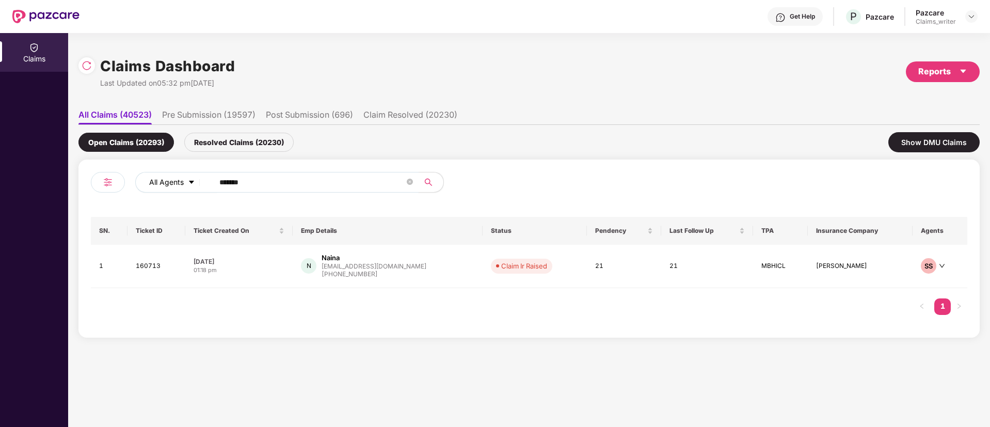
drag, startPoint x: 265, startPoint y: 185, endPoint x: 205, endPoint y: 175, distance: 61.4
click at [205, 175] on div "All Agents ******" at bounding box center [398, 182] width 526 height 21
paste input "text"
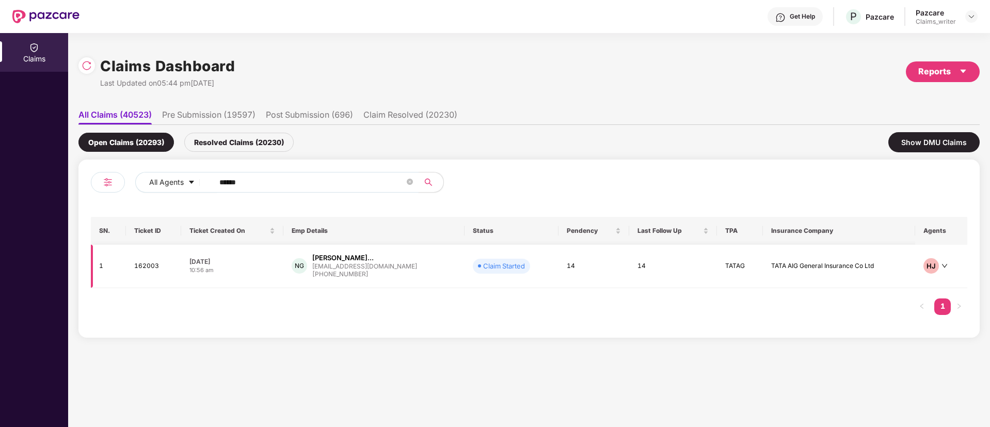
type input "******"
click at [159, 266] on td "162003" at bounding box center [153, 266] width 55 height 43
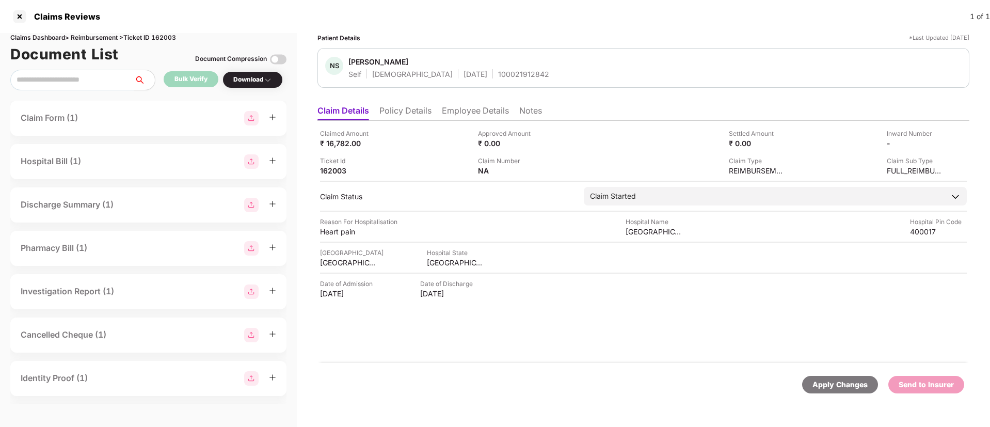
click at [400, 117] on li "Policy Details" at bounding box center [405, 112] width 52 height 15
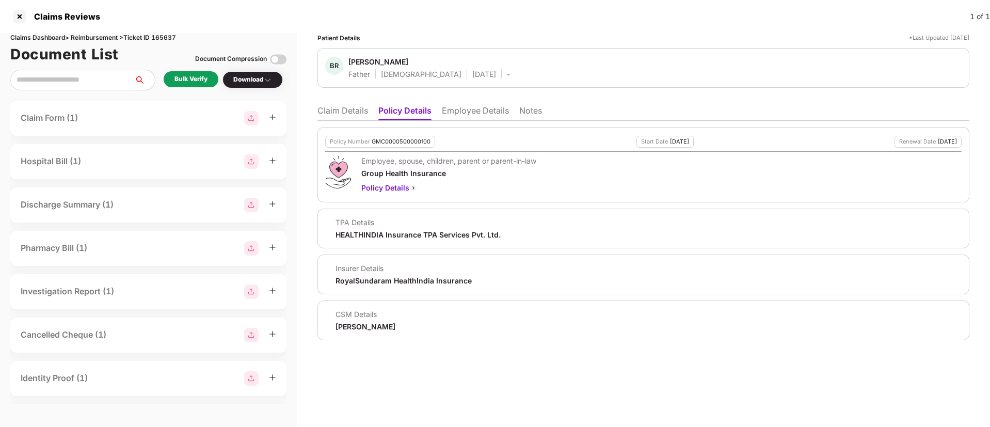
click at [463, 113] on li "Employee Details" at bounding box center [475, 112] width 67 height 15
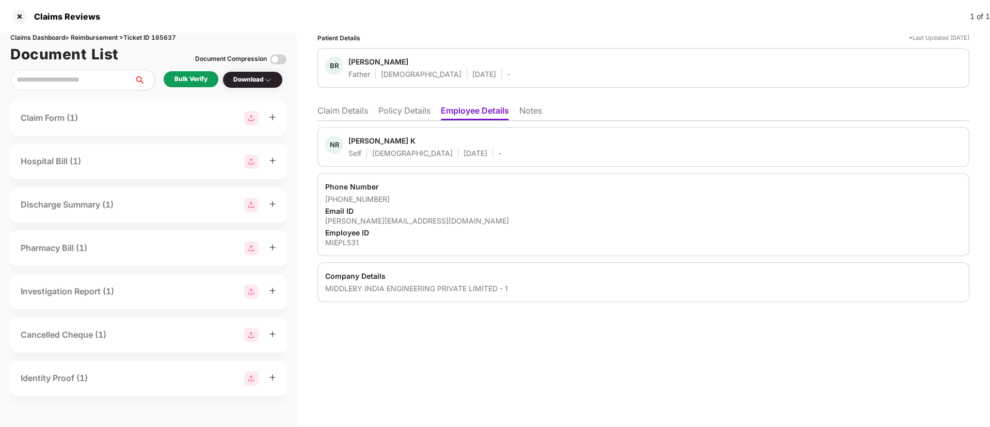
click at [392, 116] on li "Policy Details" at bounding box center [404, 112] width 52 height 15
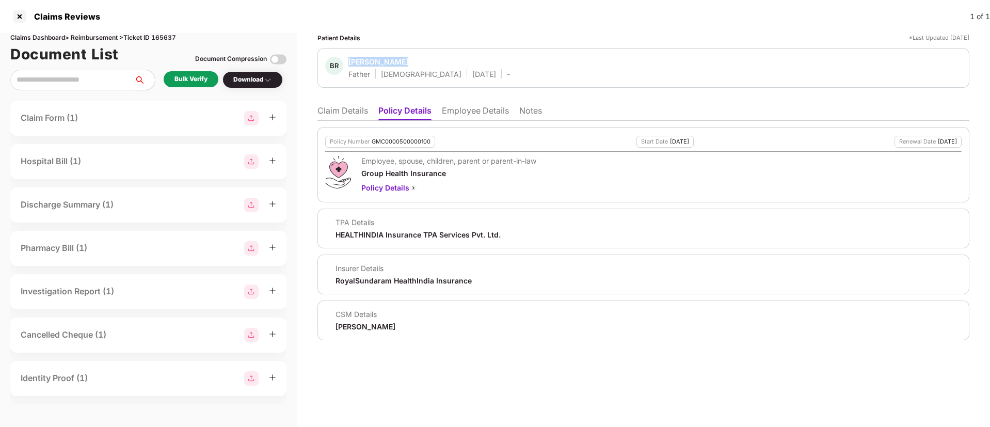
drag, startPoint x: 350, startPoint y: 61, endPoint x: 402, endPoint y: 63, distance: 52.7
click at [402, 63] on div "Balasubba Reddy" at bounding box center [378, 62] width 60 height 10
click at [471, 108] on li "Employee Details" at bounding box center [475, 112] width 67 height 15
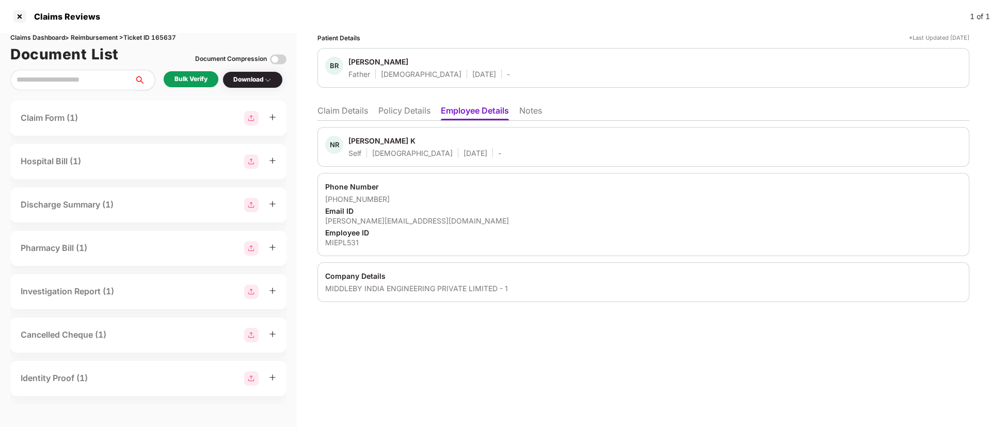
drag, startPoint x: 349, startPoint y: 61, endPoint x: 410, endPoint y: 59, distance: 61.5
click at [410, 59] on div "BR Balasubba Reddy Father Male 01 July 1965 -" at bounding box center [417, 68] width 185 height 22
copy div "Balasubba Reddy"
drag, startPoint x: 351, startPoint y: 139, endPoint x: 426, endPoint y: 138, distance: 75.4
click at [426, 138] on div "NR Narasimha Reddy K Self Male 16 Aug 1989 -" at bounding box center [413, 147] width 176 height 22
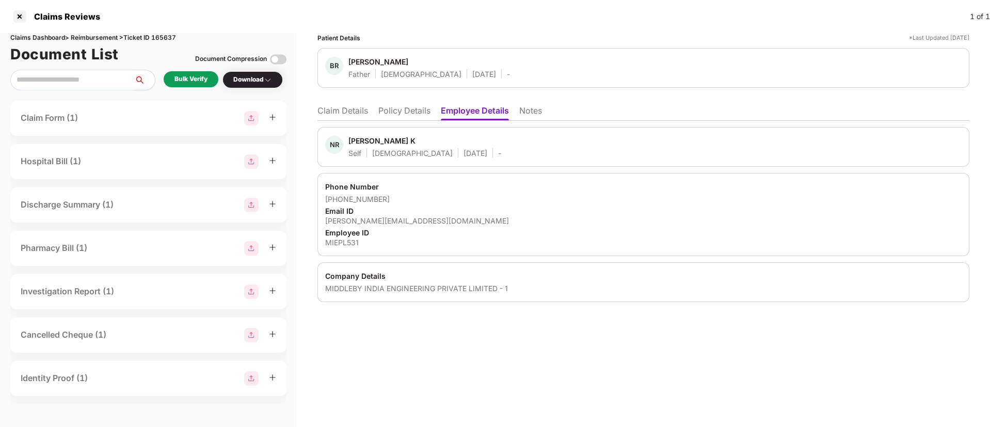
copy div "Narasimha Reddy K"
drag, startPoint x: 338, startPoint y: 198, endPoint x: 392, endPoint y: 200, distance: 53.7
click at [392, 200] on div "+917760229470" at bounding box center [643, 199] width 637 height 10
copy div "7760229470"
drag, startPoint x: 322, startPoint y: 221, endPoint x: 439, endPoint y: 217, distance: 117.3
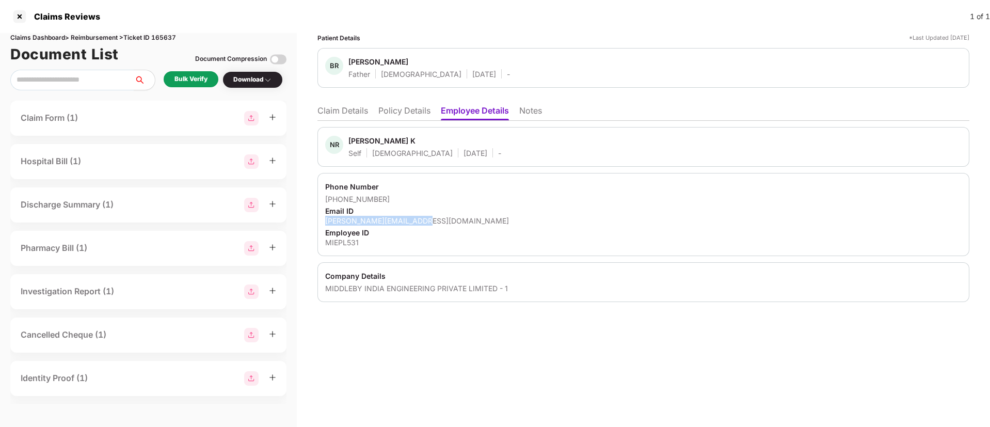
click at [439, 217] on div "Phone Number +917760229470 Email ID kreddy@middlebyindia.com Employee ID MIEPL5…" at bounding box center [644, 214] width 652 height 83
copy div "kreddy@middlebyindia.com"
click at [340, 243] on div "MIEPL531" at bounding box center [643, 242] width 637 height 10
copy div "MIEPL531"
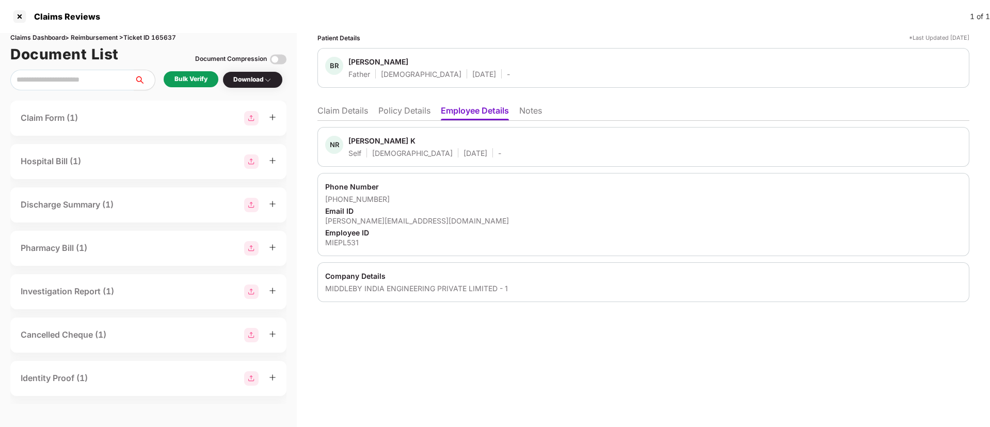
click at [403, 288] on div "MIDDLEBY INDIA ENGINEERING PRIVATE LIMITED - 1" at bounding box center [643, 288] width 637 height 10
copy div "MIDDLEBY INDIA ENGINEERING PRIVATE LIMITED - 1"
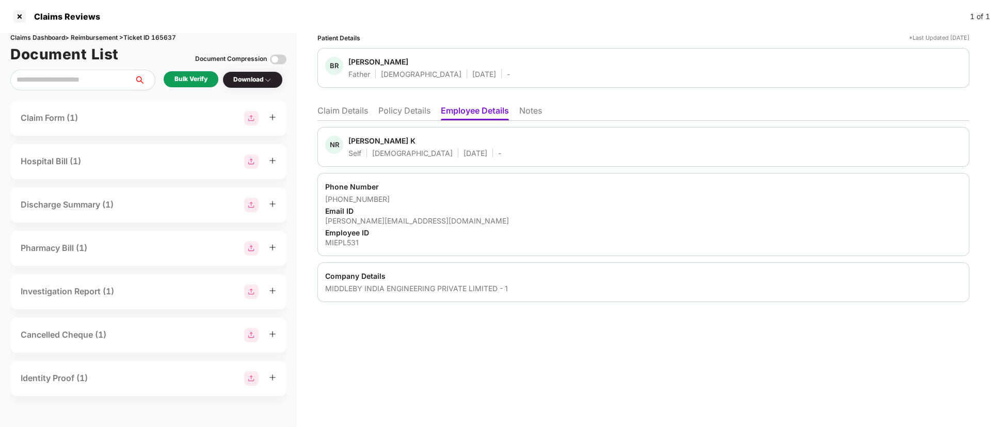
click at [192, 83] on div "Bulk Verify" at bounding box center [191, 79] width 33 height 10
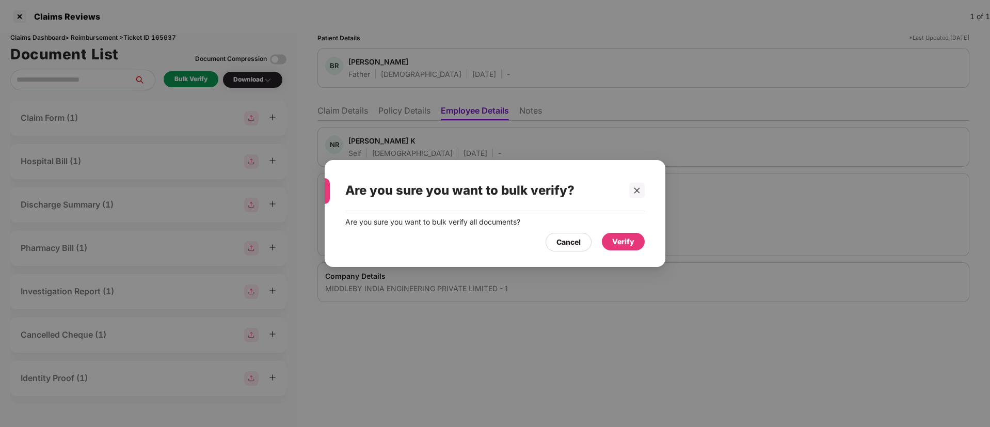
click at [636, 242] on div "Verify" at bounding box center [623, 242] width 43 height 18
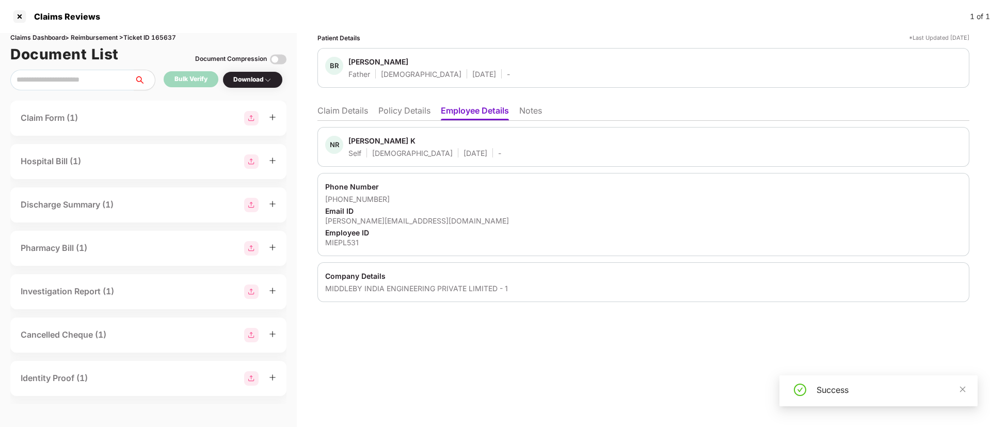
click at [320, 111] on li "Claim Details" at bounding box center [343, 112] width 51 height 15
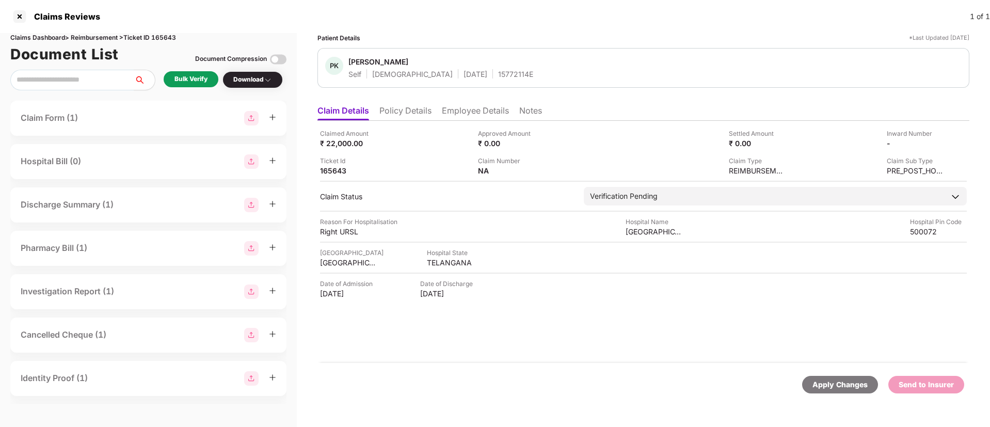
click at [201, 80] on div "Bulk Verify" at bounding box center [191, 79] width 33 height 10
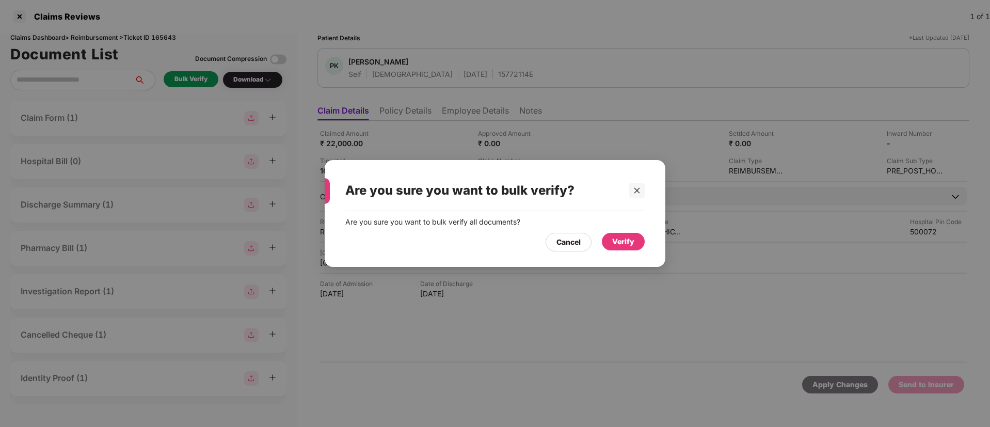
click at [617, 243] on div "Verify" at bounding box center [623, 241] width 22 height 11
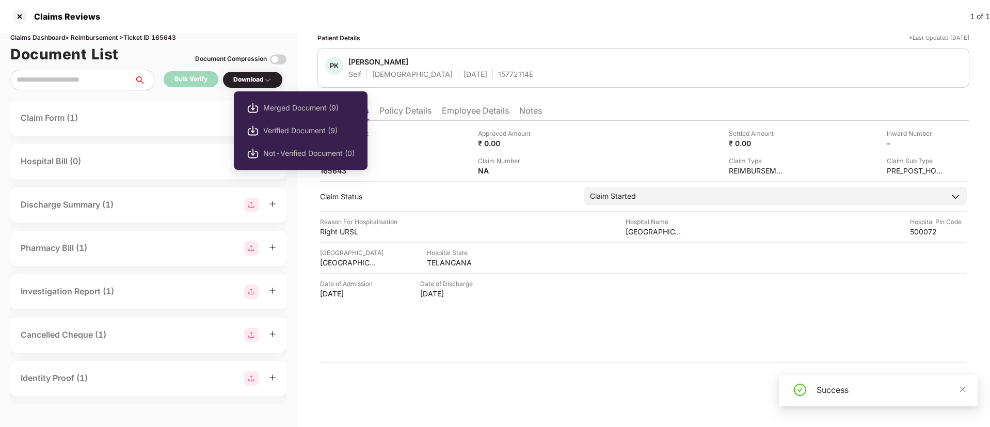
click at [259, 79] on div "Download" at bounding box center [252, 80] width 39 height 10
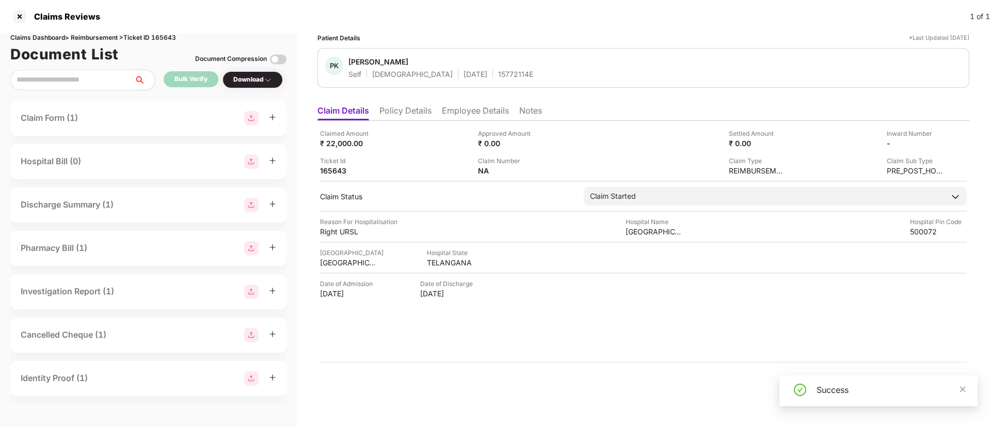
click at [257, 78] on div "Download" at bounding box center [252, 80] width 39 height 10
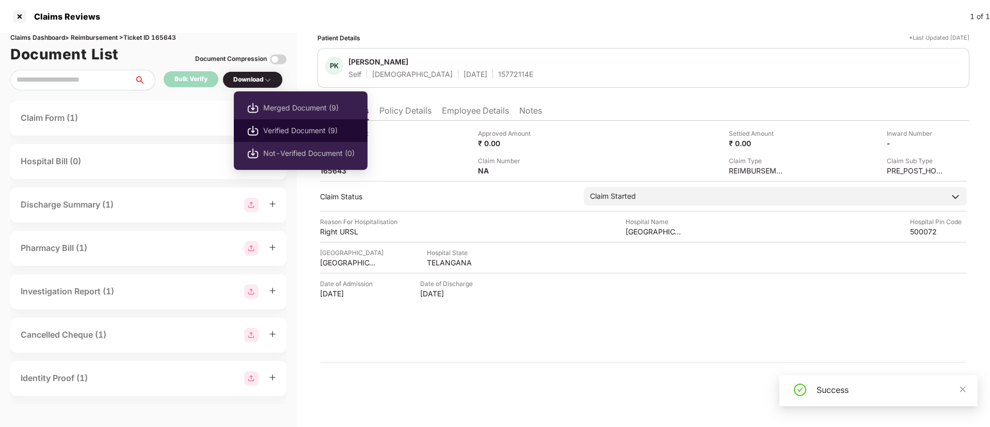
click at [276, 130] on span "Verified Document (9)" at bounding box center [308, 130] width 91 height 11
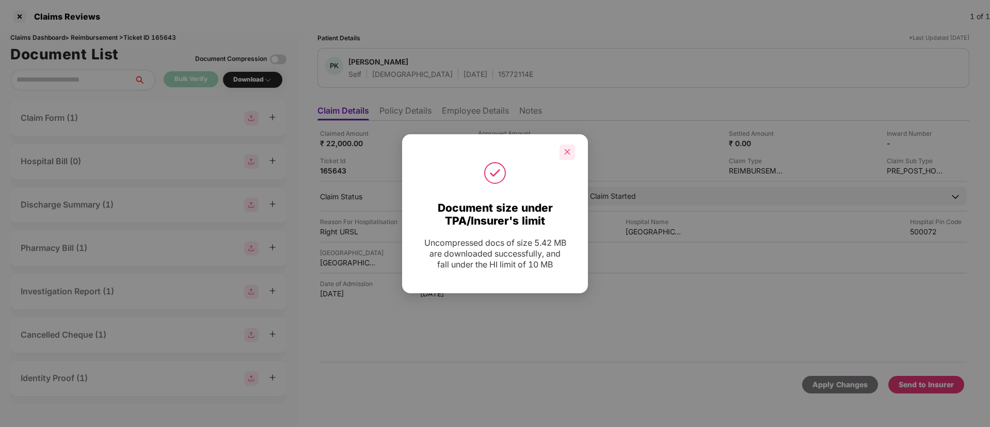
click at [567, 152] on icon "close" at bounding box center [568, 152] width 6 height 6
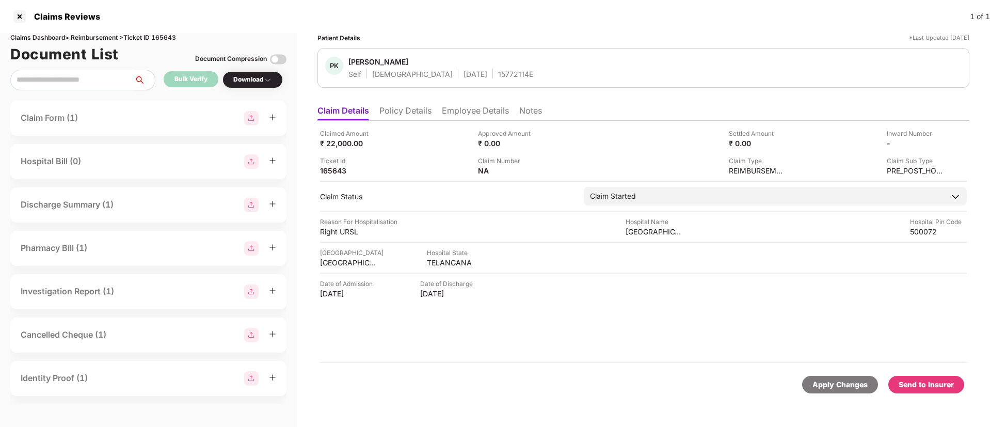
click at [920, 386] on div "Send to Insurer" at bounding box center [926, 384] width 55 height 11
click at [402, 114] on li "Policy Details" at bounding box center [405, 112] width 52 height 15
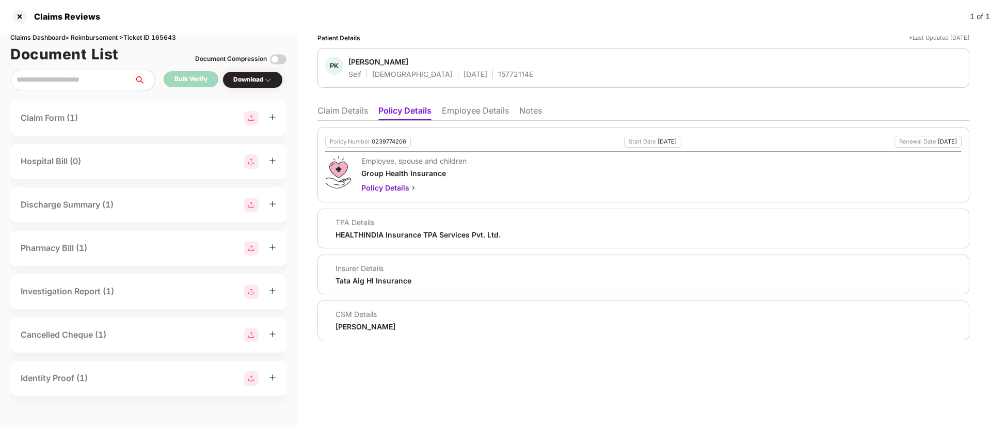
click at [325, 108] on li "Claim Details" at bounding box center [343, 112] width 51 height 15
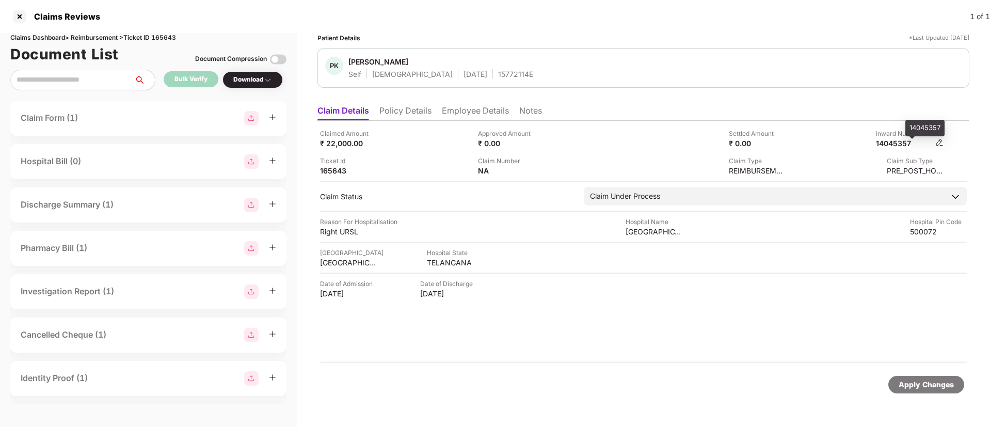
click at [903, 139] on div "14045357" at bounding box center [904, 143] width 57 height 10
copy div "14045357"
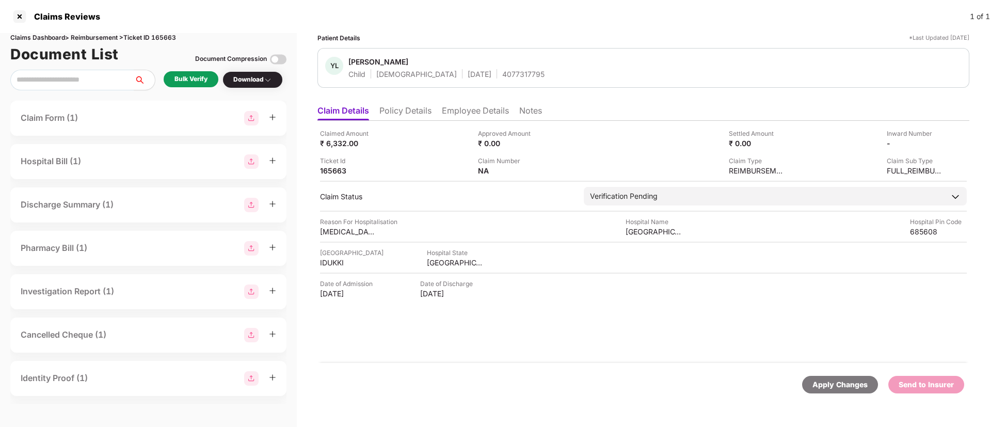
click at [194, 77] on div "Bulk Verify" at bounding box center [191, 79] width 33 height 10
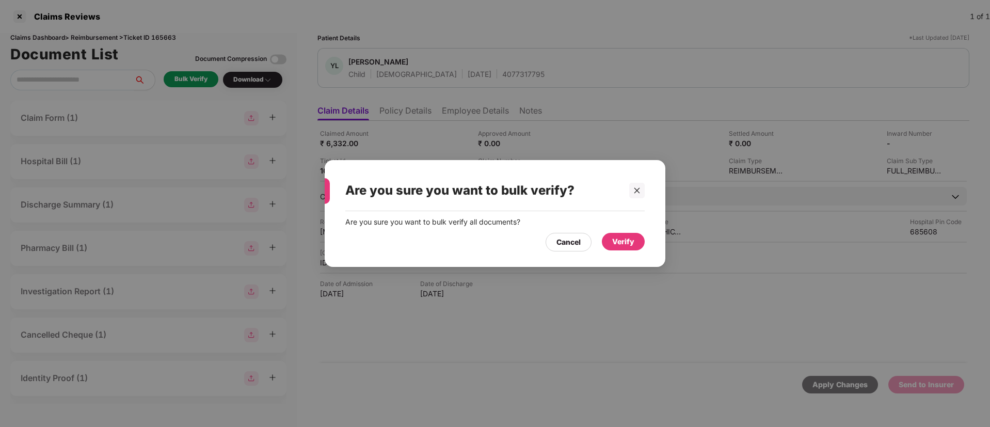
click at [617, 244] on div "Verify" at bounding box center [623, 241] width 22 height 11
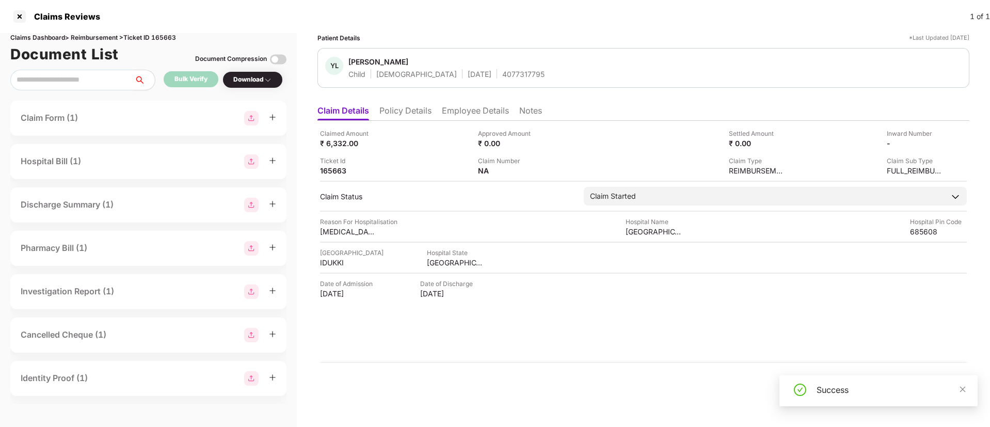
click at [258, 82] on div "Download" at bounding box center [252, 80] width 39 height 10
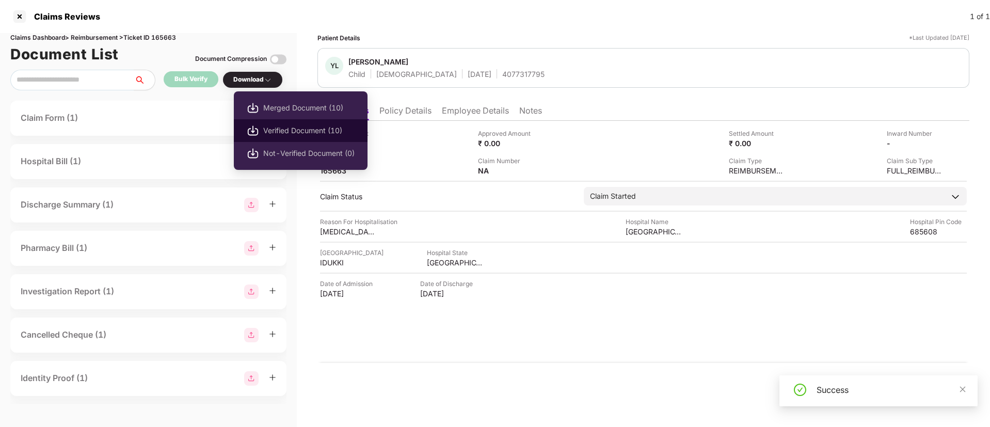
click at [276, 120] on li "Verified Document (10)" at bounding box center [301, 130] width 134 height 23
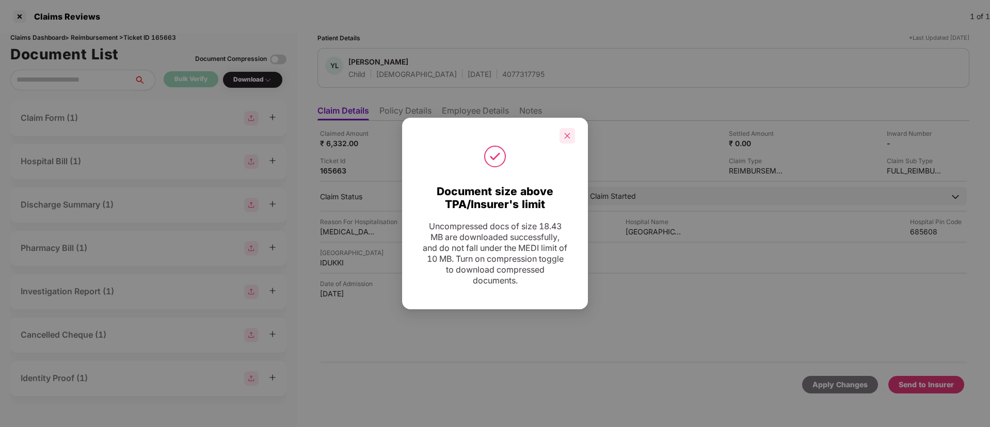
click at [564, 139] on icon "close" at bounding box center [567, 135] width 7 height 7
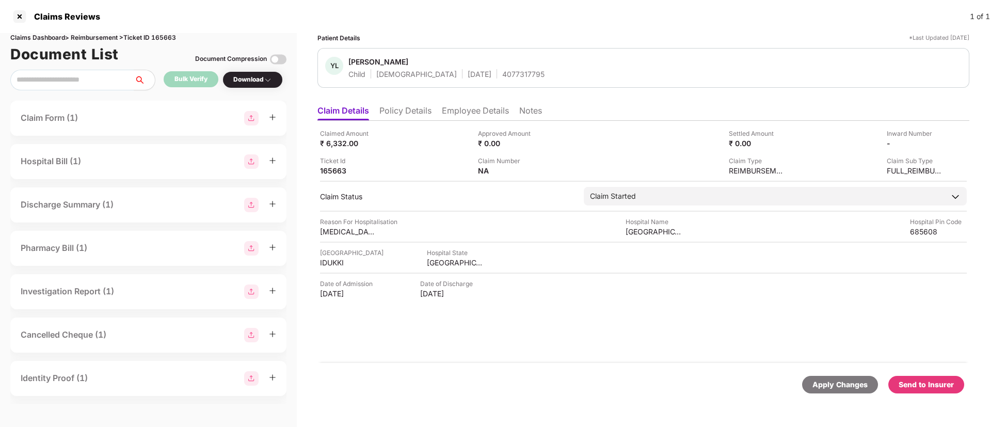
click at [915, 381] on div "Send to Insurer" at bounding box center [926, 384] width 55 height 11
click at [403, 114] on li "Policy Details" at bounding box center [405, 112] width 52 height 15
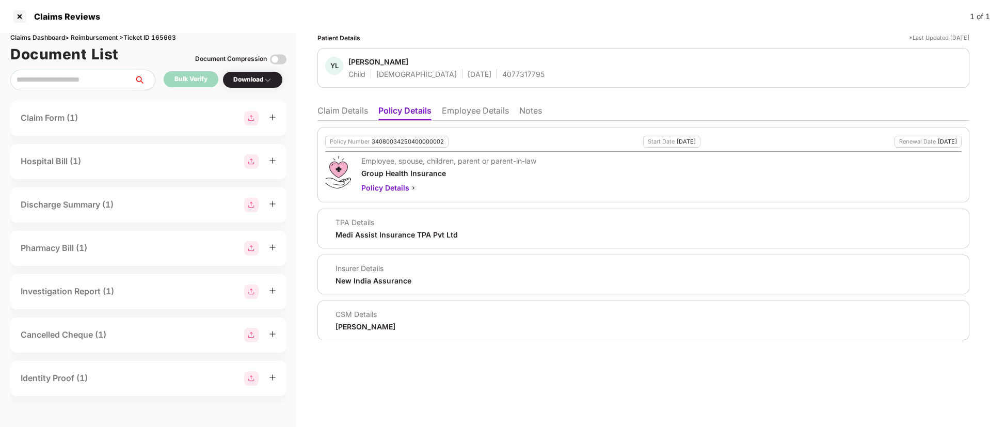
click at [470, 111] on li "Employee Details" at bounding box center [475, 112] width 67 height 15
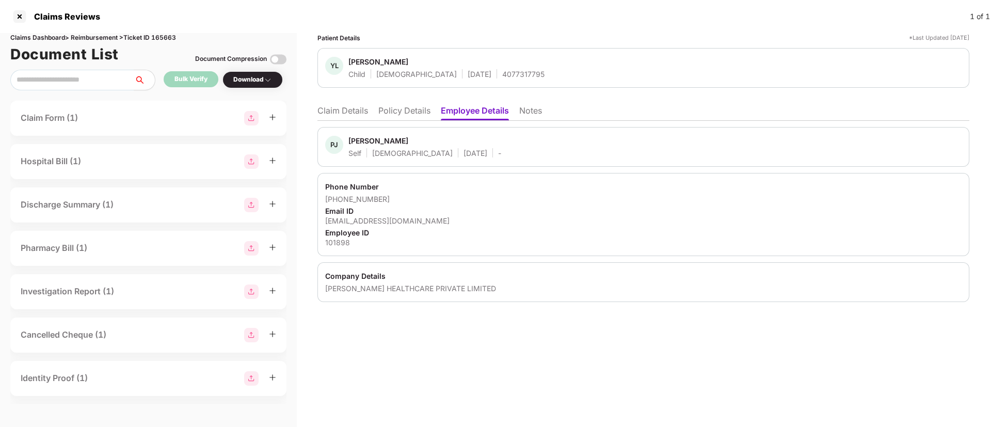
click at [350, 117] on li "Claim Details" at bounding box center [343, 112] width 51 height 15
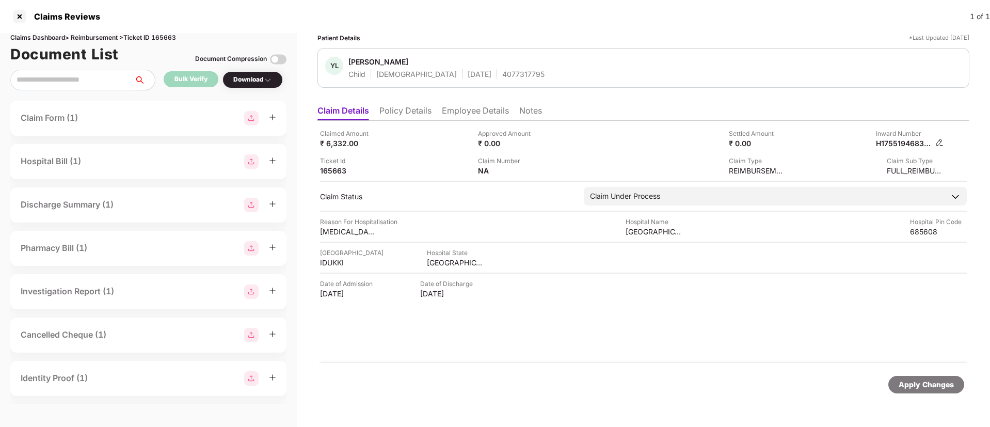
click at [937, 145] on img at bounding box center [940, 142] width 8 height 8
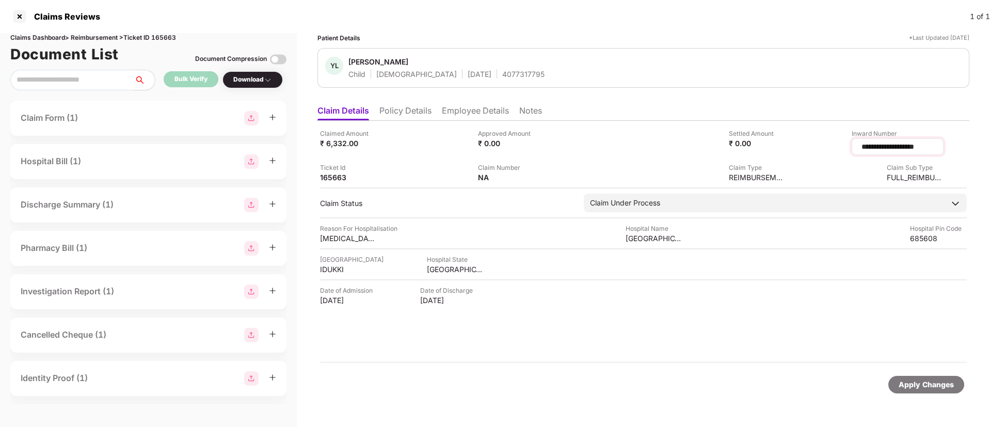
drag, startPoint x: 920, startPoint y: 145, endPoint x: 833, endPoint y: 145, distance: 86.2
click at [852, 145] on div "**********" at bounding box center [898, 146] width 92 height 17
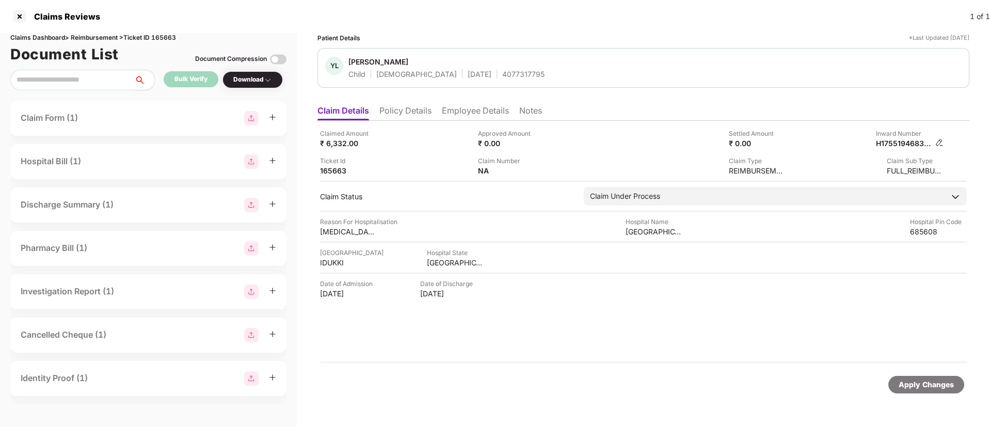
click at [937, 142] on img at bounding box center [940, 142] width 8 height 8
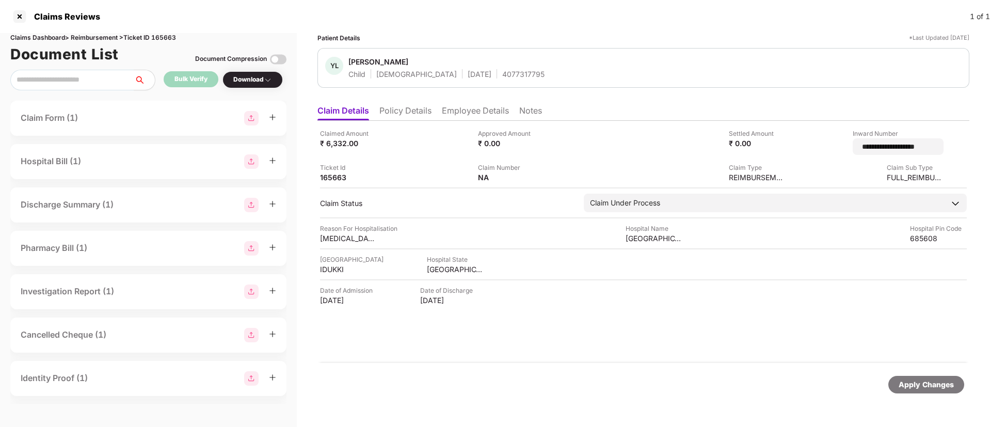
drag, startPoint x: 892, startPoint y: 147, endPoint x: 819, endPoint y: 149, distance: 73.3
click at [819, 149] on div "**********" at bounding box center [869, 142] width 150 height 26
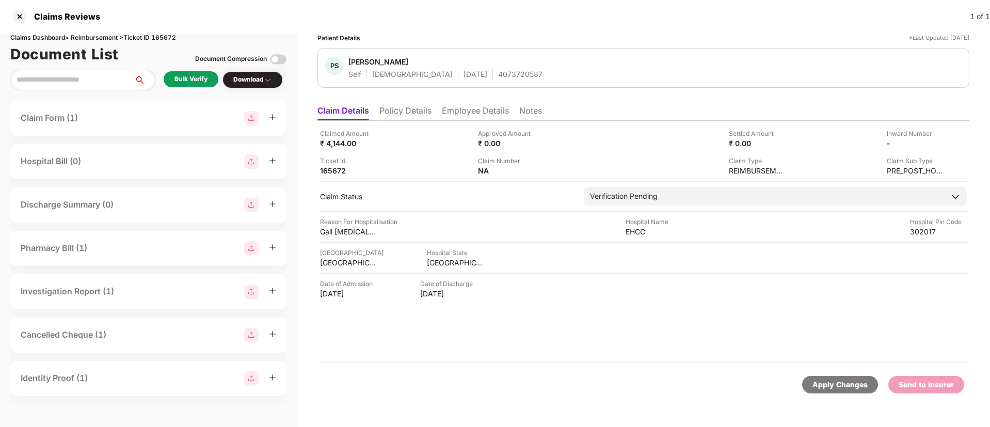
click at [196, 81] on div "Bulk Verify" at bounding box center [191, 79] width 33 height 10
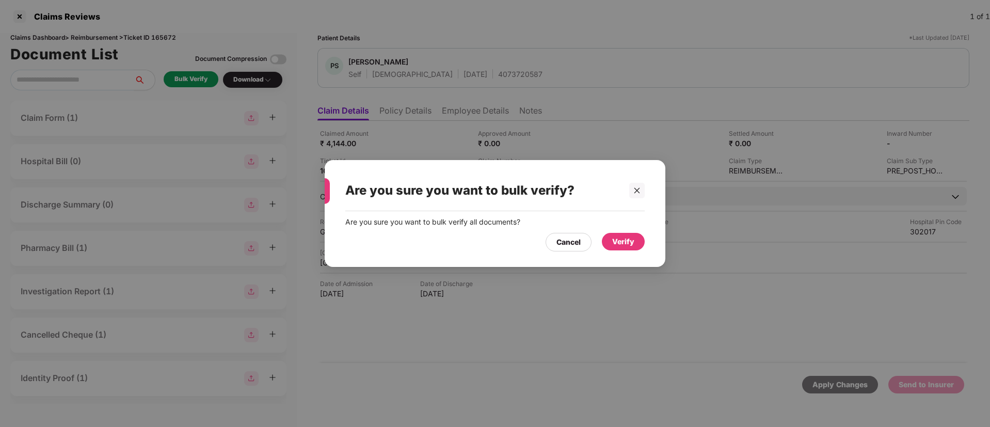
click at [618, 233] on div "Verify" at bounding box center [623, 242] width 43 height 18
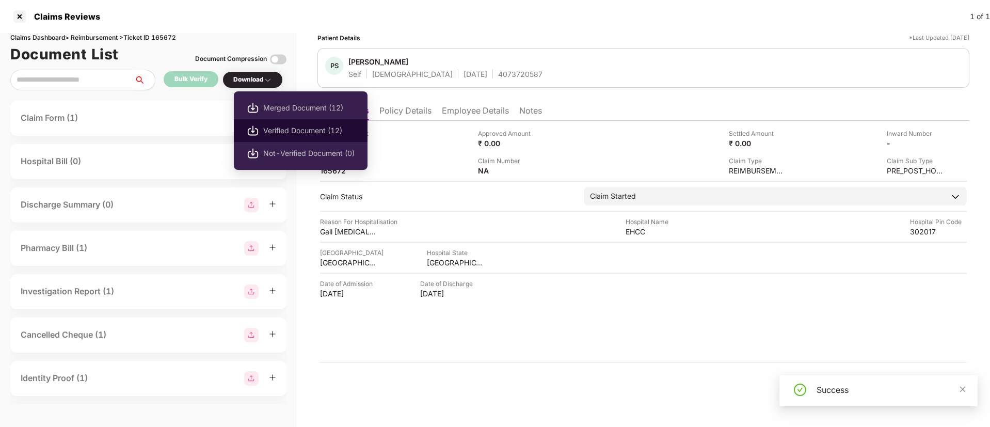
click at [283, 126] on span "Verified Document (12)" at bounding box center [308, 130] width 91 height 11
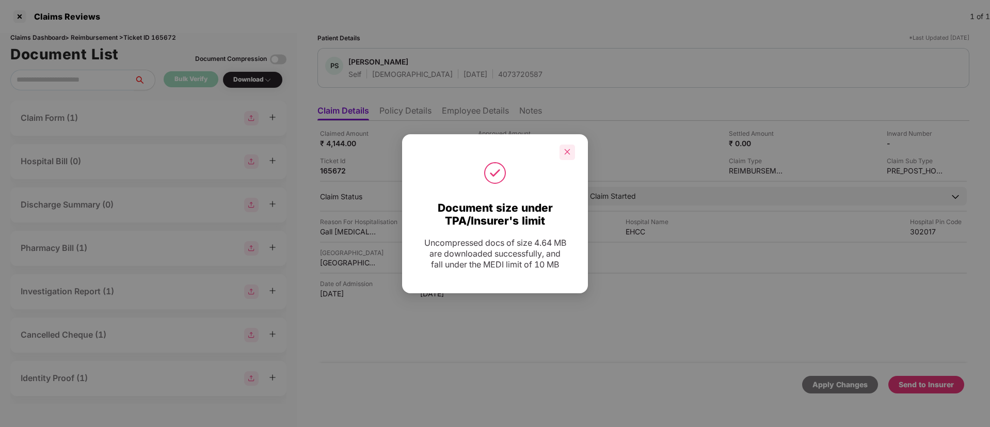
click at [565, 150] on icon "close" at bounding box center [568, 152] width 6 height 6
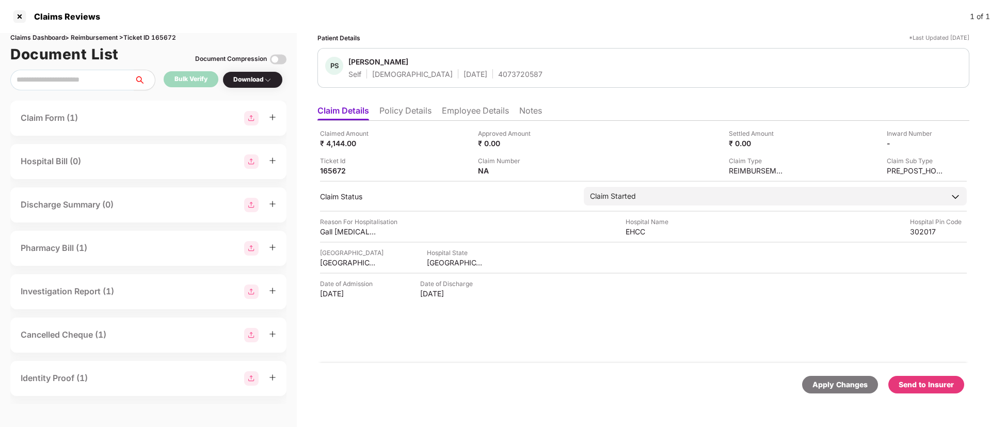
click at [928, 384] on div "Send to Insurer" at bounding box center [926, 384] width 55 height 11
click at [408, 112] on li "Policy Details" at bounding box center [405, 112] width 52 height 15
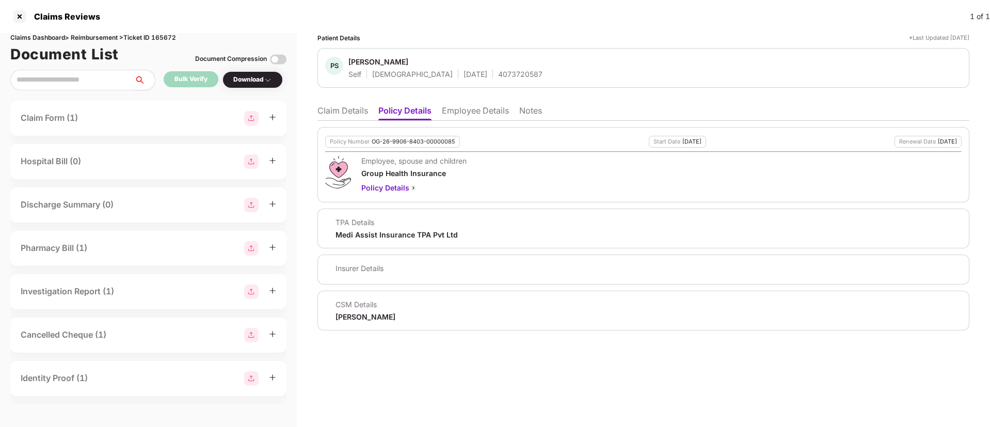
click at [454, 110] on li "Employee Details" at bounding box center [475, 112] width 67 height 15
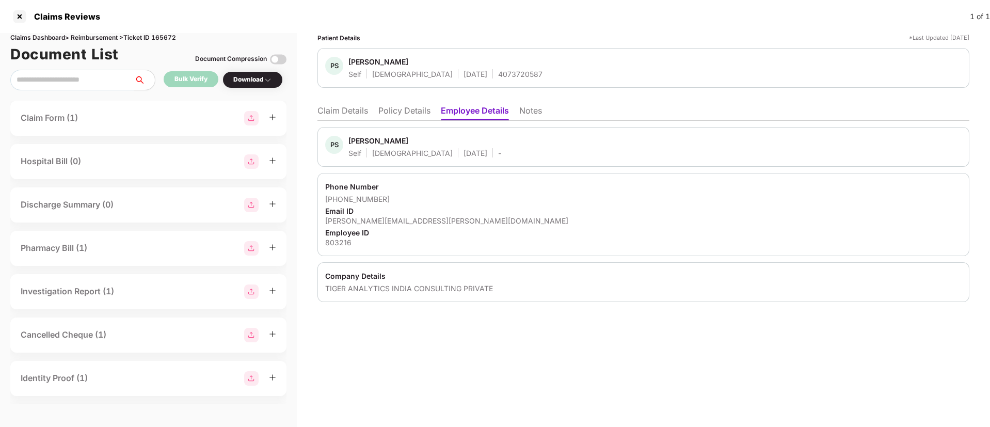
click at [358, 116] on li "Claim Details" at bounding box center [343, 112] width 51 height 15
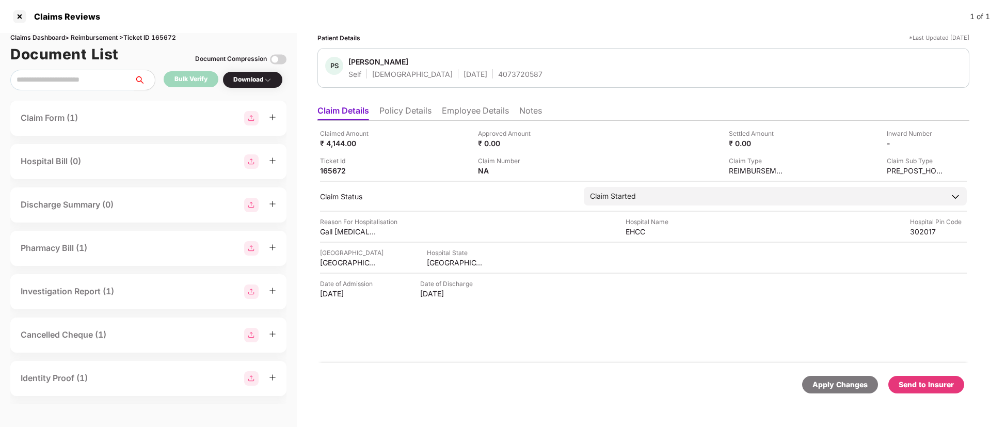
click at [169, 37] on div "Claims Dashboard > Reimbursement > Ticket ID 165672" at bounding box center [148, 38] width 276 height 10
copy div "165672"
click at [454, 106] on li "Employee Details" at bounding box center [475, 112] width 67 height 15
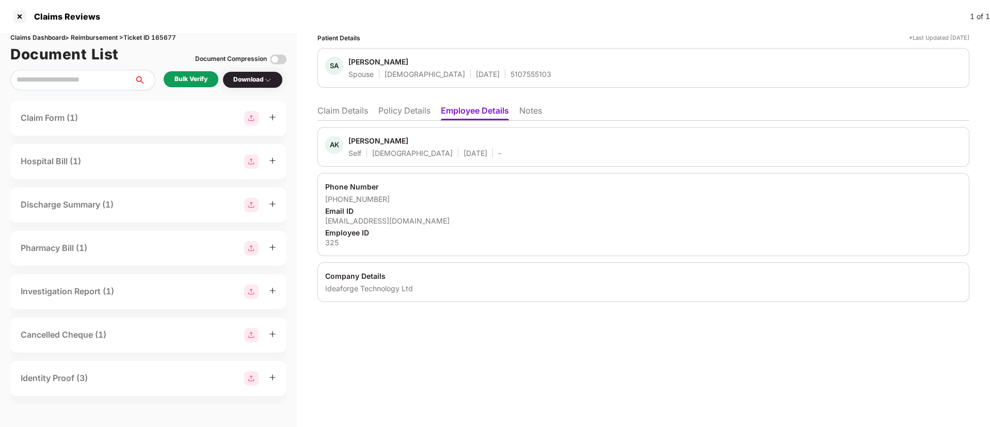
click at [200, 77] on div "Bulk Verify" at bounding box center [191, 79] width 33 height 10
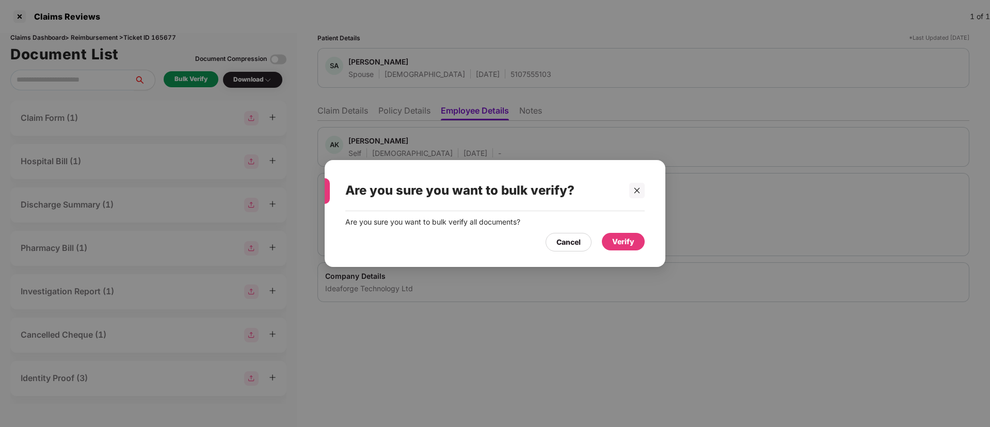
click at [632, 242] on div "Verify" at bounding box center [623, 241] width 22 height 11
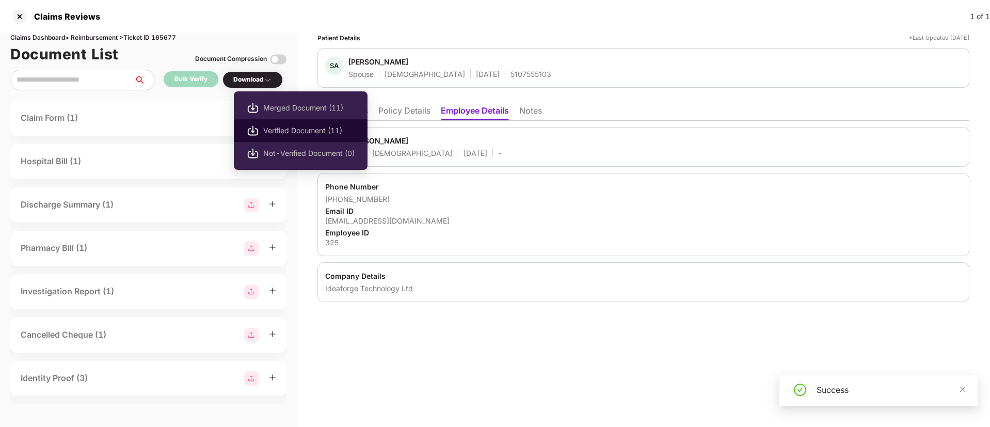
click at [278, 129] on span "Verified Document (11)" at bounding box center [308, 130] width 91 height 11
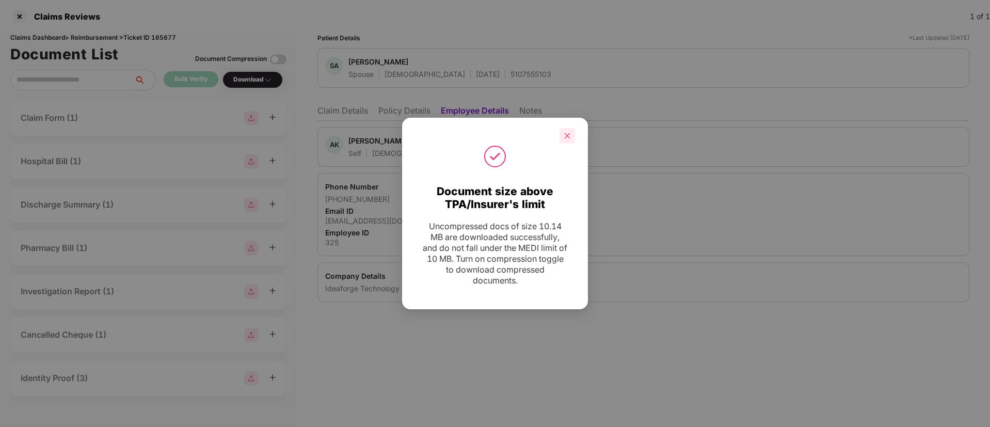
click at [567, 139] on icon "close" at bounding box center [567, 135] width 7 height 7
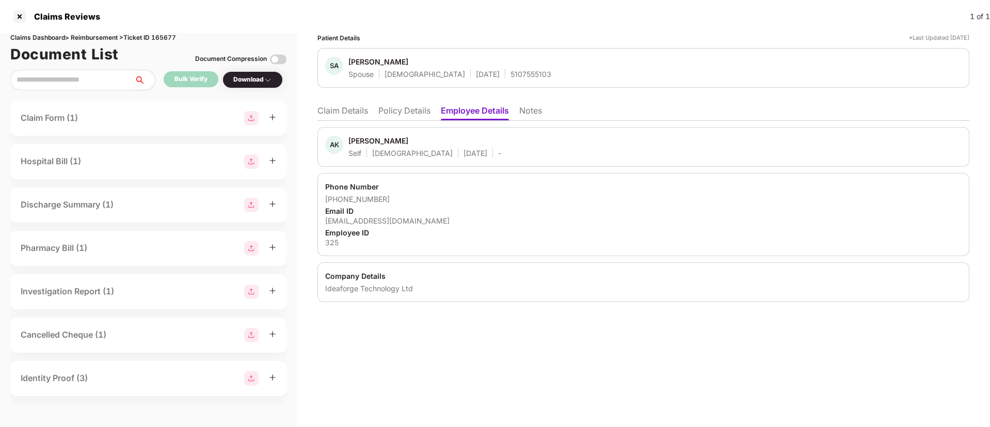
click at [350, 114] on li "Claim Details" at bounding box center [343, 112] width 51 height 15
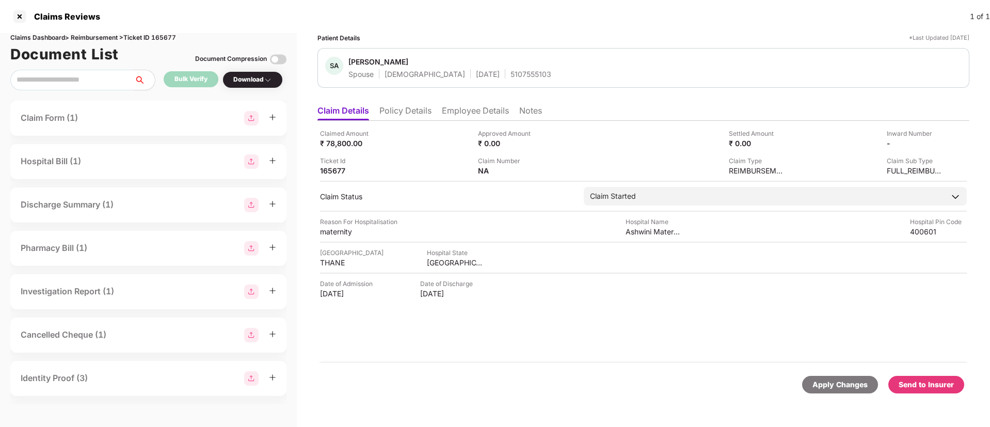
click at [904, 377] on div "Send to Insurer" at bounding box center [927, 385] width 76 height 18
click at [935, 141] on div "[US_VEHICLE_IDENTIFICATION_NUMBER]" at bounding box center [910, 143] width 68 height 10
click at [942, 139] on img at bounding box center [940, 142] width 8 height 8
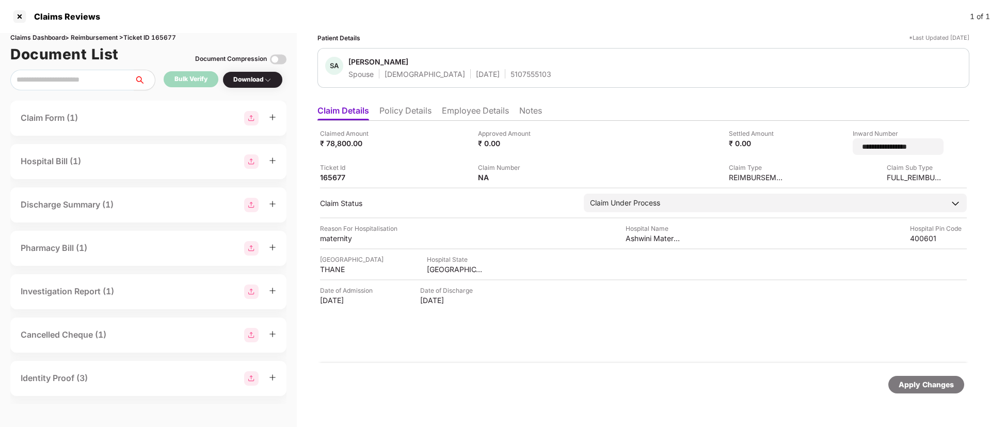
drag, startPoint x: 924, startPoint y: 149, endPoint x: 825, endPoint y: 149, distance: 99.6
click at [825, 149] on div "**********" at bounding box center [869, 142] width 150 height 26
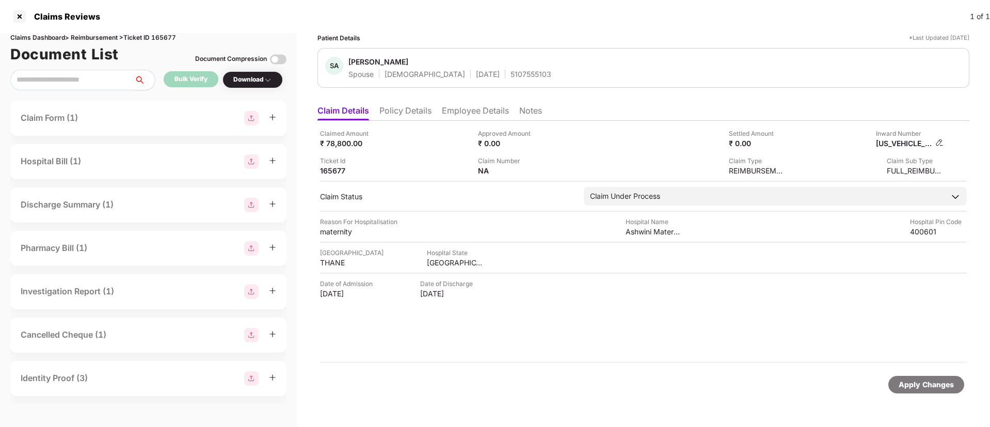
click at [937, 143] on img at bounding box center [940, 142] width 8 height 8
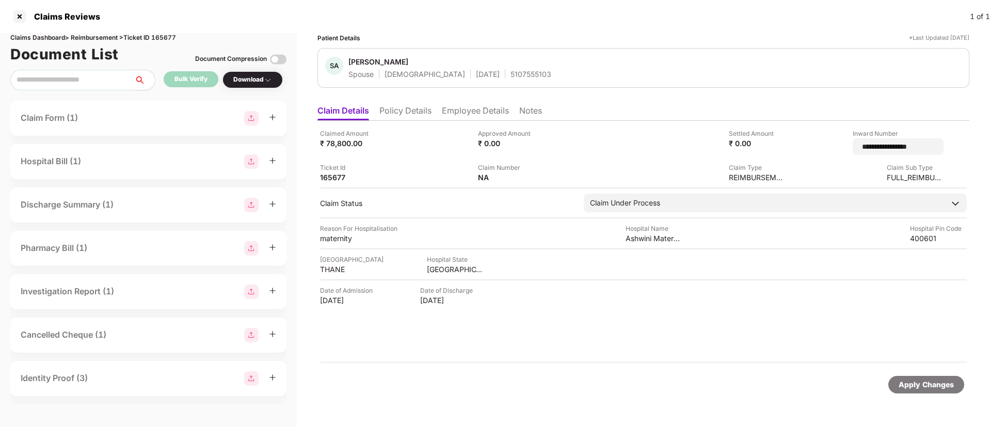
drag, startPoint x: 925, startPoint y: 145, endPoint x: 819, endPoint y: 152, distance: 106.1
click at [819, 152] on div "**********" at bounding box center [869, 142] width 150 height 26
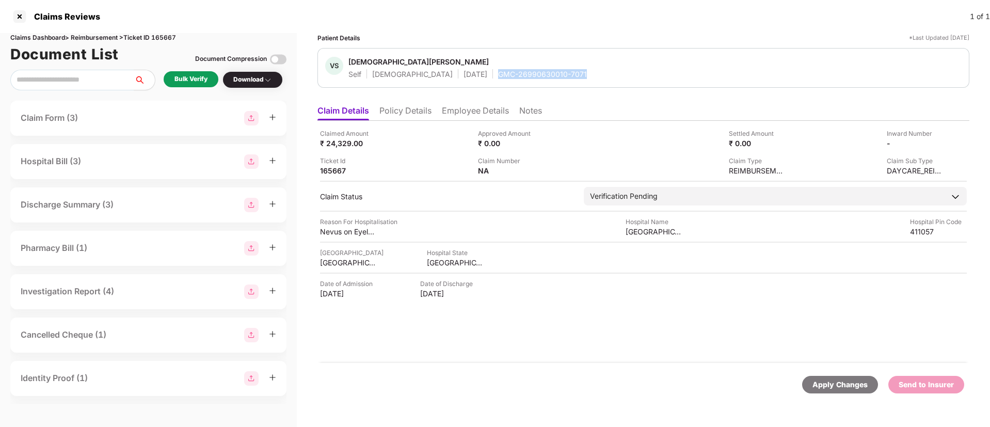
drag, startPoint x: 462, startPoint y: 69, endPoint x: 554, endPoint y: 80, distance: 92.5
click at [554, 80] on div "VS [PERSON_NAME] Self [DEMOGRAPHIC_DATA] [DATE] GMC-26990630010-7071" at bounding box center [644, 68] width 652 height 40
copy div "GMC-26990630010-7071"
drag, startPoint x: 628, startPoint y: 229, endPoint x: 692, endPoint y: 231, distance: 64.6
click at [692, 231] on div "Reason For Hospitalisation Nevus on Eyelash interrupting vision Hospital Name […" at bounding box center [643, 227] width 647 height 20
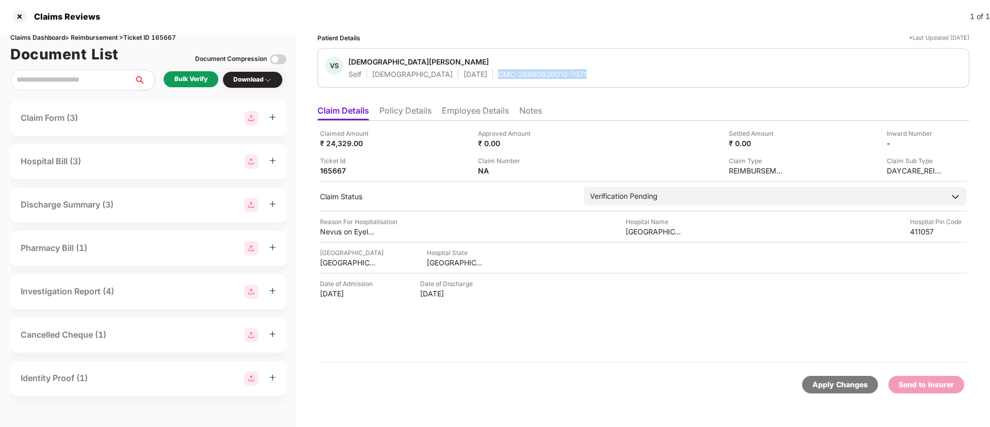
copy div "Clairevision Eye Ho"
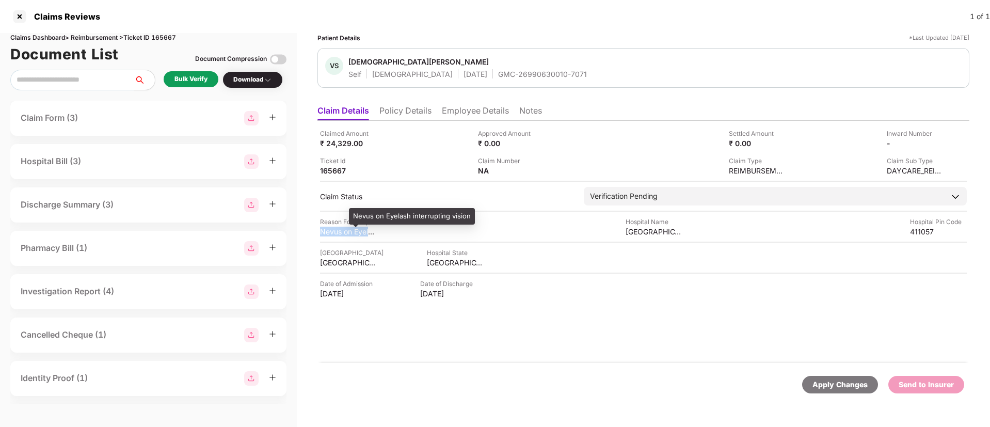
drag, startPoint x: 319, startPoint y: 233, endPoint x: 373, endPoint y: 234, distance: 54.2
click at [373, 234] on div "Claimed Amount ₹ 24,329.00 Approved Amount ₹ 0.00 Settled Amount ₹ 0.00 Inward …" at bounding box center [644, 242] width 652 height 242
copy div "Nevus on Eyela"
click at [453, 110] on li "Employee Details" at bounding box center [475, 112] width 67 height 15
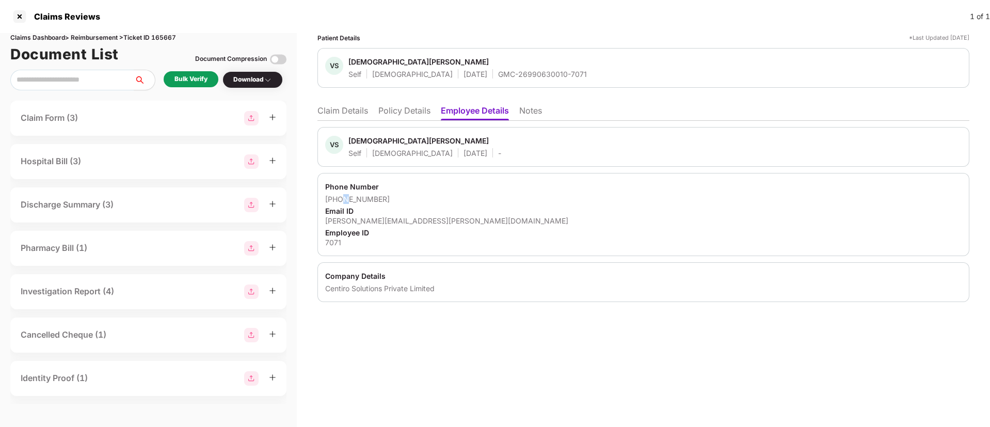
drag, startPoint x: 340, startPoint y: 196, endPoint x: 346, endPoint y: 197, distance: 5.7
click at [346, 197] on div "[PHONE_NUMBER]" at bounding box center [643, 199] width 637 height 10
drag, startPoint x: 339, startPoint y: 196, endPoint x: 399, endPoint y: 199, distance: 60.0
click at [399, 199] on div "[PHONE_NUMBER]" at bounding box center [643, 199] width 637 height 10
copy div "7057021010"
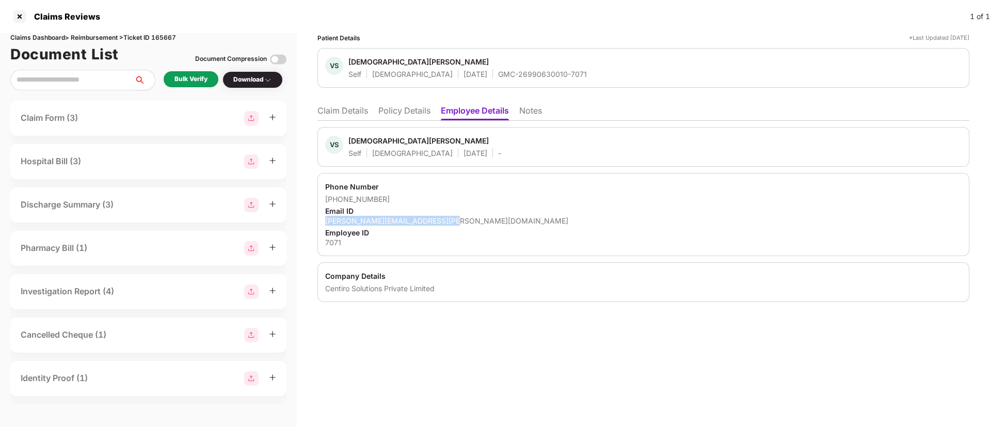
drag, startPoint x: 323, startPoint y: 220, endPoint x: 458, endPoint y: 220, distance: 134.8
click at [458, 220] on div "Phone Number [PHONE_NUMBER] Email ID [PERSON_NAME][EMAIL_ADDRESS][PERSON_NAME][…" at bounding box center [644, 214] width 652 height 83
copy div "[PERSON_NAME][EMAIL_ADDRESS][PERSON_NAME][DOMAIN_NAME]"
click at [343, 112] on li "Claim Details" at bounding box center [343, 112] width 51 height 15
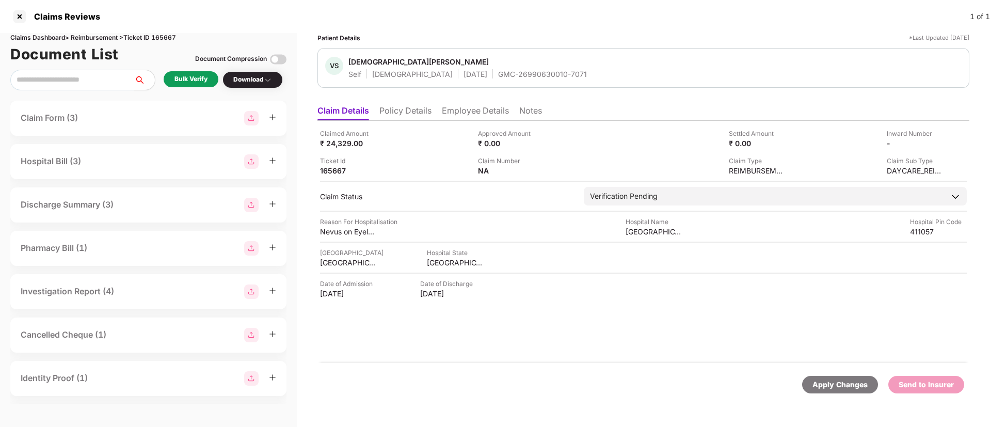
click at [197, 76] on div "Bulk Verify" at bounding box center [191, 79] width 33 height 10
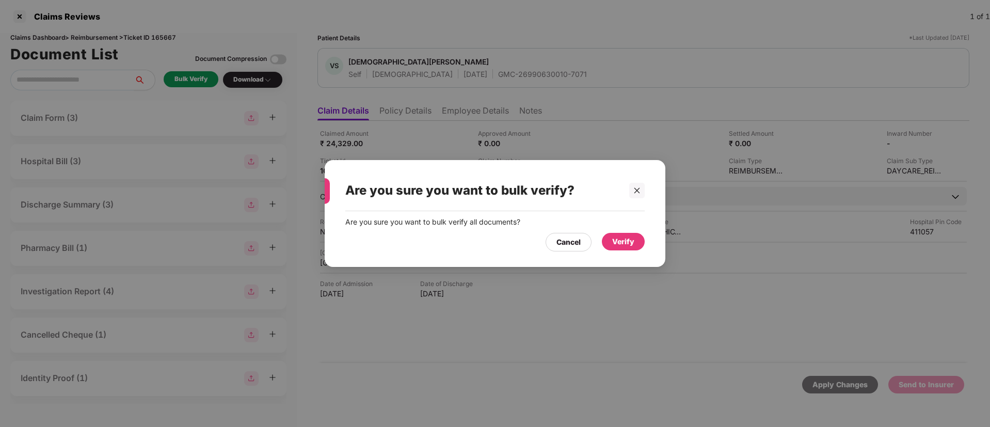
click at [616, 239] on div "Verify" at bounding box center [623, 241] width 22 height 11
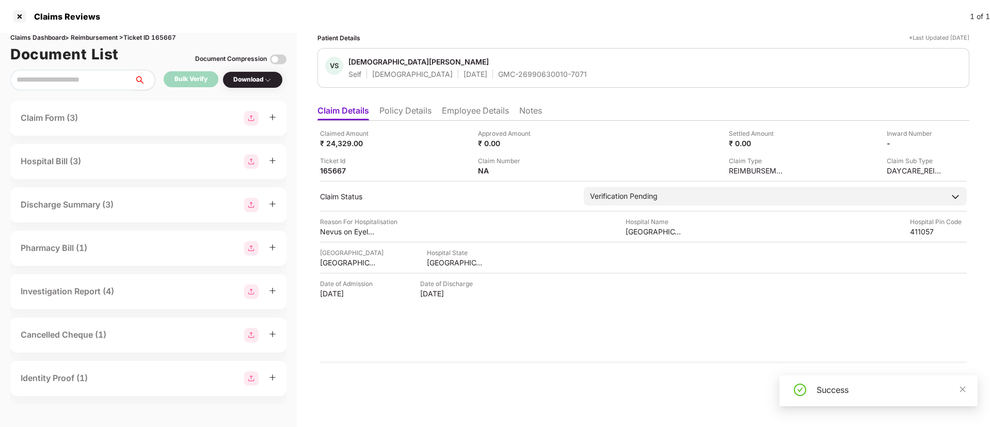
click at [959, 392] on div "Success" at bounding box center [891, 390] width 149 height 12
click at [245, 68] on div "Document Compression" at bounding box center [240, 59] width 91 height 23
click at [246, 80] on div "Download" at bounding box center [252, 80] width 39 height 10
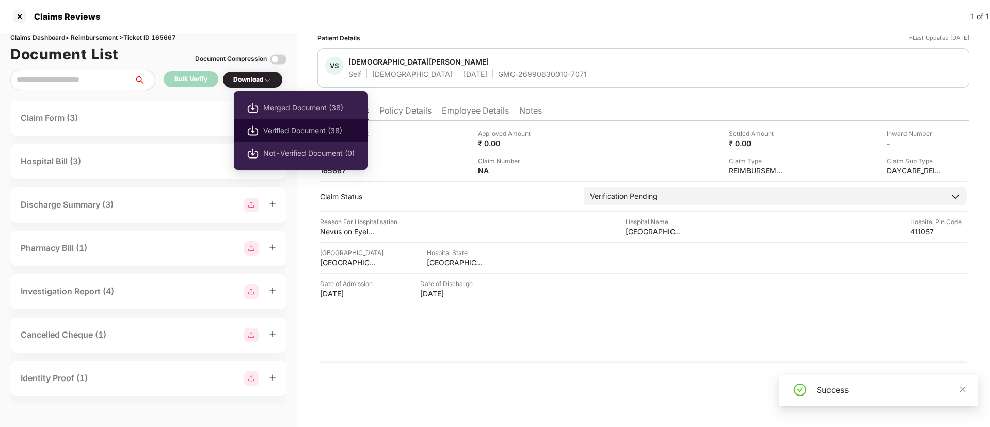
click at [277, 131] on span "Verified Document (38)" at bounding box center [308, 130] width 91 height 11
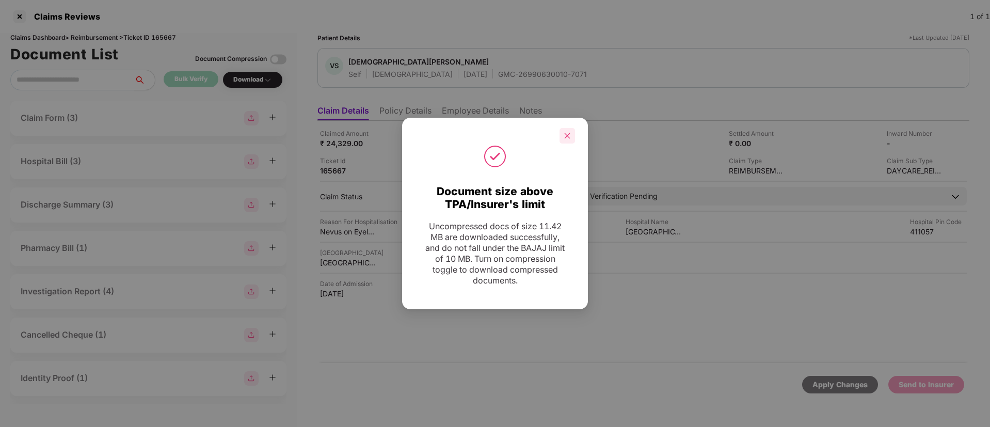
click at [567, 137] on icon "close" at bounding box center [567, 135] width 7 height 7
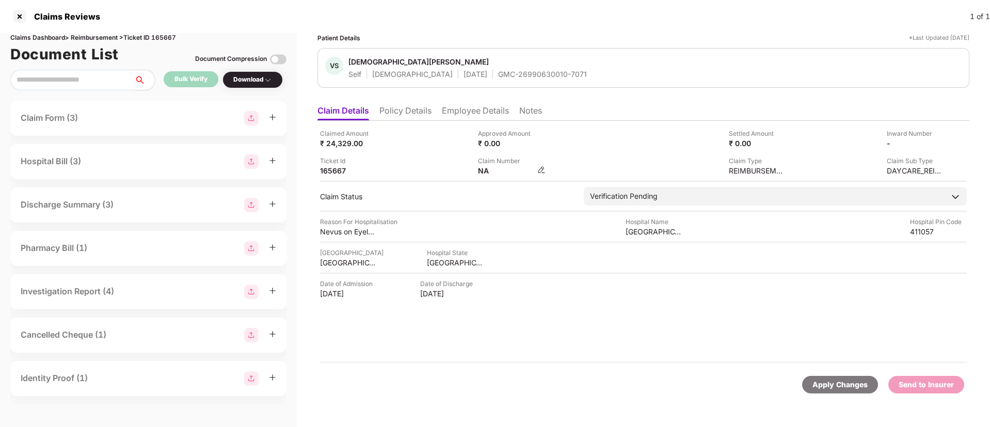
click at [541, 170] on img at bounding box center [541, 170] width 8 height 8
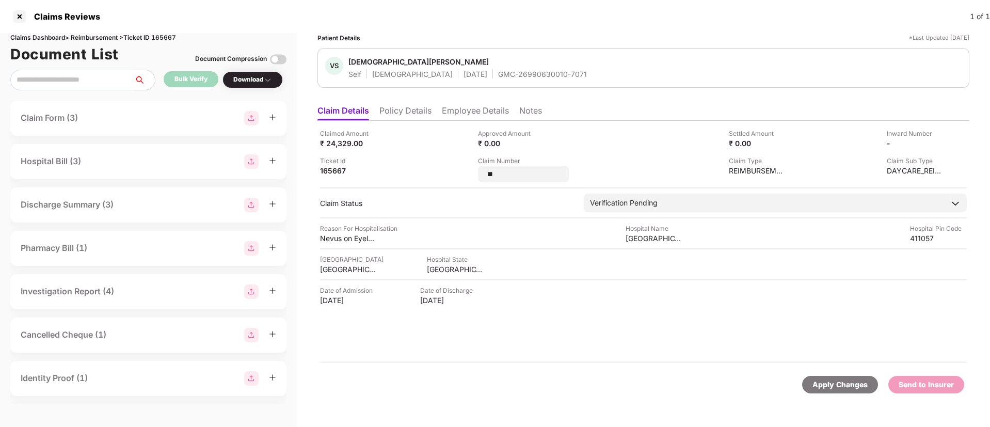
drag, startPoint x: 508, startPoint y: 175, endPoint x: 474, endPoint y: 174, distance: 33.1
click at [474, 174] on div "Claimed Amount ₹ 24,329.00 Approved Amount ₹ 0.00 Settled Amount ₹ 0.00 Inward …" at bounding box center [643, 156] width 647 height 54
type input "**********"
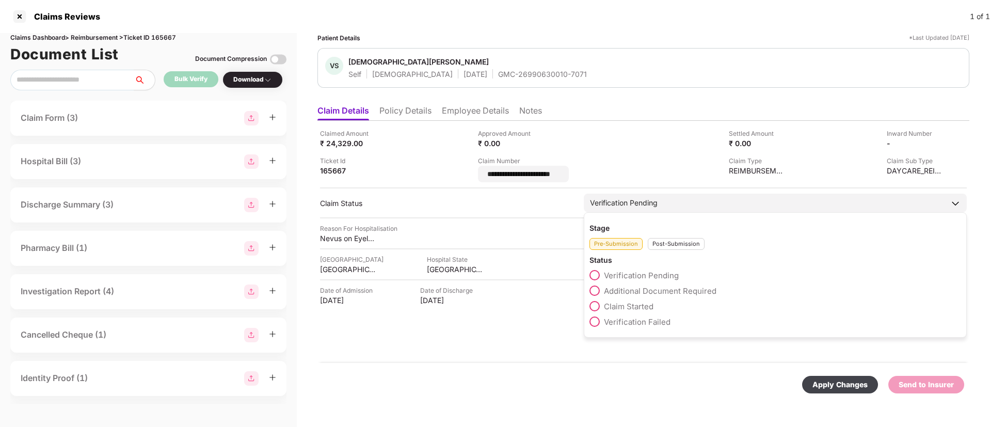
click at [663, 242] on div "Post-Submission" at bounding box center [676, 244] width 57 height 12
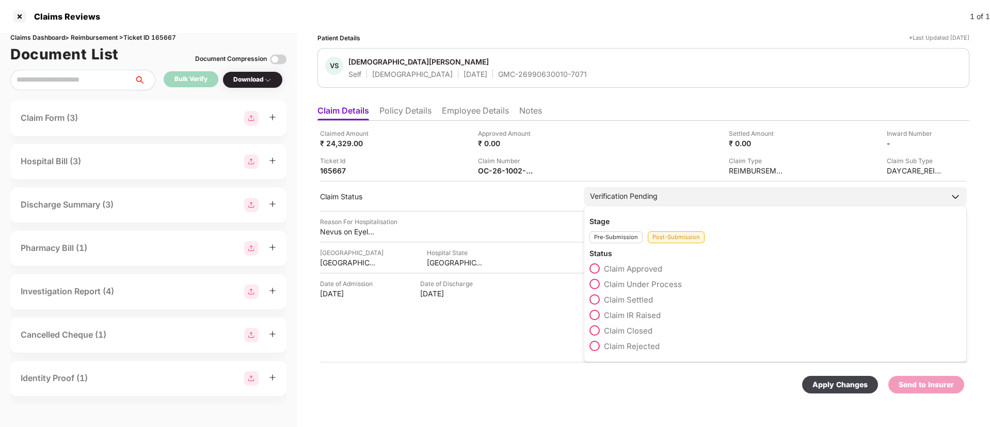
click at [597, 282] on span at bounding box center [595, 284] width 10 height 10
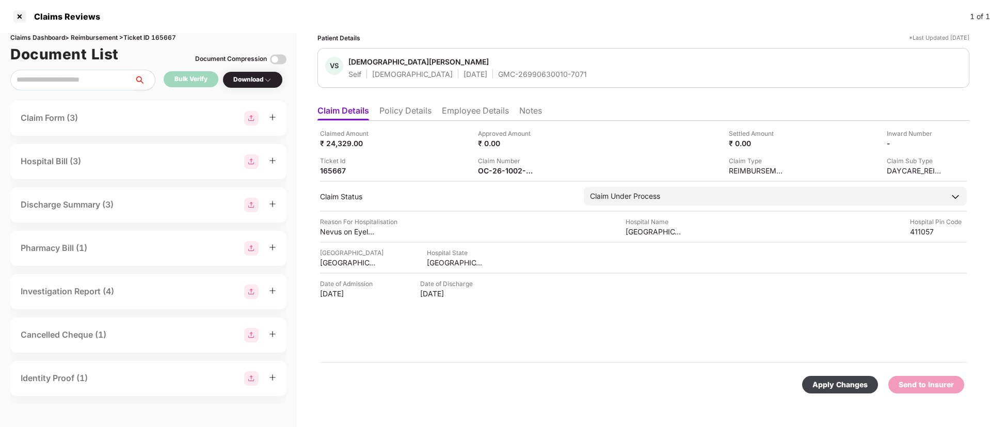
click at [847, 384] on div "Apply Changes" at bounding box center [840, 384] width 55 height 11
click at [960, 376] on icon "close" at bounding box center [962, 376] width 7 height 7
click at [449, 111] on li "Employee Details" at bounding box center [475, 112] width 67 height 15
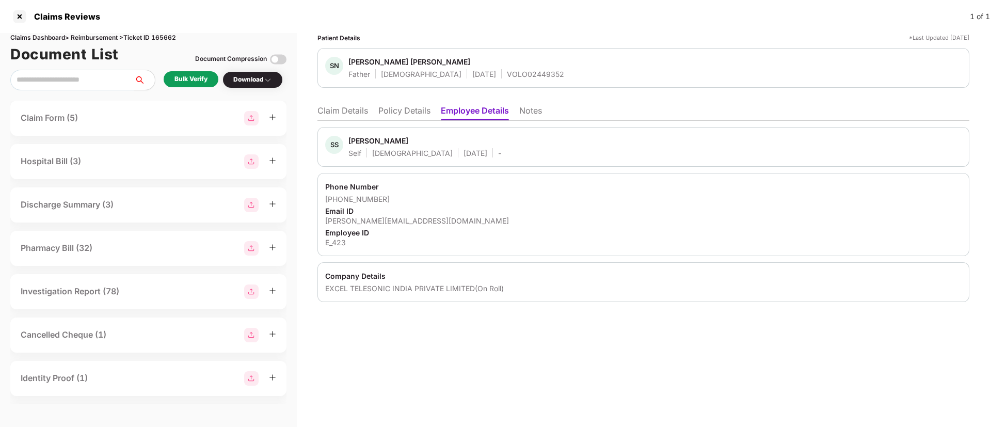
click at [394, 114] on li "Policy Details" at bounding box center [404, 112] width 52 height 15
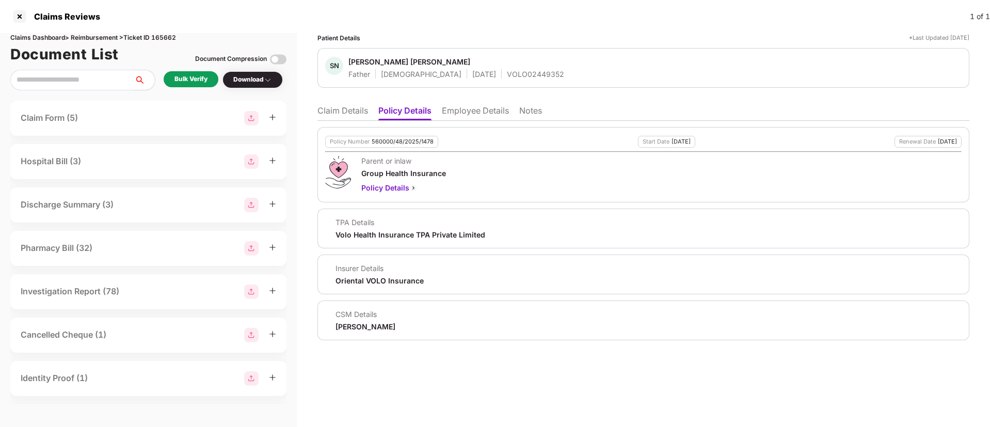
click at [398, 140] on div "560000/48/2025/1478" at bounding box center [403, 141] width 62 height 7
copy div "560000/48/2025/1478"
click at [450, 111] on li "Employee Details" at bounding box center [475, 112] width 67 height 15
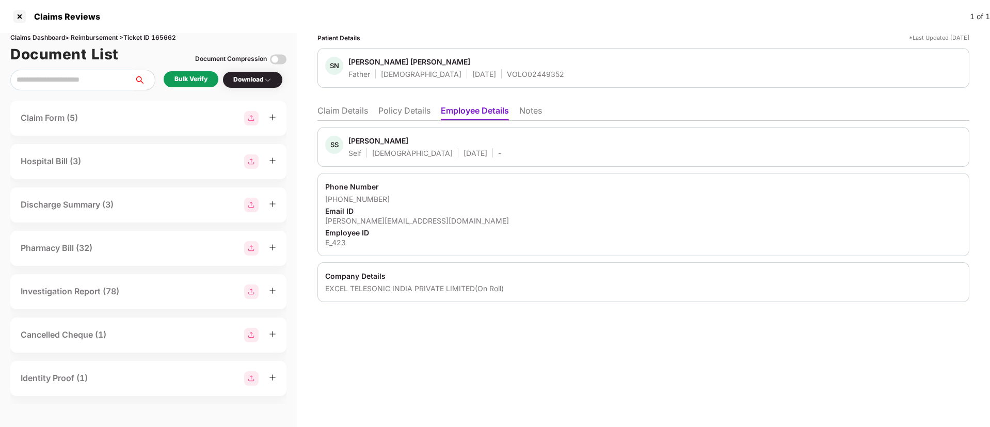
click at [496, 197] on div "+919920967914" at bounding box center [643, 199] width 637 height 10
click at [426, 383] on div "Patient Details *Last Updated 14 Aug 2025 SN Suresh Nagesh Panchal Father Male …" at bounding box center [643, 230] width 693 height 394
click at [390, 108] on li "Policy Details" at bounding box center [404, 112] width 52 height 15
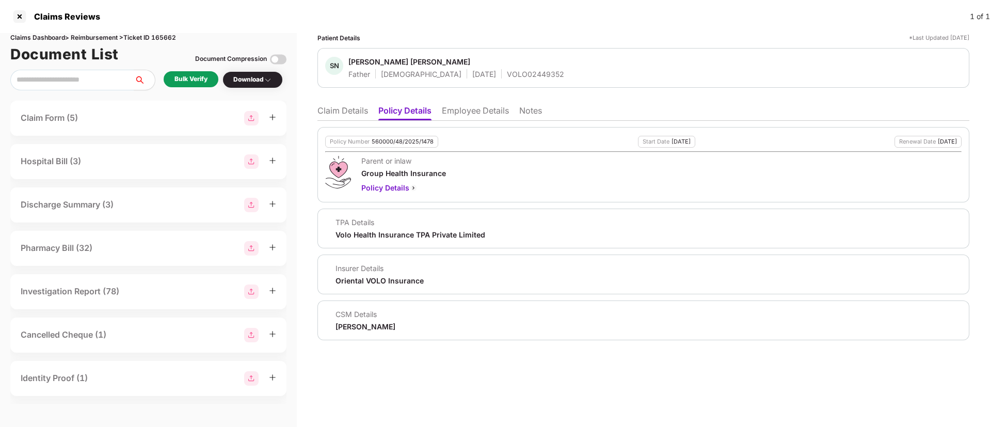
click at [341, 113] on li "Claim Details" at bounding box center [343, 112] width 51 height 15
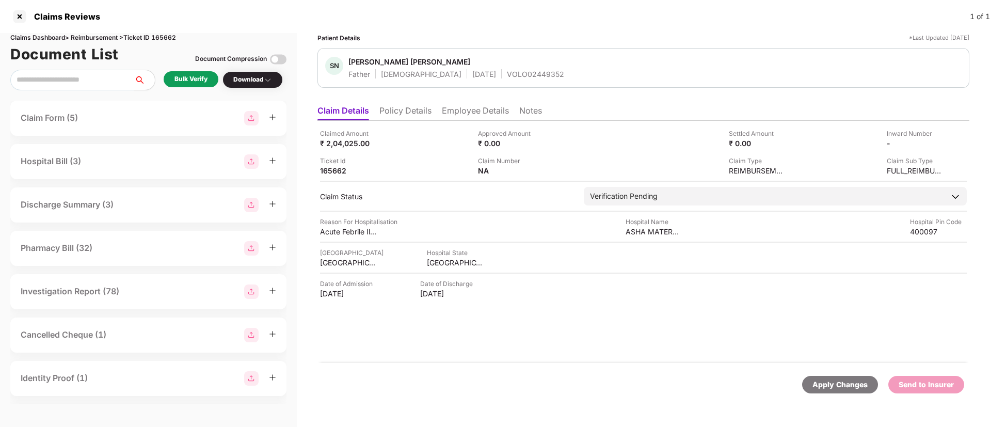
click at [383, 112] on li "Policy Details" at bounding box center [405, 112] width 52 height 15
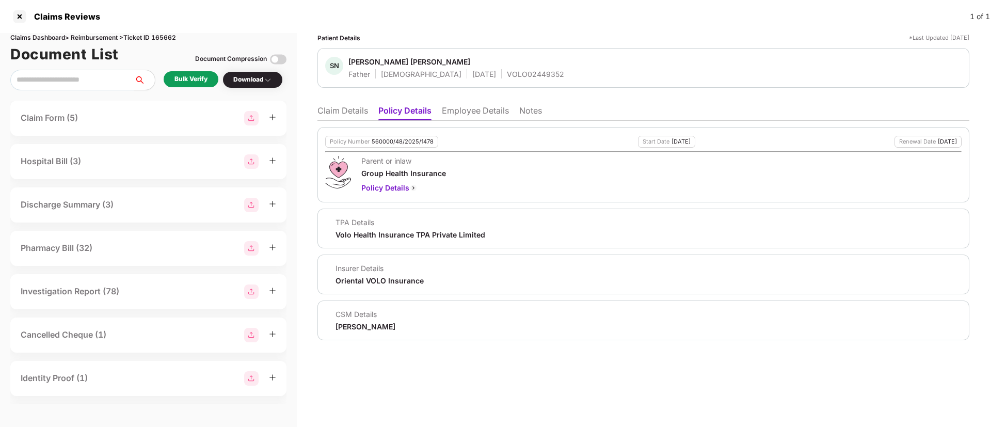
click at [183, 80] on div "Bulk Verify" at bounding box center [191, 79] width 33 height 10
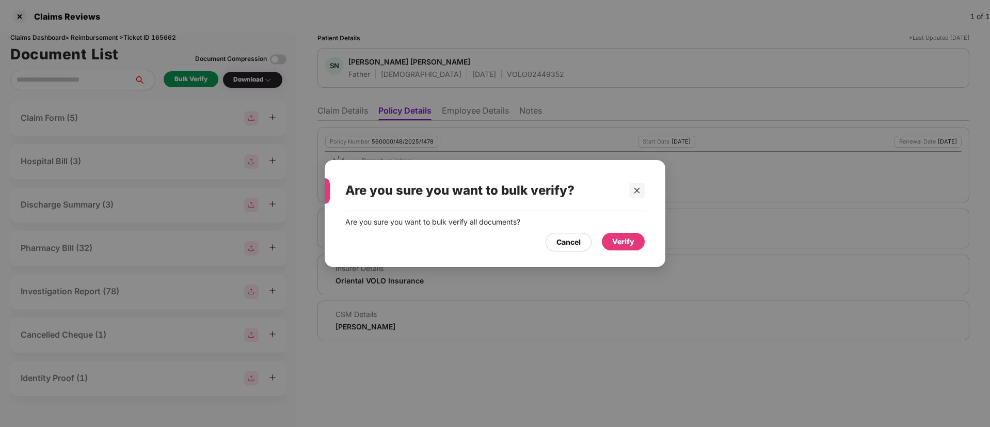
click at [625, 241] on div "Verify" at bounding box center [623, 241] width 22 height 11
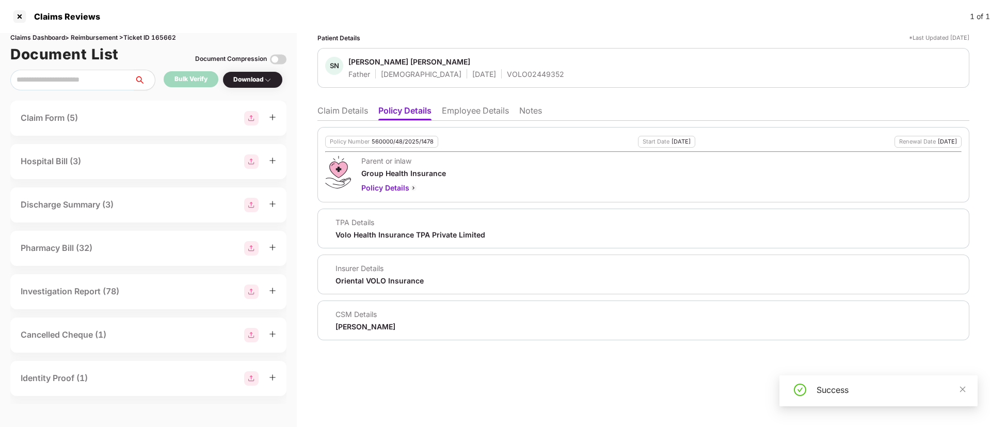
click at [241, 85] on div "Download" at bounding box center [253, 79] width 60 height 17
click at [241, 82] on div "Download" at bounding box center [252, 80] width 39 height 10
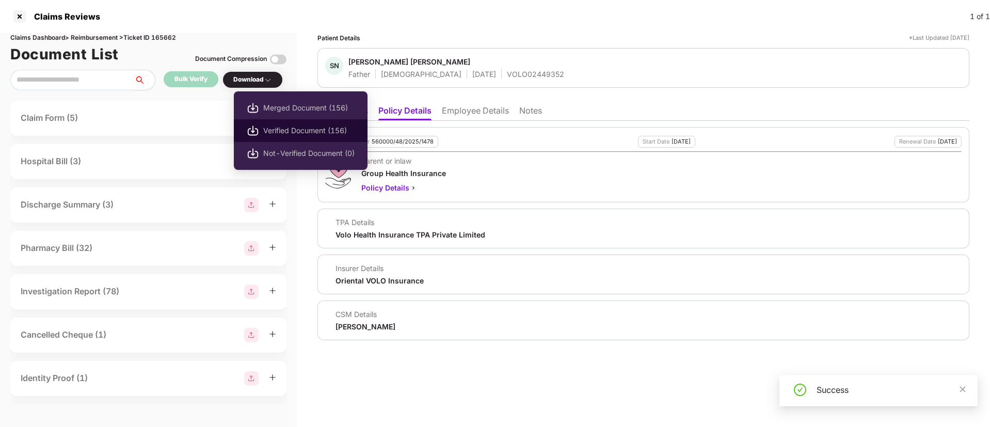
click at [296, 127] on span "Verified Document (156)" at bounding box center [308, 130] width 91 height 11
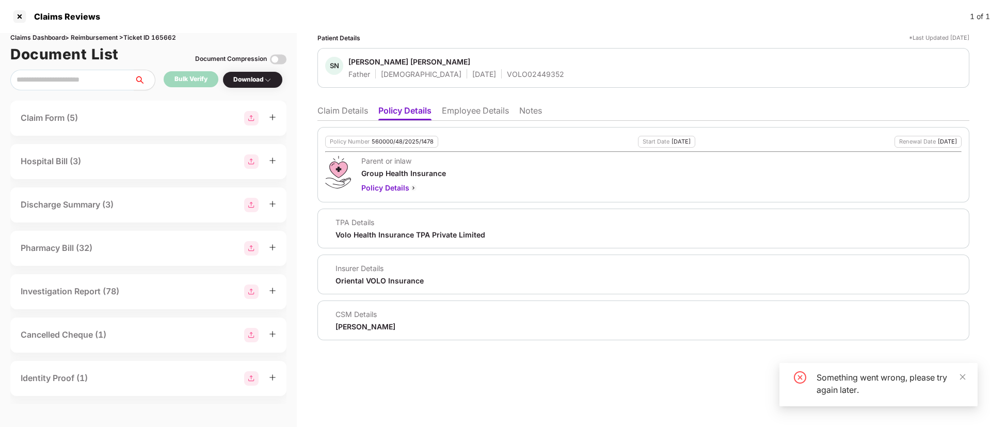
click at [253, 74] on div "Download" at bounding box center [253, 79] width 60 height 17
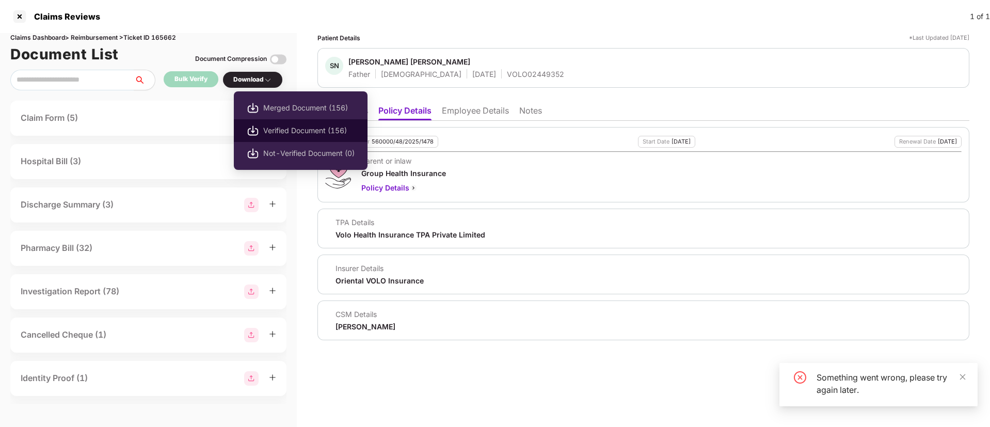
click at [282, 125] on span "Verified Document (156)" at bounding box center [308, 130] width 91 height 11
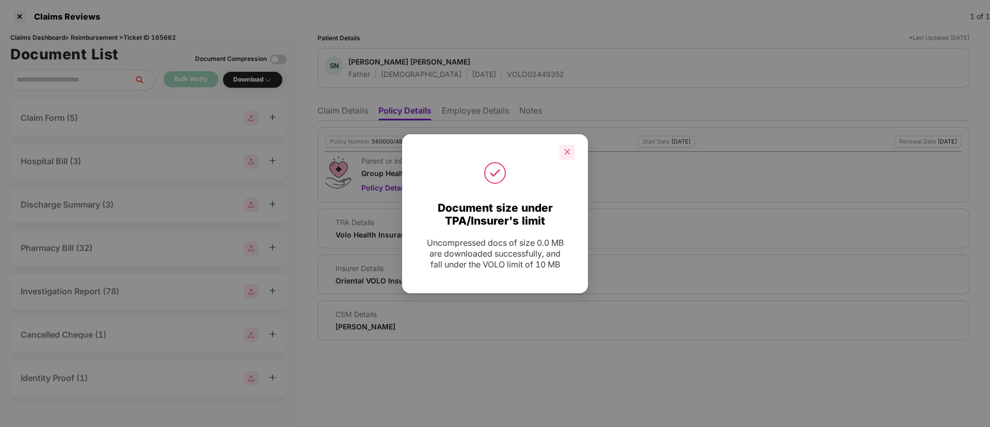
click at [563, 155] on div at bounding box center [567, 152] width 15 height 15
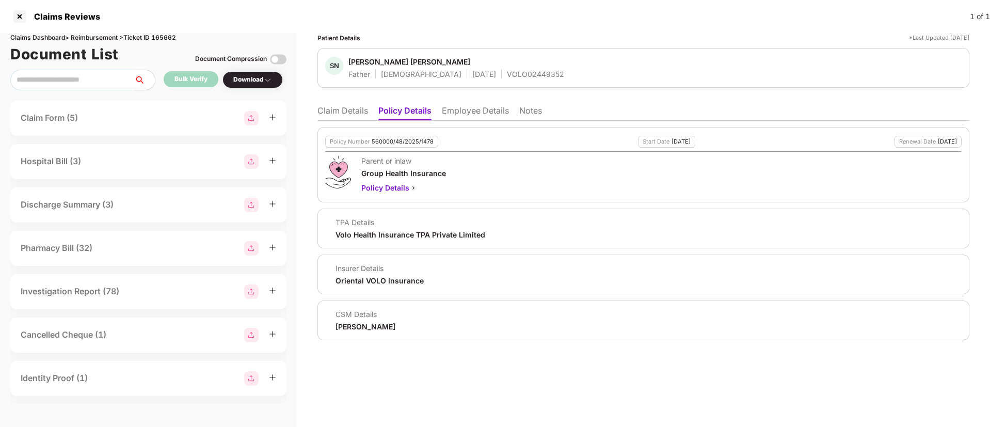
click at [255, 76] on div "Download" at bounding box center [252, 80] width 39 height 10
click at [259, 81] on div "Download" at bounding box center [252, 80] width 39 height 10
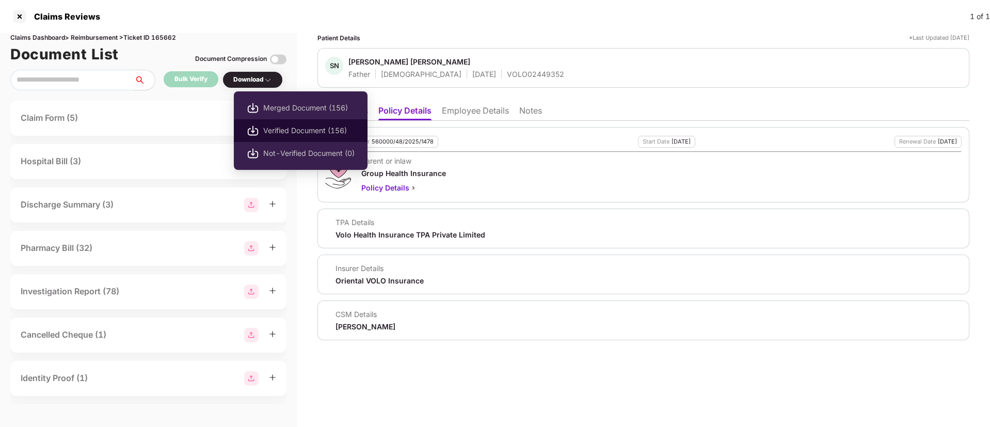
click at [294, 133] on span "Verified Document (156)" at bounding box center [308, 130] width 91 height 11
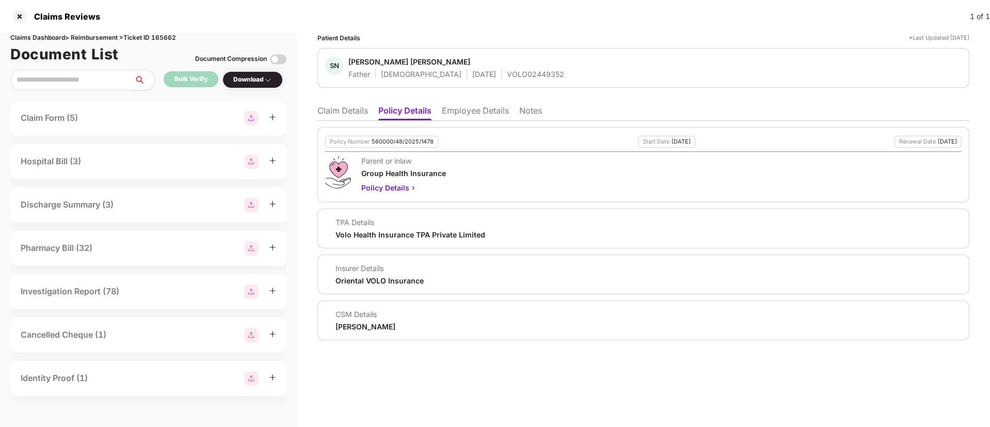
click at [244, 75] on div "Download" at bounding box center [252, 80] width 39 height 10
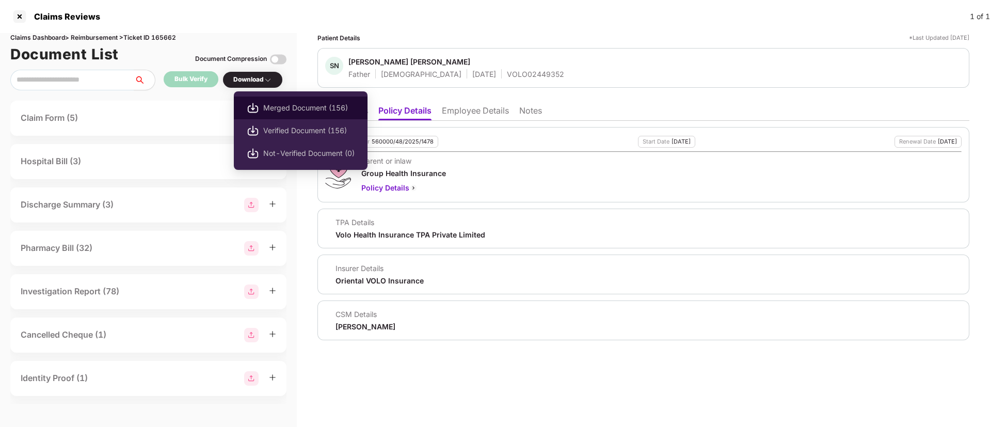
click at [282, 104] on span "Merged Document (156)" at bounding box center [308, 107] width 91 height 11
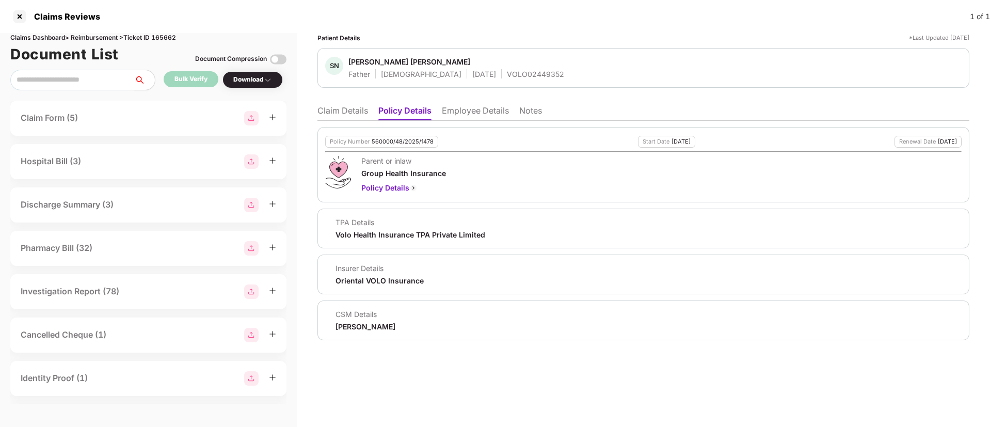
click at [339, 109] on li "Claim Details" at bounding box center [343, 112] width 51 height 15
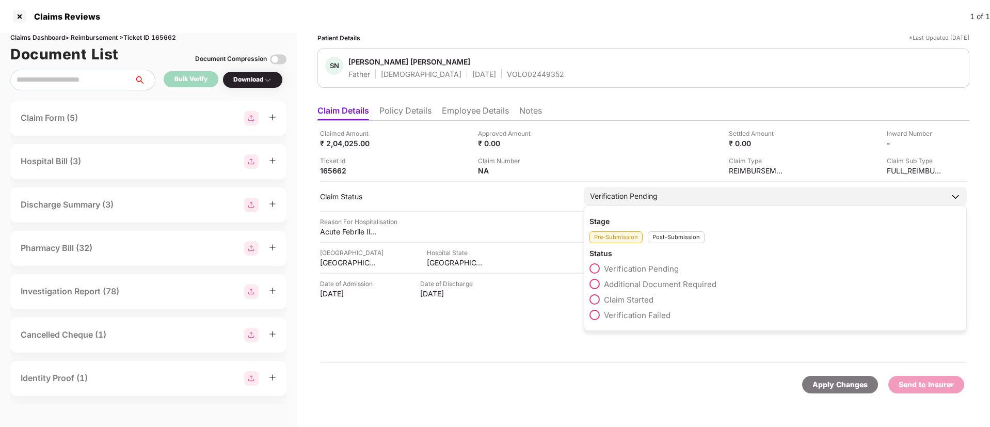
click at [594, 299] on span at bounding box center [595, 299] width 10 height 10
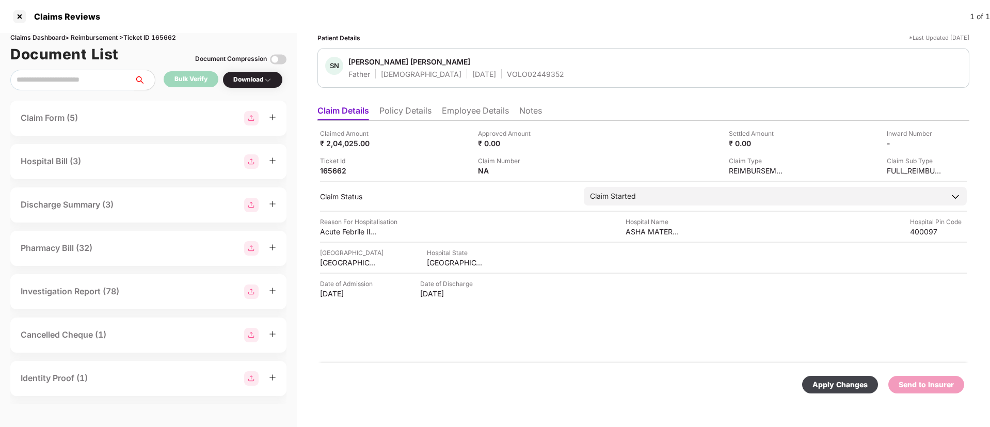
click at [814, 376] on div "Apply Changes" at bounding box center [840, 385] width 76 height 18
click at [405, 117] on li "Policy Details" at bounding box center [405, 112] width 52 height 15
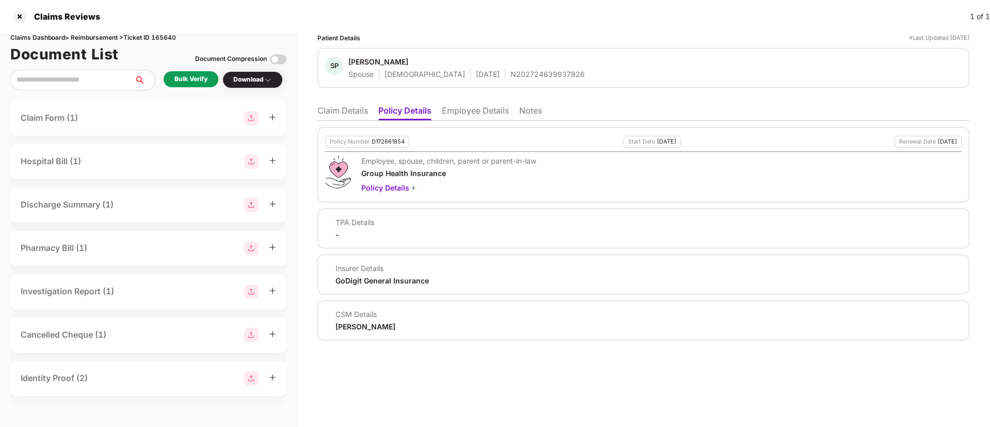
click at [383, 139] on div "D172661854" at bounding box center [388, 141] width 33 height 7
copy div "D172661854"
click at [511, 71] on div "N202724639937926" at bounding box center [548, 74] width 74 height 10
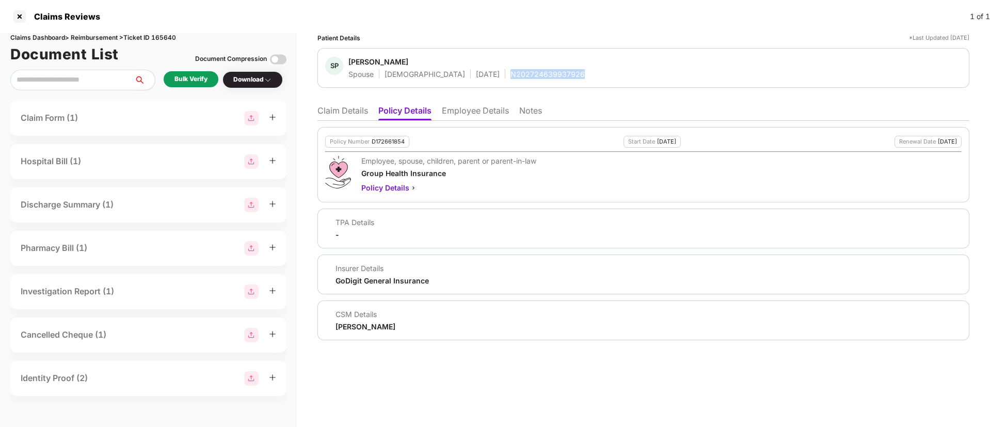
copy div "N202724639937926"
click at [525, 109] on li "Notes" at bounding box center [530, 112] width 23 height 15
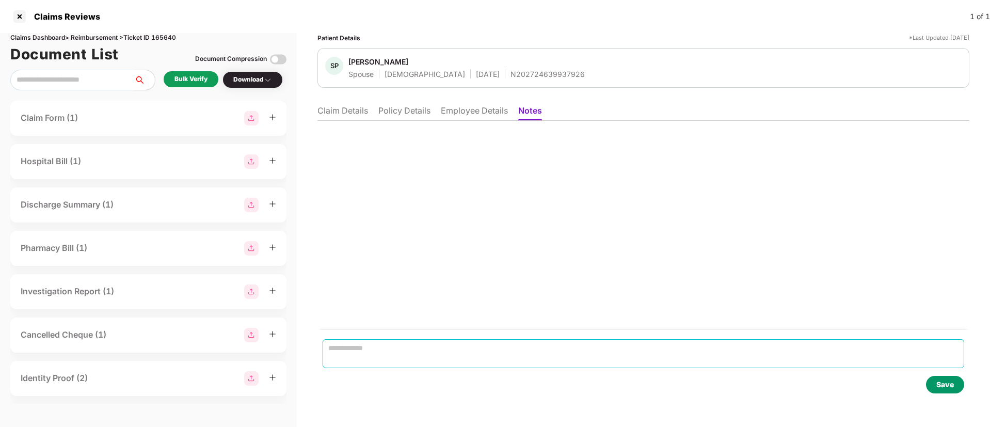
click at [371, 353] on textarea at bounding box center [644, 353] width 642 height 29
paste textarea "**********"
type textarea "**********"
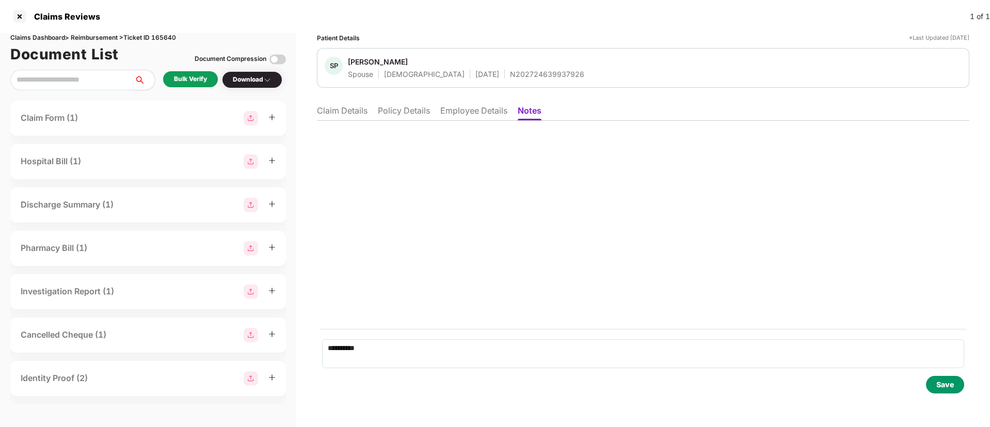
click at [939, 386] on div "Save" at bounding box center [946, 384] width 18 height 11
click at [341, 108] on li "Claim Details" at bounding box center [342, 112] width 51 height 15
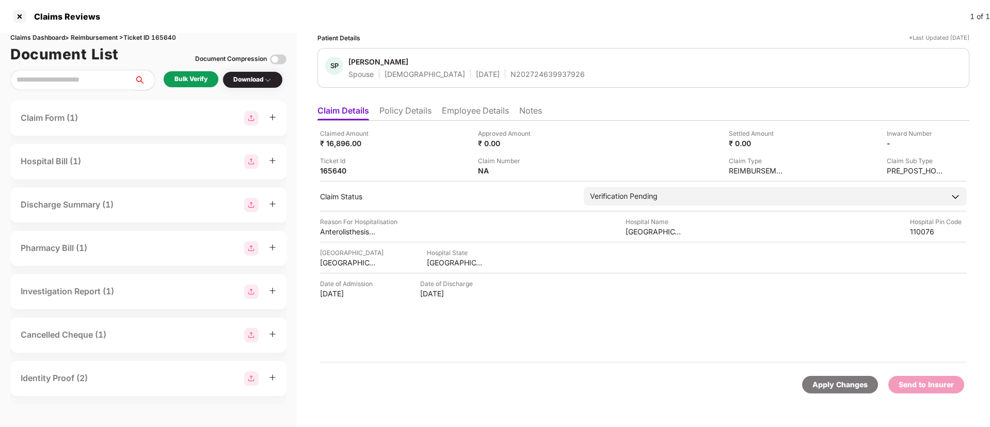
click at [474, 110] on li "Employee Details" at bounding box center [475, 112] width 67 height 15
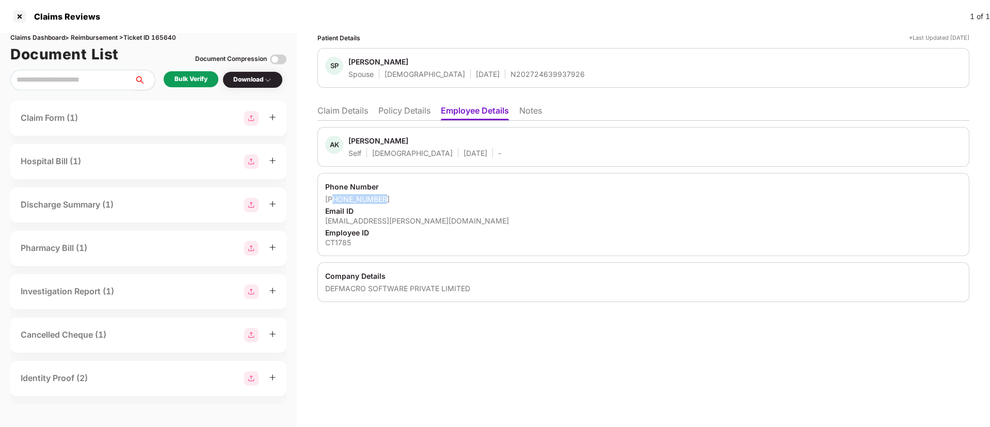
drag, startPoint x: 336, startPoint y: 197, endPoint x: 394, endPoint y: 198, distance: 57.8
click at [394, 198] on div "+919839315780" at bounding box center [643, 199] width 637 height 10
click at [391, 185] on div "Phone Number" at bounding box center [643, 187] width 637 height 10
drag, startPoint x: 340, startPoint y: 196, endPoint x: 383, endPoint y: 199, distance: 43.0
click at [383, 199] on div "+919839315780" at bounding box center [643, 199] width 637 height 10
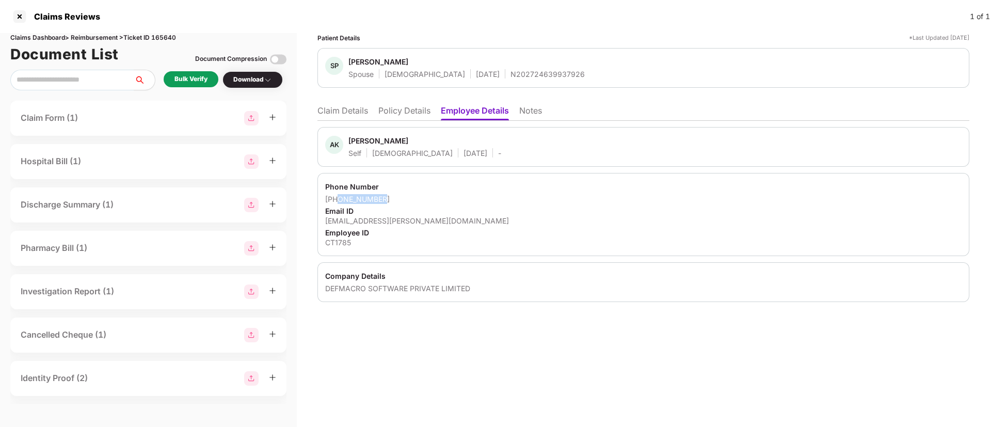
copy div "9839315780"
drag, startPoint x: 323, startPoint y: 216, endPoint x: 400, endPoint y: 220, distance: 77.0
click at [400, 220] on div "Phone Number +919839315780 Email ID anand.khare@clear.in Employee ID CT1785" at bounding box center [644, 214] width 652 height 83
copy div "anand.khare@clear.in"
click at [352, 113] on li "Claim Details" at bounding box center [343, 112] width 51 height 15
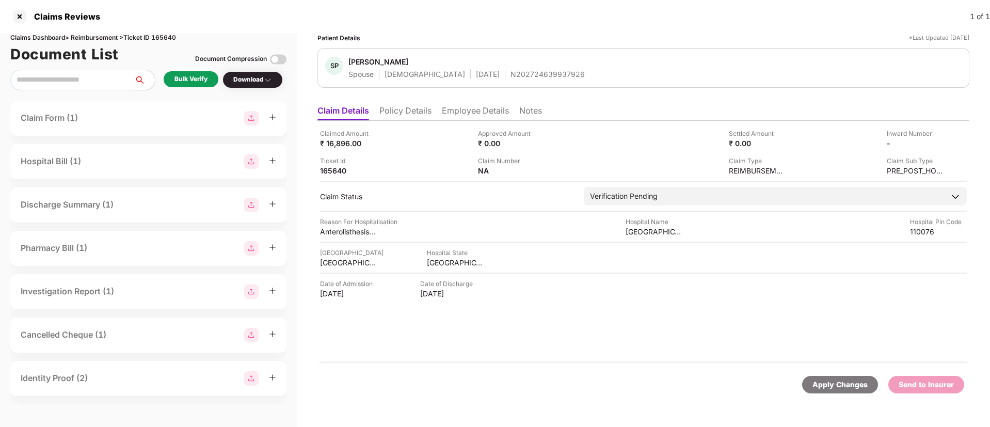
click at [183, 74] on div "Bulk Verify" at bounding box center [191, 79] width 33 height 10
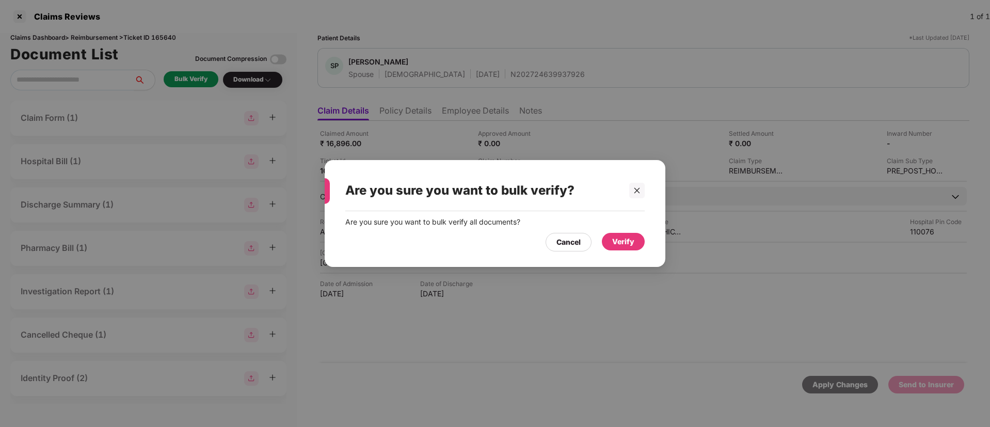
click at [620, 240] on div "Verify" at bounding box center [623, 241] width 22 height 11
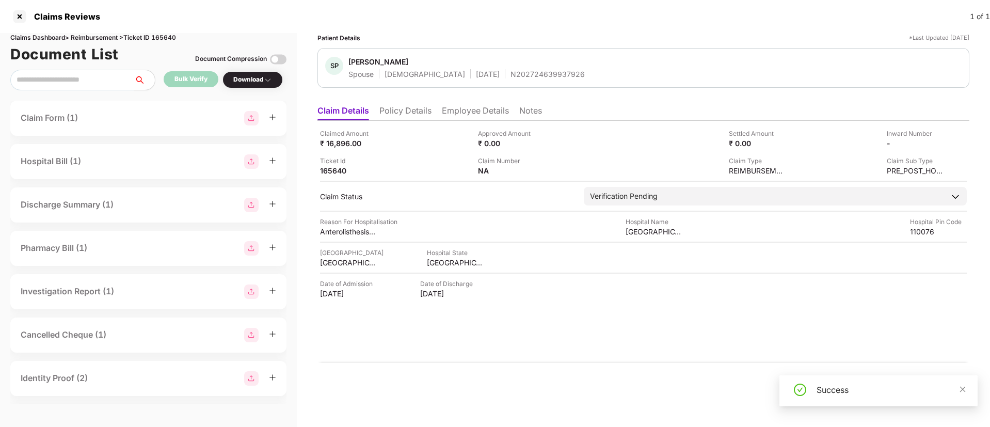
click at [259, 82] on div "Download" at bounding box center [252, 80] width 39 height 10
click at [256, 81] on div "Download" at bounding box center [252, 80] width 39 height 10
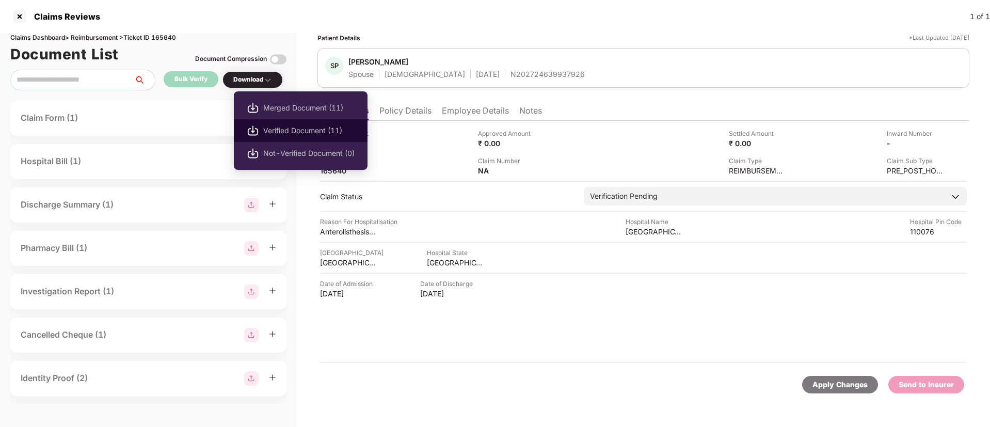
click at [290, 132] on span "Verified Document (11)" at bounding box center [308, 130] width 91 height 11
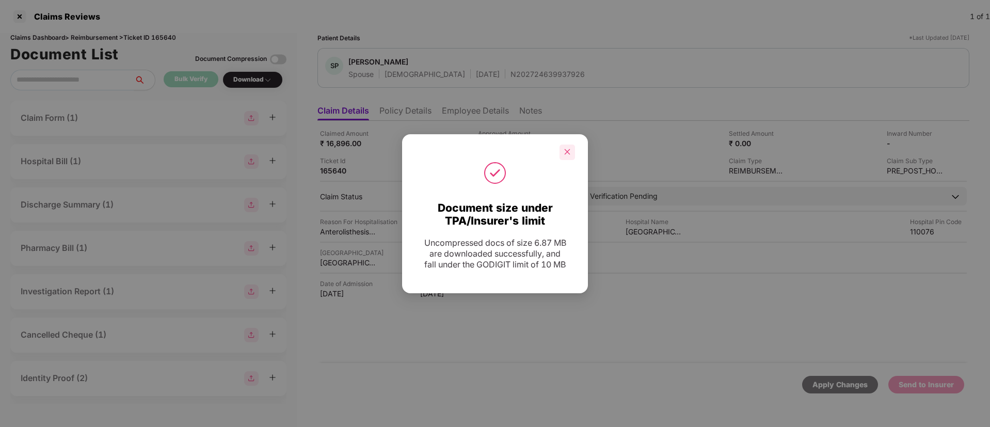
click at [569, 151] on icon "close" at bounding box center [567, 151] width 7 height 7
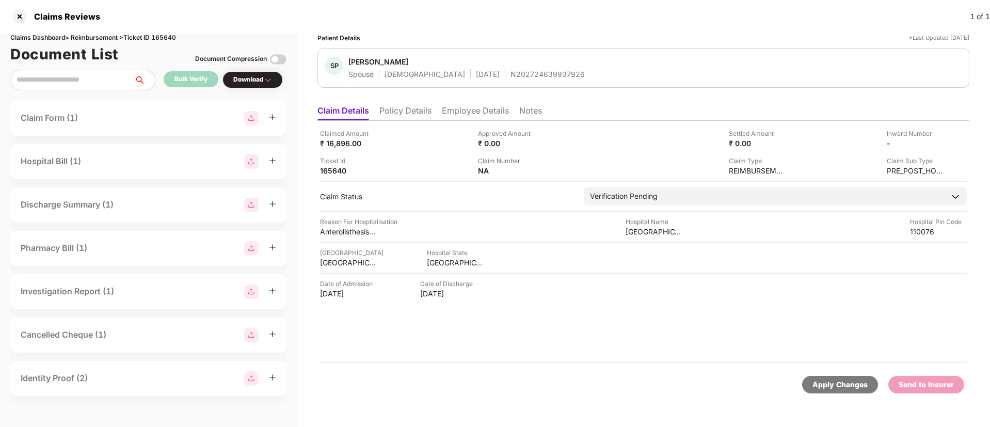
click at [450, 110] on li "Employee Details" at bounding box center [475, 112] width 67 height 15
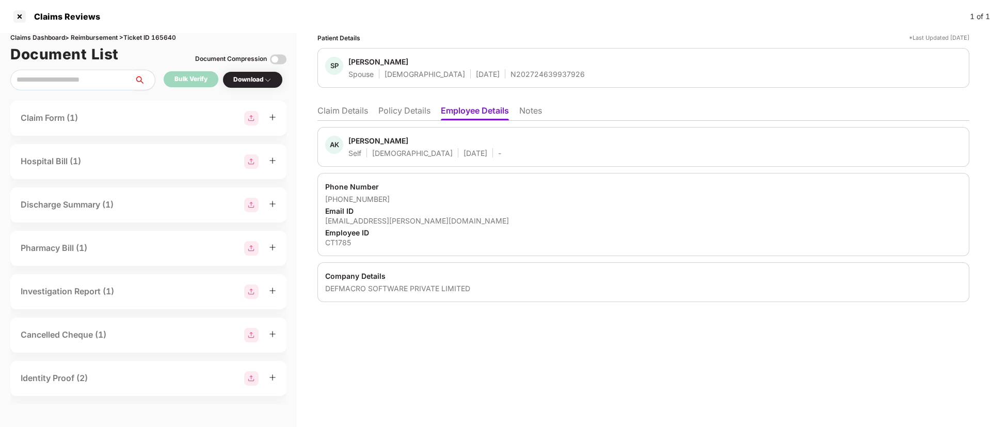
click at [363, 389] on div "Patient Details *Last Updated 14 Aug 2025 SP Shweta Prakash Spouse Female 06 Se…" at bounding box center [643, 230] width 693 height 394
click at [356, 115] on li "Claim Details" at bounding box center [343, 112] width 51 height 15
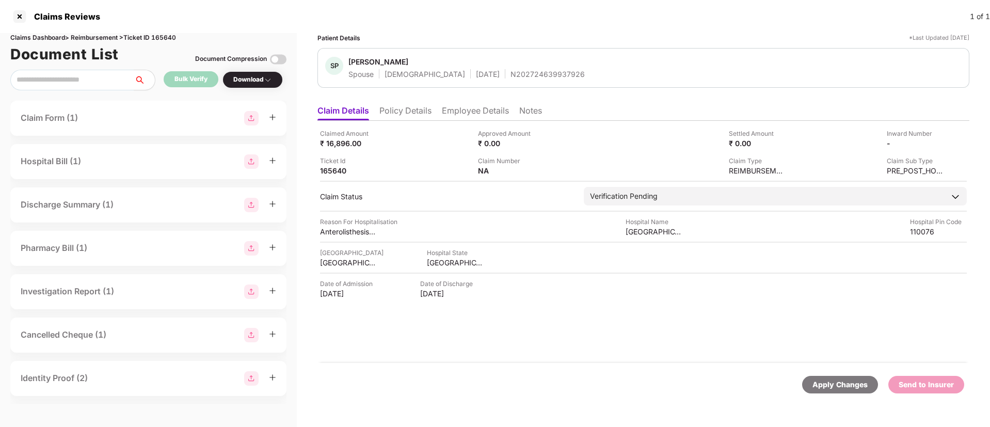
click at [402, 161] on div "Ticket Id 165640" at bounding box center [395, 166] width 150 height 20
click at [404, 109] on li "Policy Details" at bounding box center [405, 112] width 52 height 15
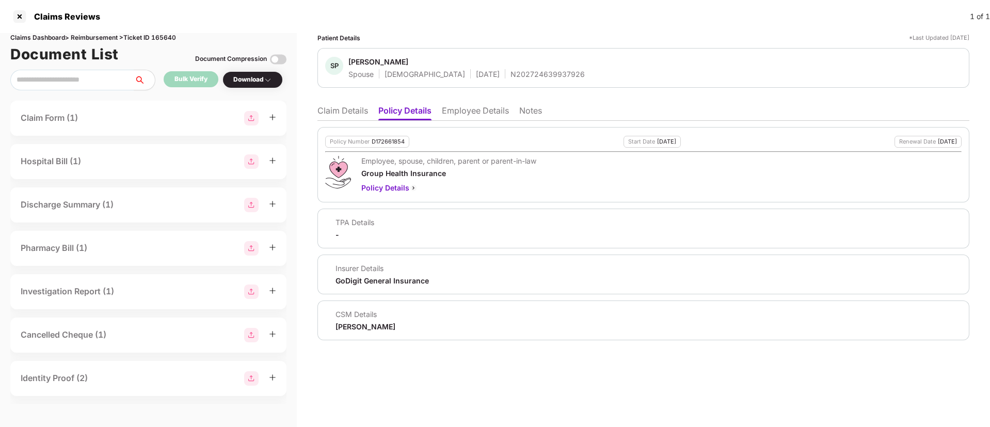
click at [337, 116] on li "Claim Details" at bounding box center [343, 112] width 51 height 15
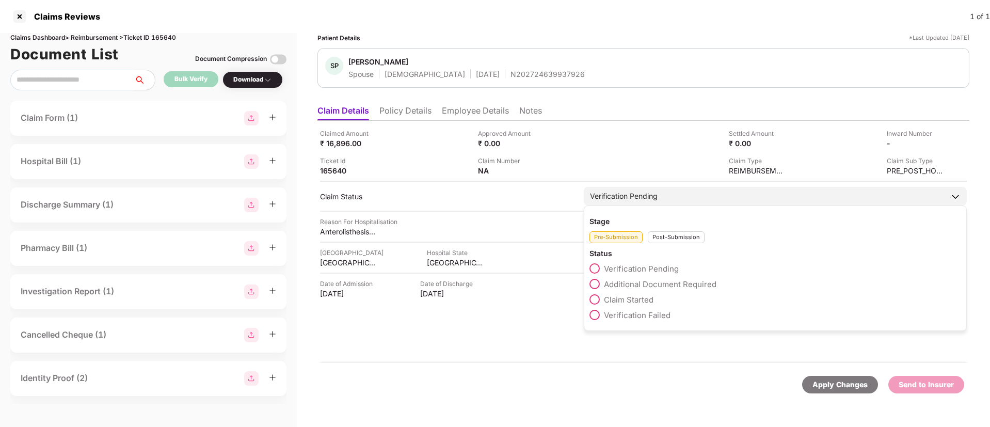
click at [593, 299] on span at bounding box center [595, 299] width 10 height 10
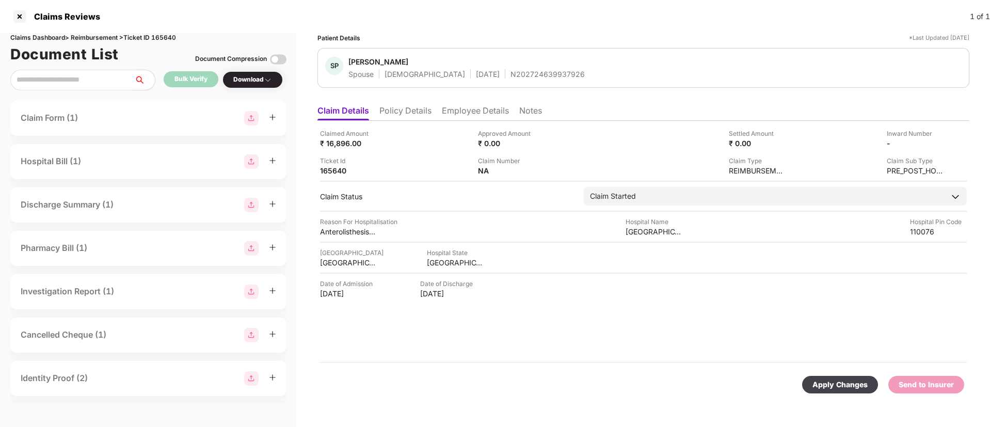
click at [827, 381] on div "Apply Changes" at bounding box center [840, 384] width 55 height 11
click at [21, 17] on div at bounding box center [19, 16] width 17 height 17
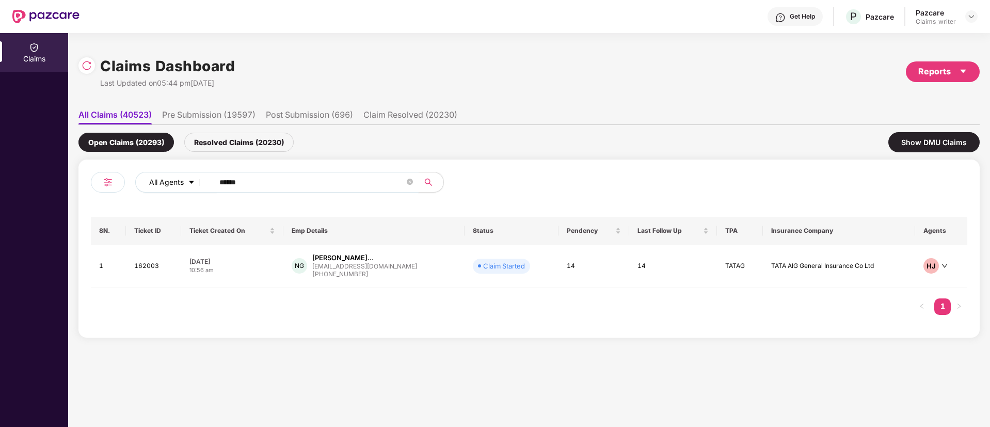
drag, startPoint x: 255, startPoint y: 181, endPoint x: 203, endPoint y: 179, distance: 52.2
click at [203, 179] on div "All Agents ******" at bounding box center [398, 182] width 526 height 21
paste input "text"
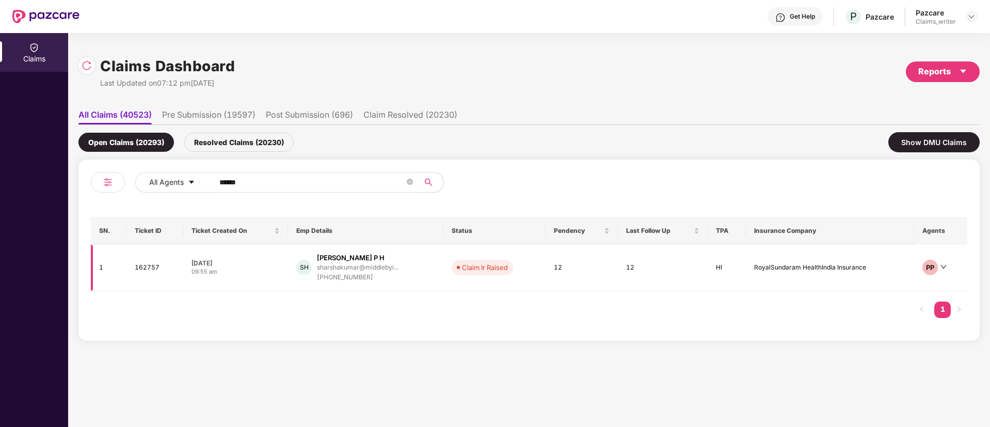
type input "******"
click at [150, 267] on td "162757" at bounding box center [154, 268] width 57 height 46
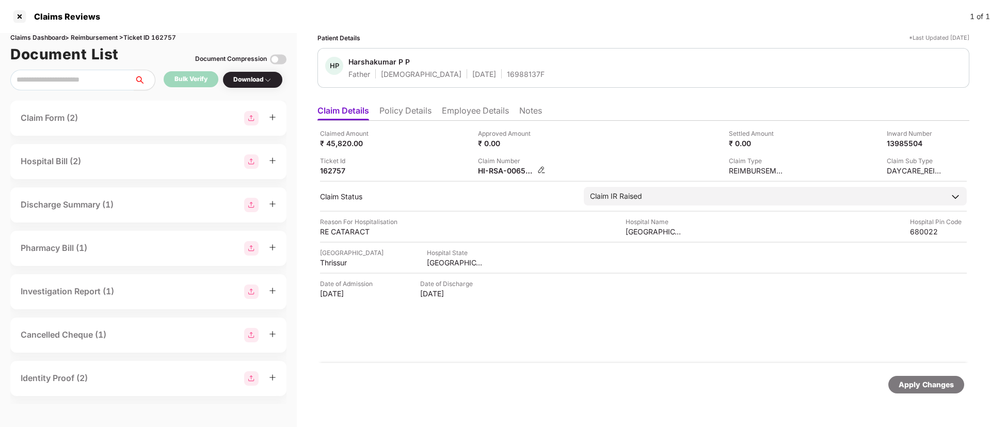
click at [542, 169] on img at bounding box center [541, 170] width 8 height 8
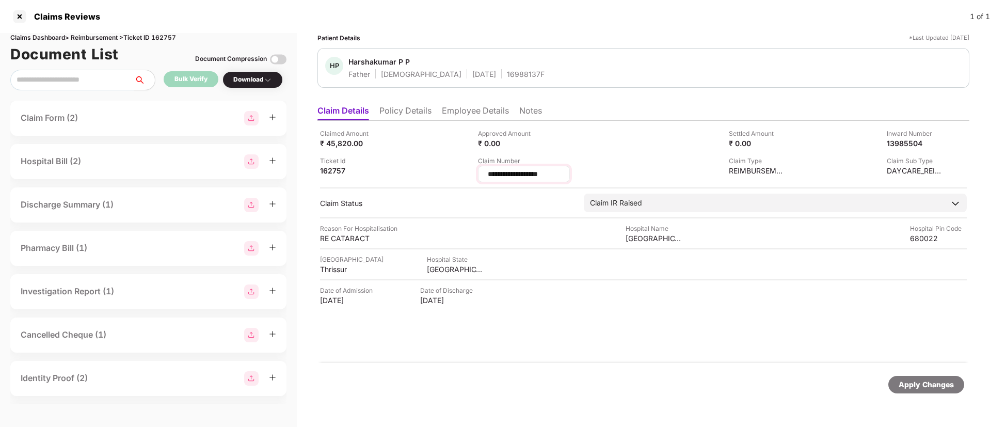
drag, startPoint x: 554, startPoint y: 171, endPoint x: 479, endPoint y: 172, distance: 74.9
click at [479, 172] on div "**********" at bounding box center [524, 174] width 92 height 17
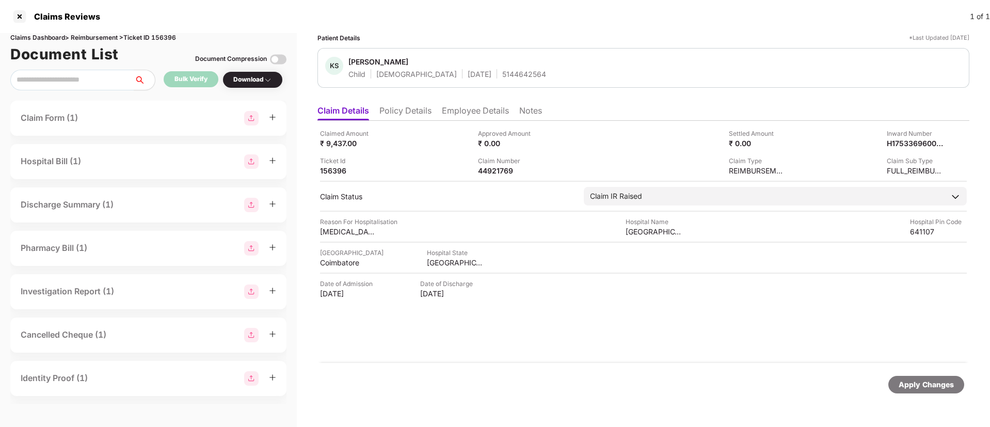
click at [166, 34] on div "Claims Dashboard > Reimbursement > Ticket ID 156396" at bounding box center [148, 38] width 276 height 10
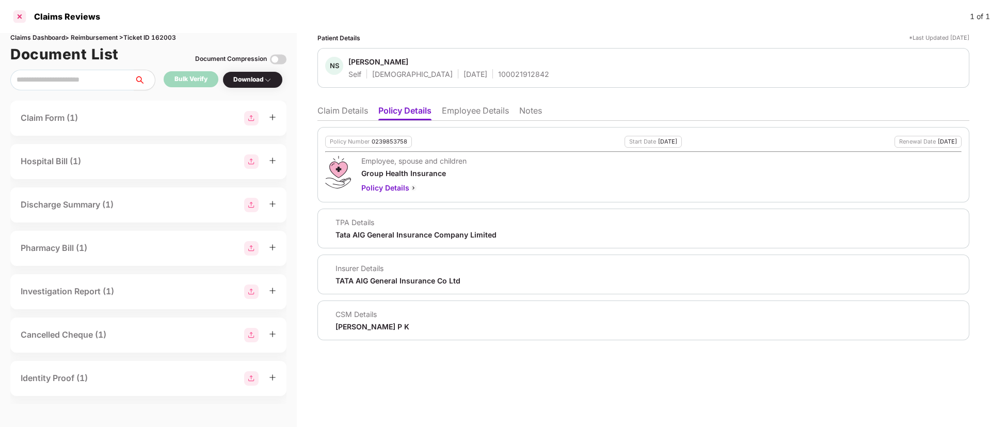
click at [21, 17] on div at bounding box center [19, 16] width 17 height 17
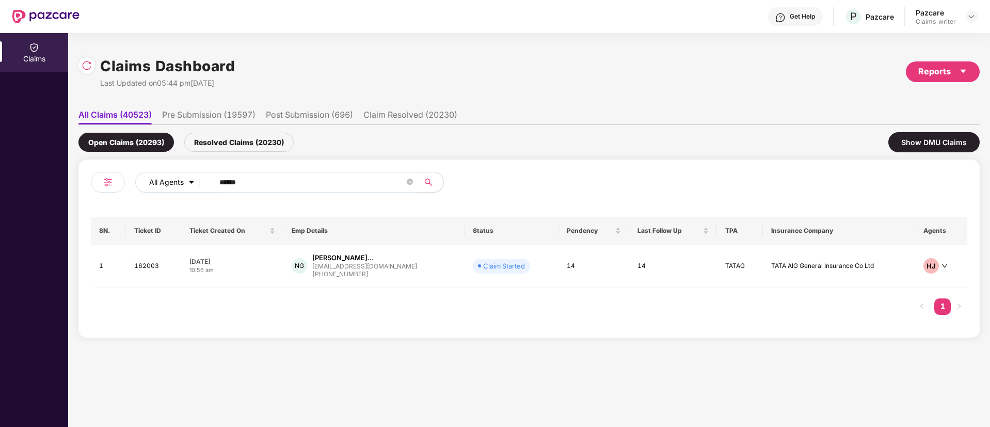
drag, startPoint x: 261, startPoint y: 182, endPoint x: 191, endPoint y: 180, distance: 69.7
click at [192, 180] on div "All Agents ******" at bounding box center [398, 182] width 526 height 21
paste input "text"
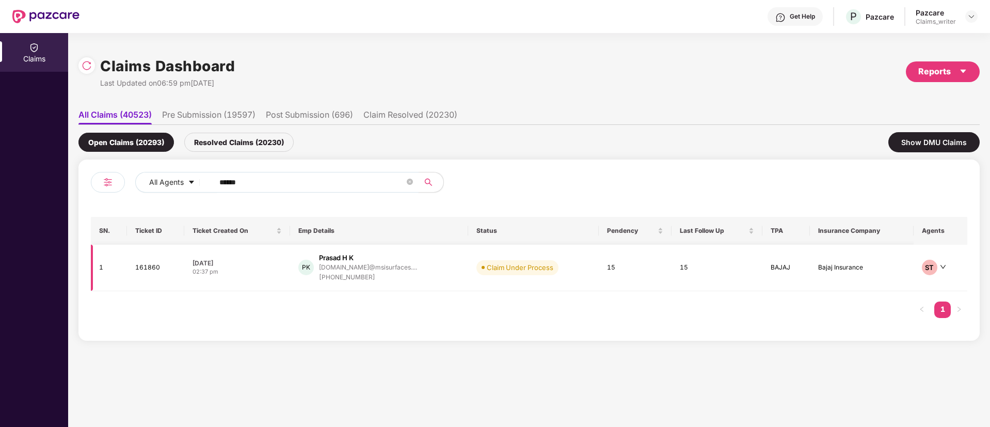
type input "******"
click at [149, 267] on td "161860" at bounding box center [155, 268] width 57 height 46
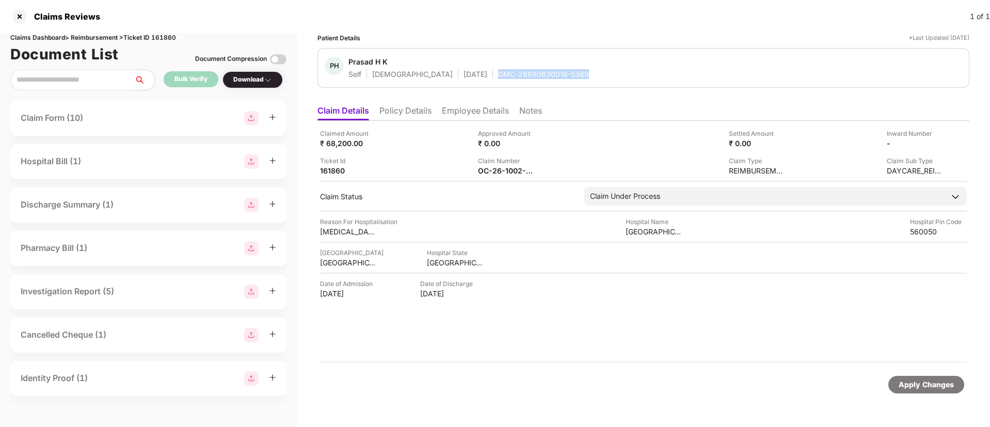
drag, startPoint x: 452, startPoint y: 73, endPoint x: 545, endPoint y: 73, distance: 93.4
click at [545, 73] on div "PH Prasad H K Self [DEMOGRAPHIC_DATA] [DATE] GMC-26990630016-5369" at bounding box center [643, 68] width 637 height 22
copy div "GMC-26990630016-5369"
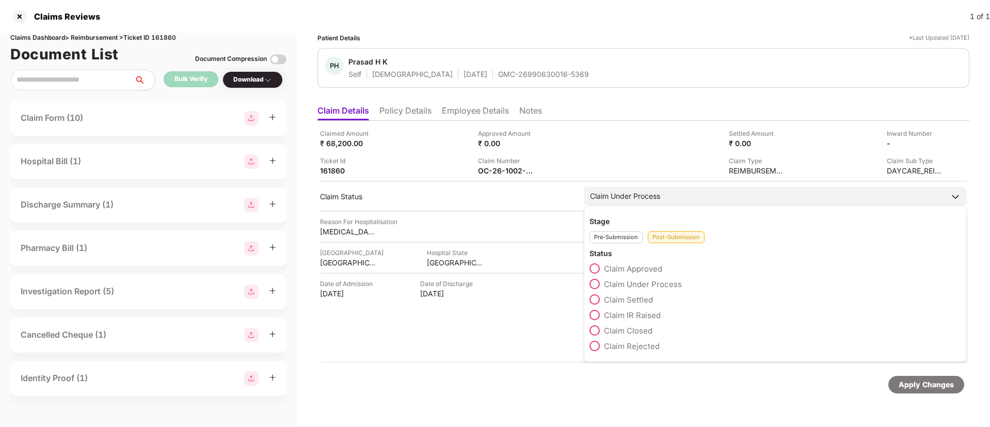
click at [598, 319] on span at bounding box center [595, 315] width 10 height 10
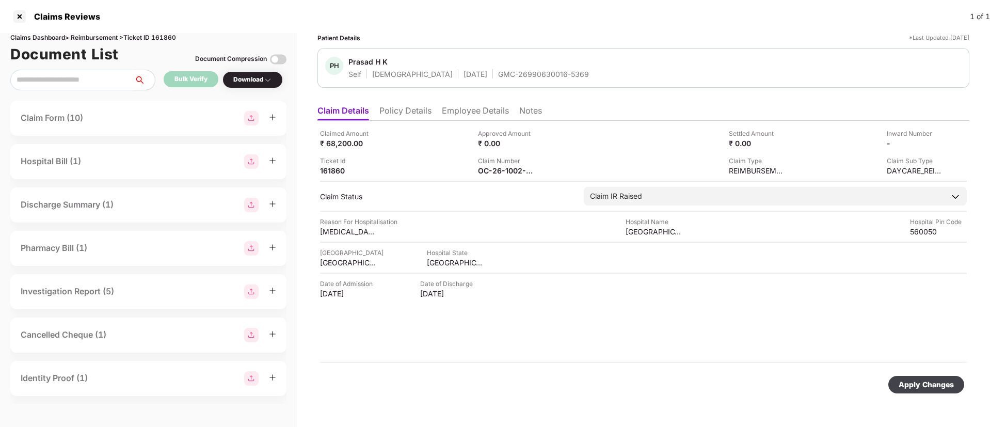
click at [925, 379] on div "Apply Changes" at bounding box center [926, 384] width 55 height 11
click at [9, 16] on div "Claims Reviews 1 of 1" at bounding box center [495, 16] width 990 height 33
click at [14, 18] on div at bounding box center [19, 16] width 17 height 17
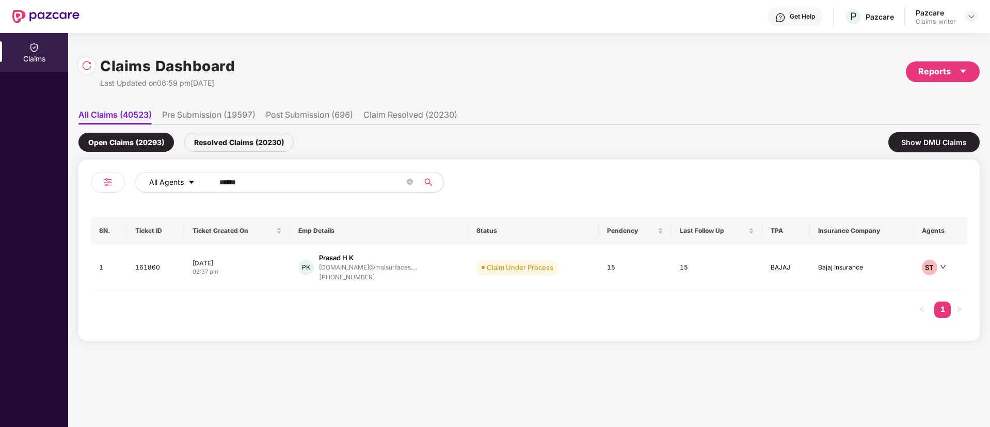
drag, startPoint x: 249, startPoint y: 180, endPoint x: 203, endPoint y: 186, distance: 46.9
click at [203, 186] on div "All Agents ******" at bounding box center [398, 182] width 526 height 21
paste input "text"
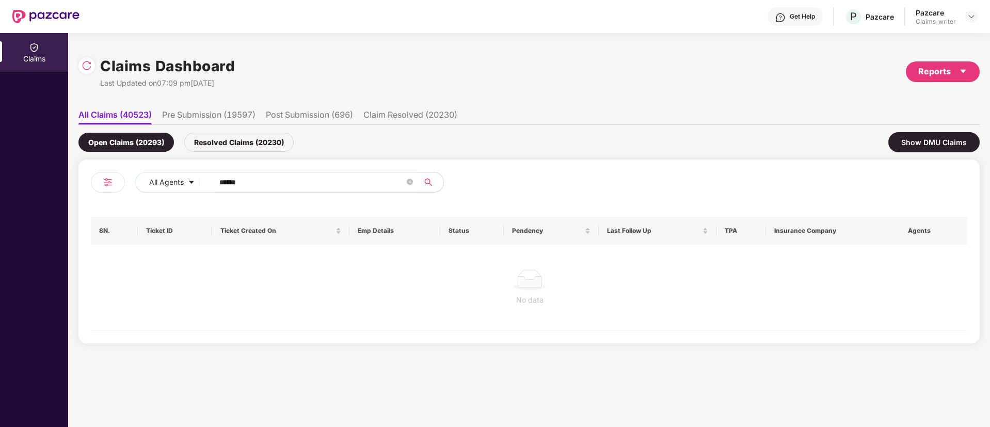
type input "******"
click at [251, 147] on div "Resolved Claims (20230)" at bounding box center [238, 142] width 109 height 19
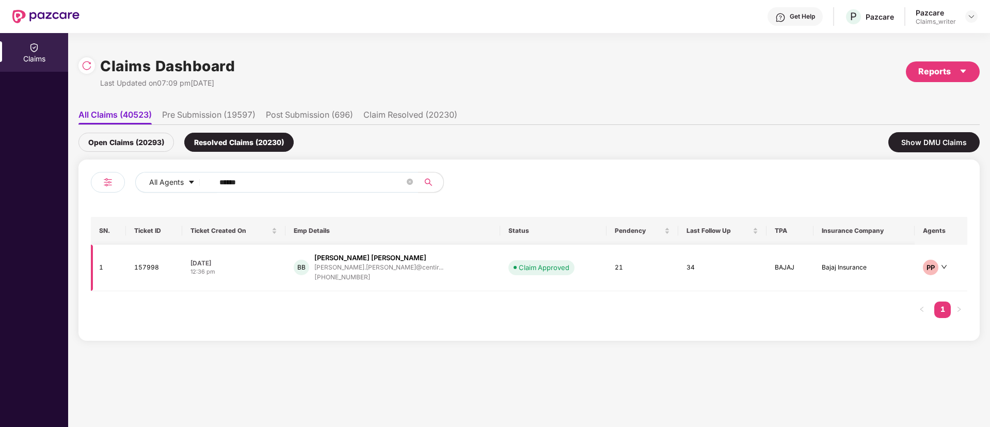
click at [153, 268] on td "157998" at bounding box center [154, 268] width 56 height 46
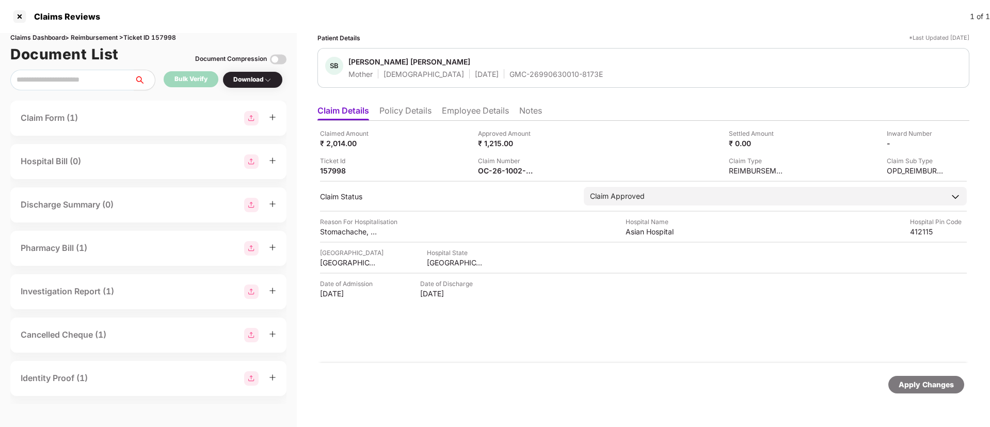
click at [455, 116] on li "Employee Details" at bounding box center [475, 112] width 67 height 15
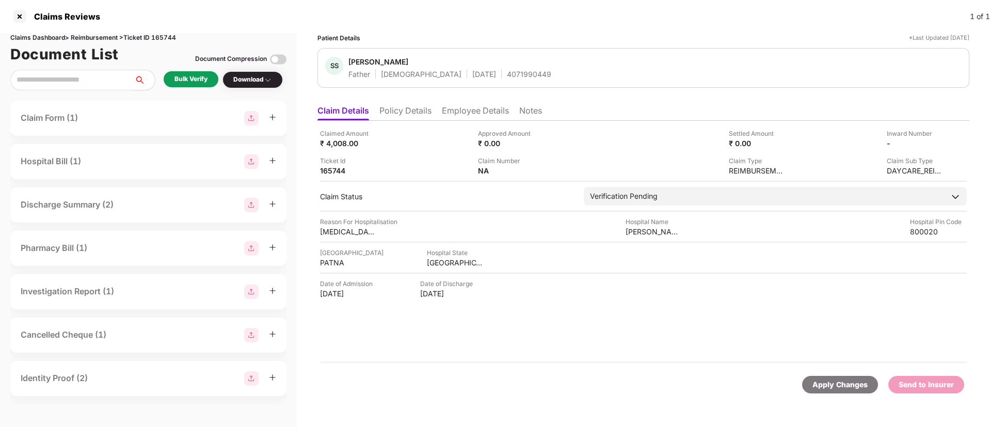
click at [189, 85] on div "Bulk Verify" at bounding box center [191, 79] width 55 height 16
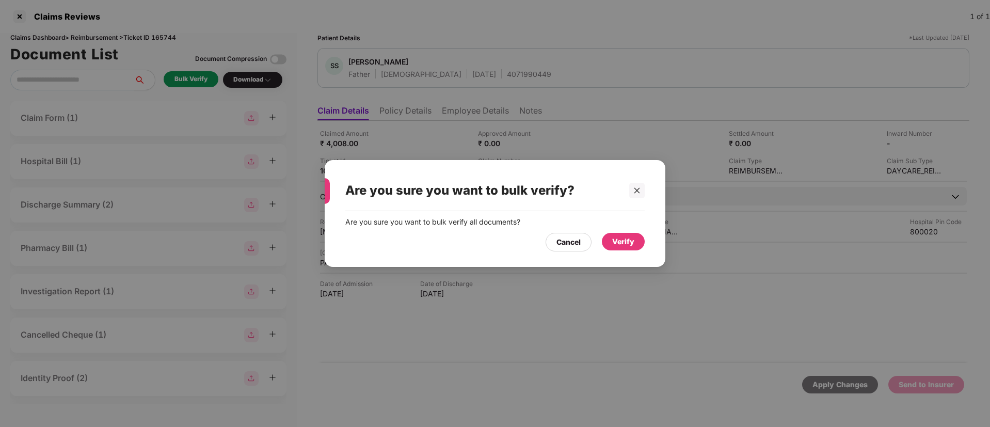
click at [611, 238] on div "Verify" at bounding box center [623, 242] width 43 height 18
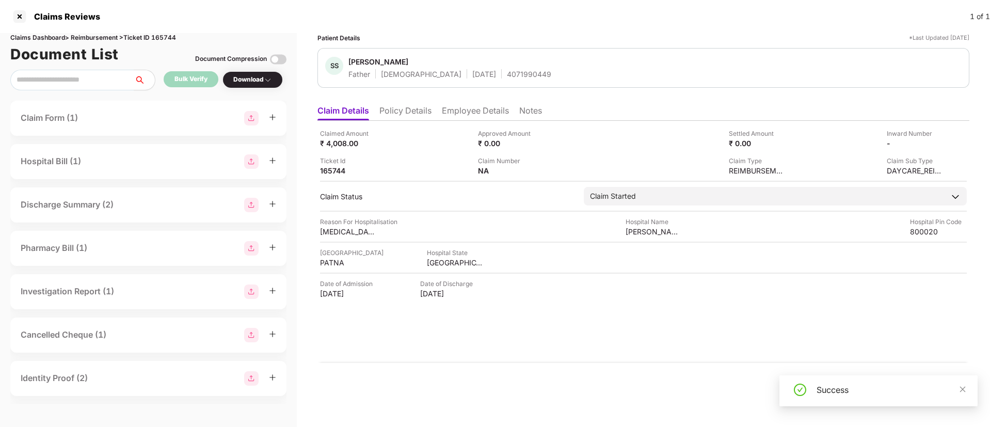
click at [248, 78] on div "Download" at bounding box center [252, 80] width 39 height 10
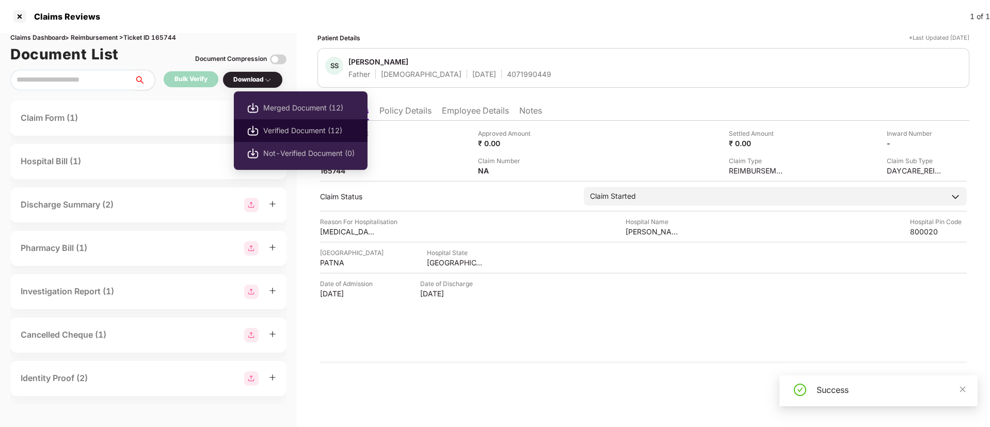
click at [279, 131] on span "Verified Document (12)" at bounding box center [308, 130] width 91 height 11
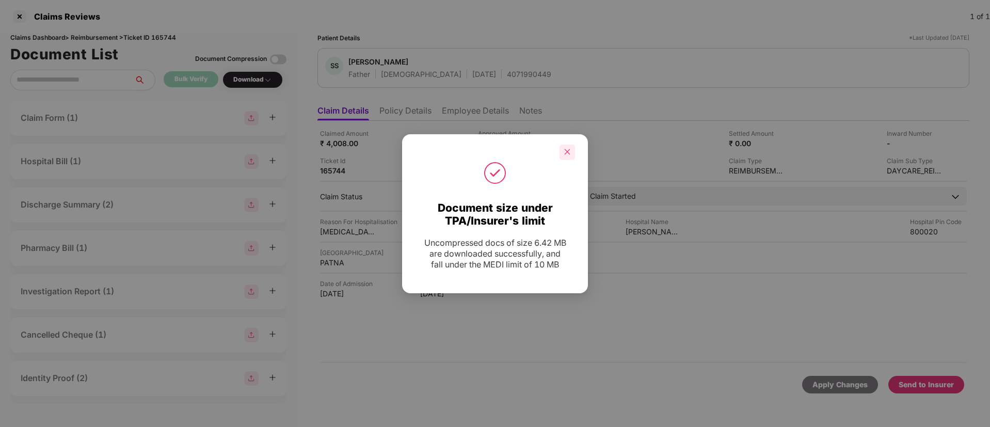
click at [561, 153] on div at bounding box center [567, 152] width 15 height 15
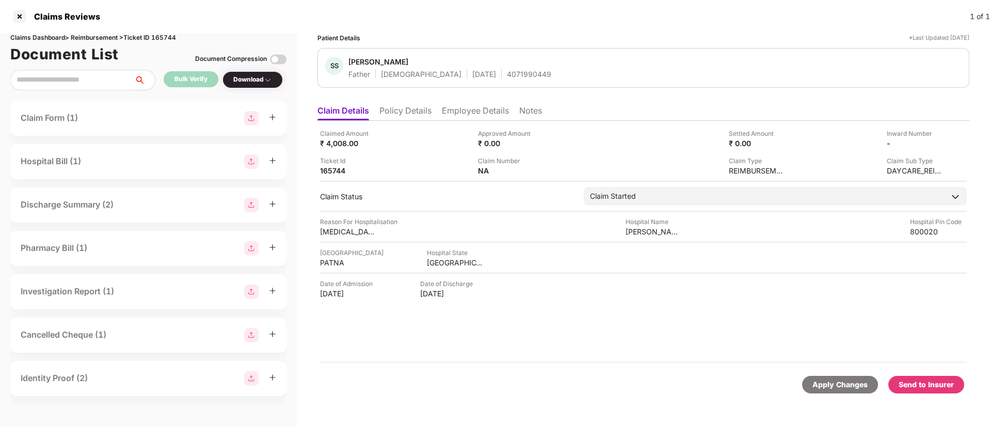
click at [946, 384] on div "Send to Insurer" at bounding box center [926, 384] width 55 height 11
click at [401, 112] on li "Policy Details" at bounding box center [405, 112] width 52 height 15
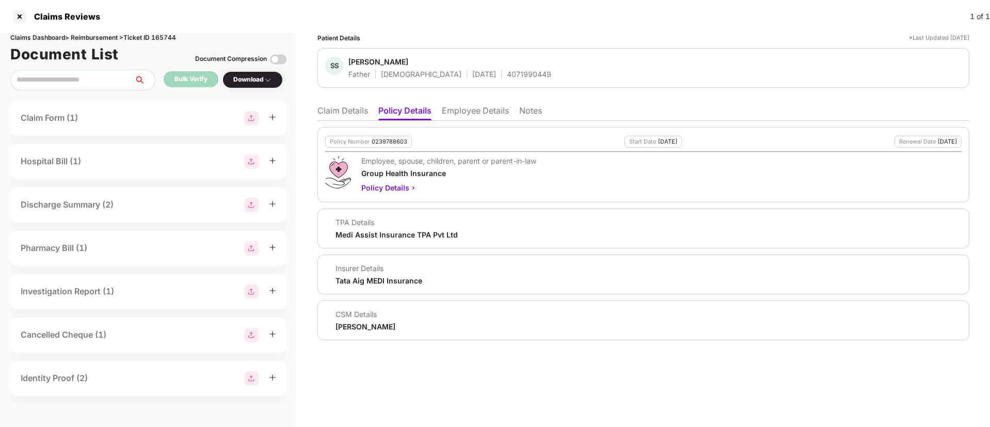
click at [451, 112] on li "Employee Details" at bounding box center [475, 112] width 67 height 15
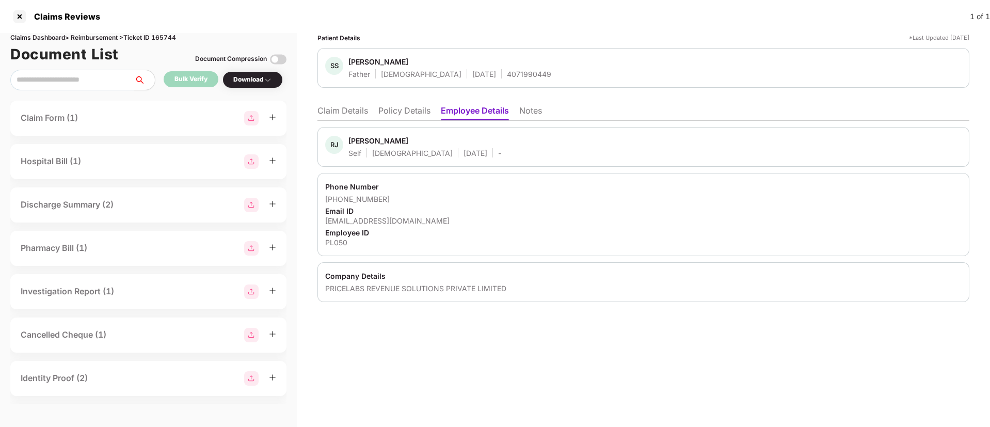
click at [351, 106] on li "Claim Details" at bounding box center [343, 112] width 51 height 15
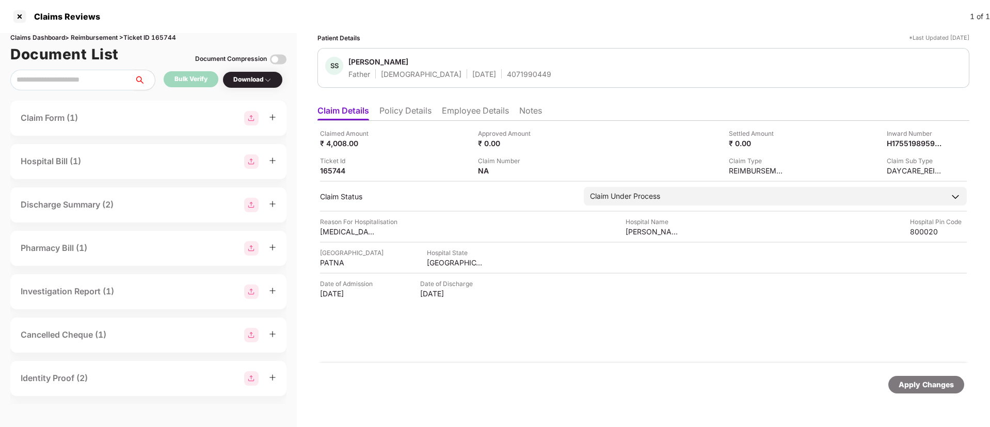
click at [467, 113] on li "Employee Details" at bounding box center [475, 112] width 67 height 15
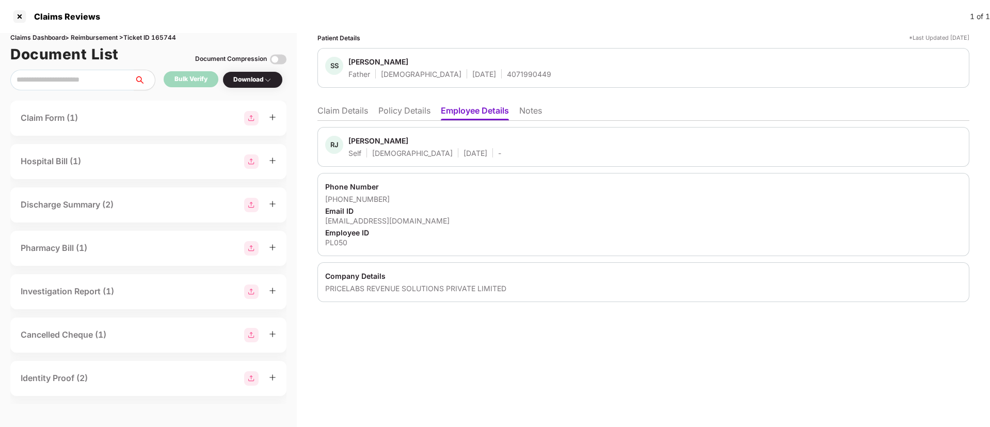
click at [353, 113] on li "Claim Details" at bounding box center [343, 112] width 51 height 15
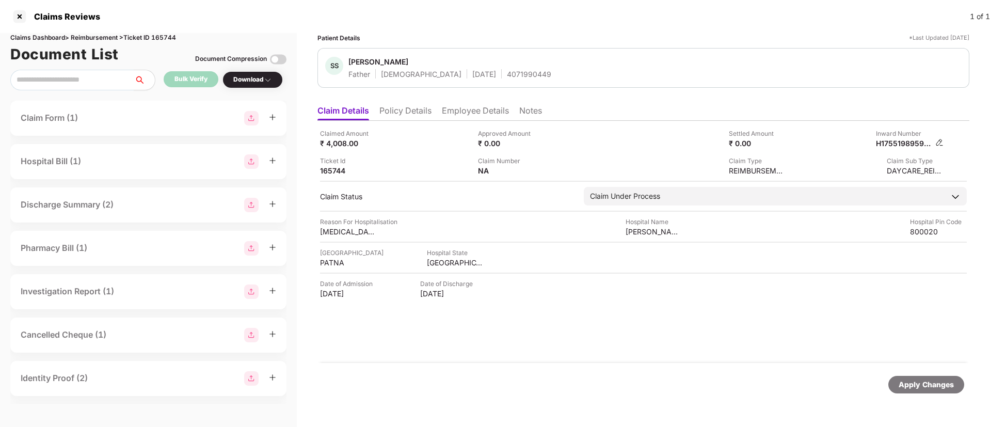
click at [939, 145] on img at bounding box center [940, 142] width 8 height 8
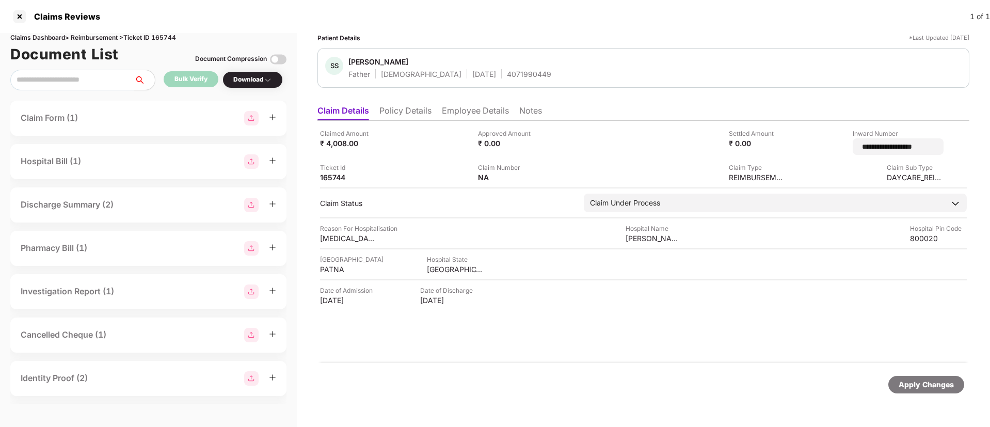
drag, startPoint x: 927, startPoint y: 148, endPoint x: 816, endPoint y: 147, distance: 111.0
click at [816, 147] on div "**********" at bounding box center [869, 142] width 150 height 26
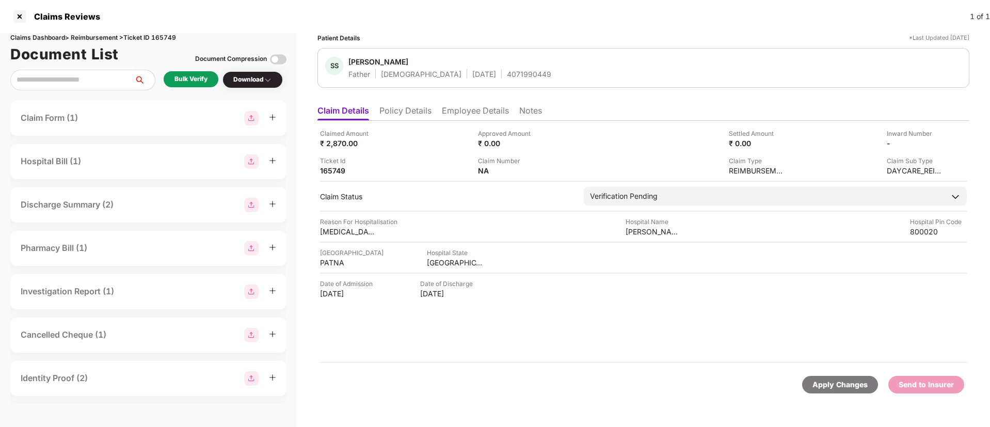
click at [405, 114] on li "Policy Details" at bounding box center [405, 112] width 52 height 15
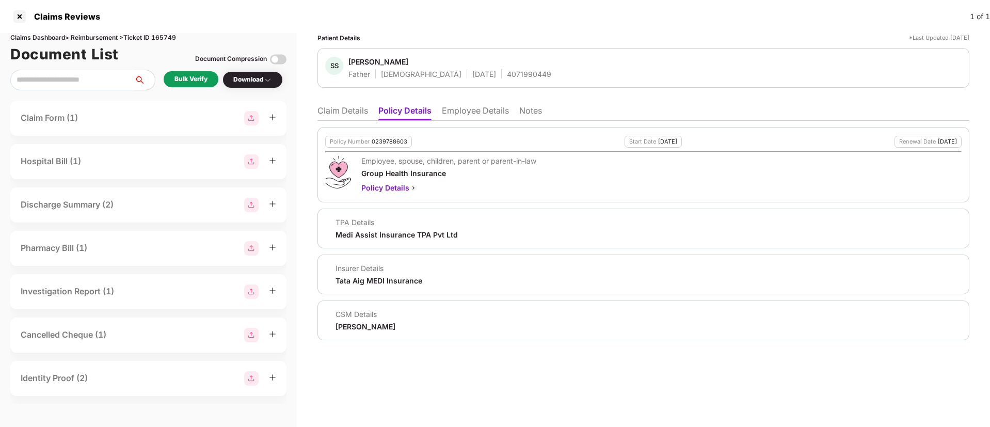
click at [477, 112] on li "Employee Details" at bounding box center [475, 112] width 67 height 15
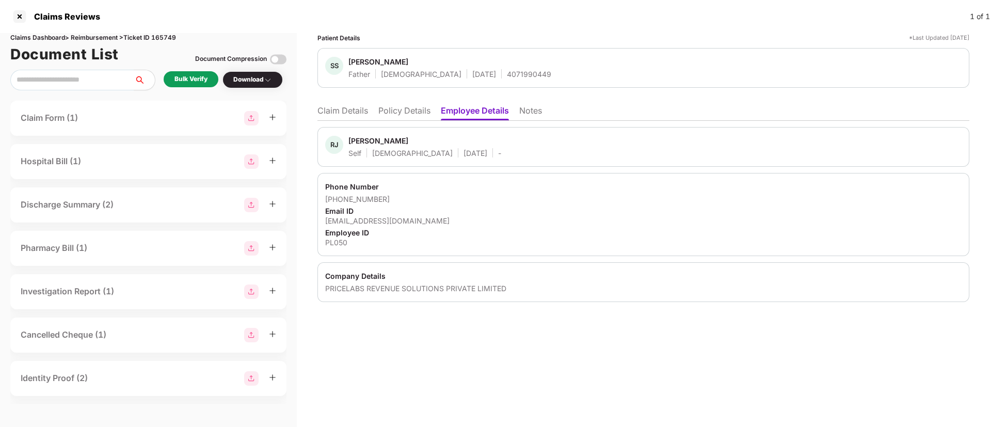
click at [353, 112] on li "Claim Details" at bounding box center [343, 112] width 51 height 15
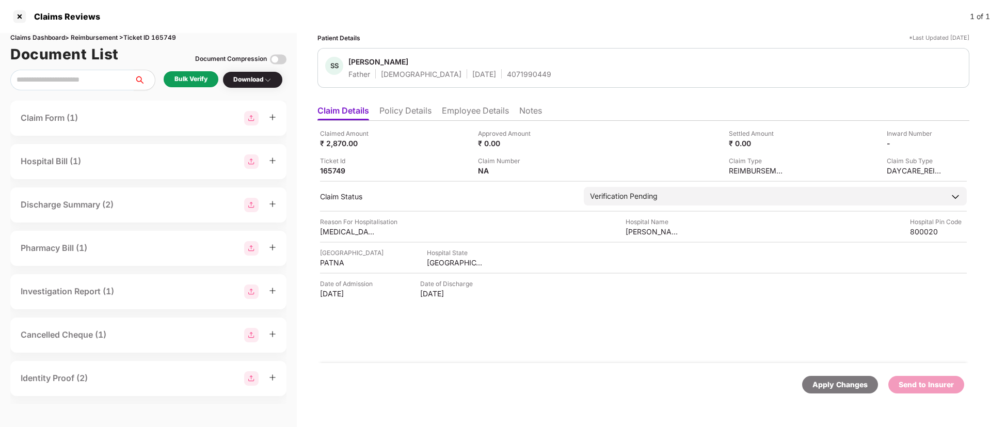
click at [198, 79] on div "Bulk Verify" at bounding box center [191, 79] width 33 height 10
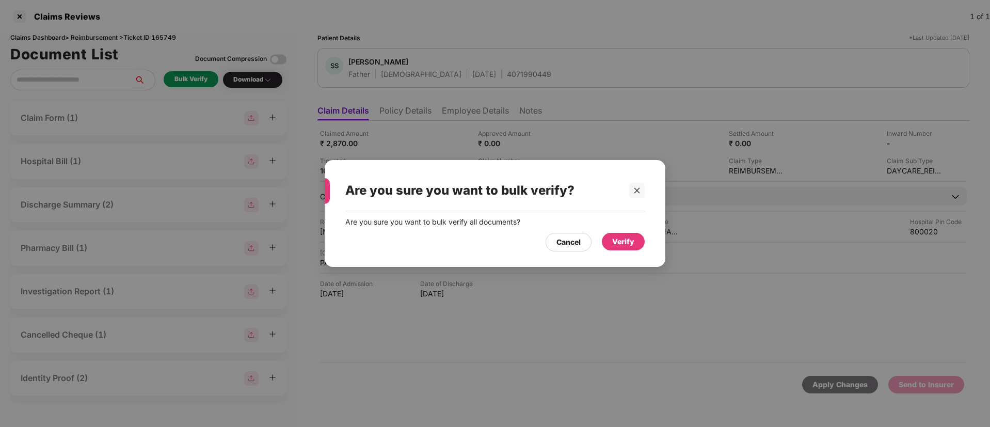
click at [617, 241] on div "Verify" at bounding box center [623, 241] width 22 height 11
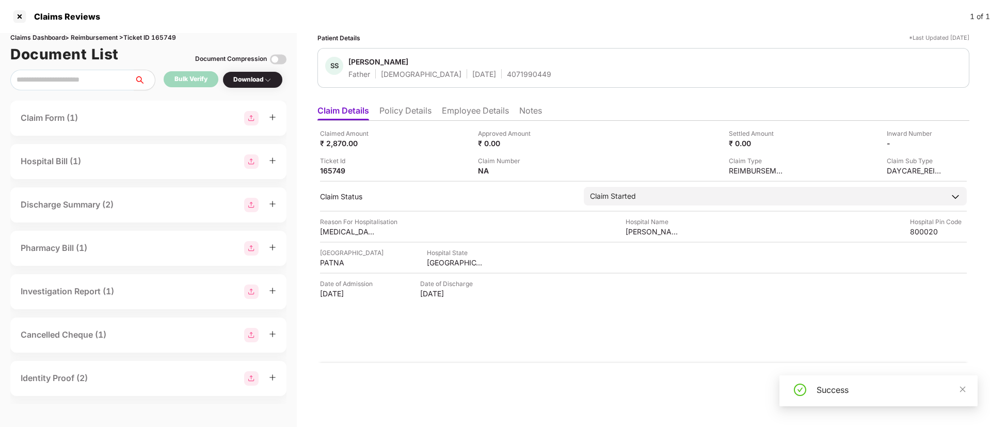
click at [259, 81] on div "Download" at bounding box center [252, 80] width 39 height 10
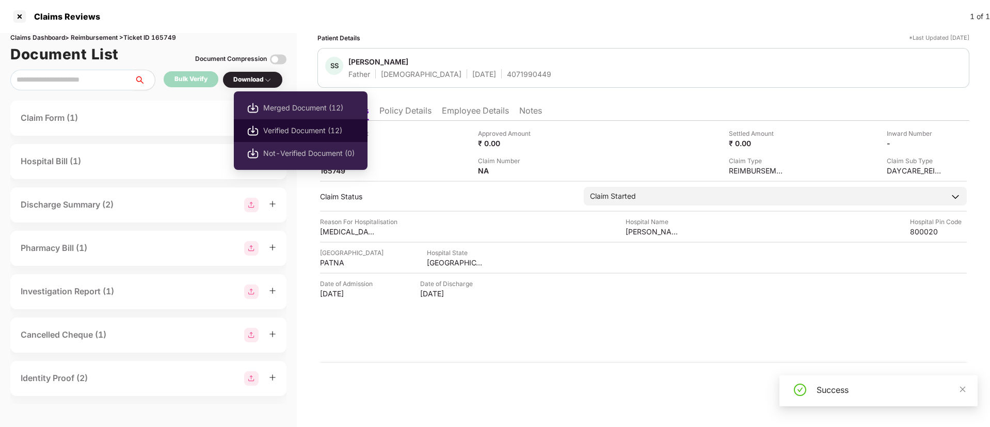
click at [296, 132] on span "Verified Document (12)" at bounding box center [308, 130] width 91 height 11
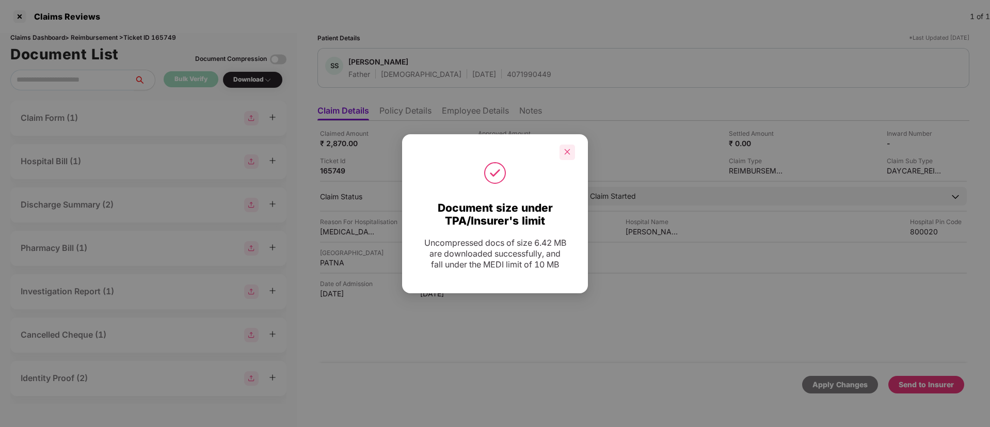
click at [567, 150] on icon "close" at bounding box center [567, 151] width 7 height 7
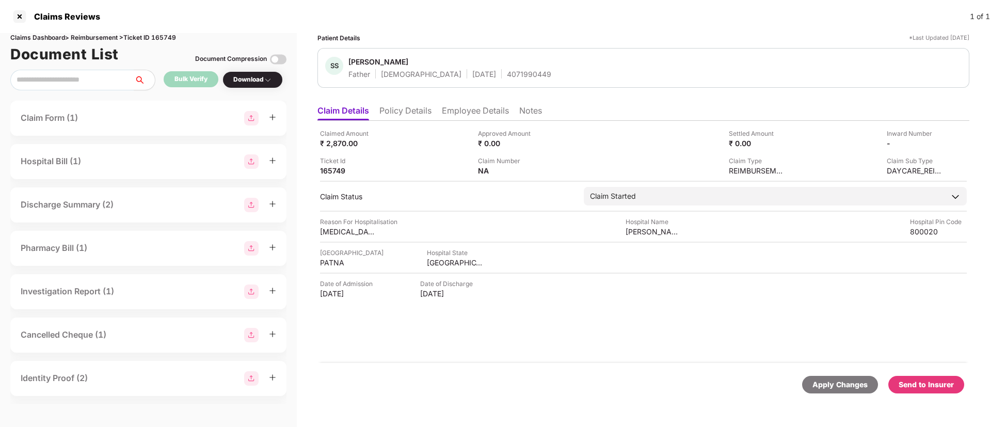
click at [930, 384] on div "Send to Insurer" at bounding box center [926, 384] width 55 height 11
click at [936, 140] on img at bounding box center [940, 142] width 8 height 8
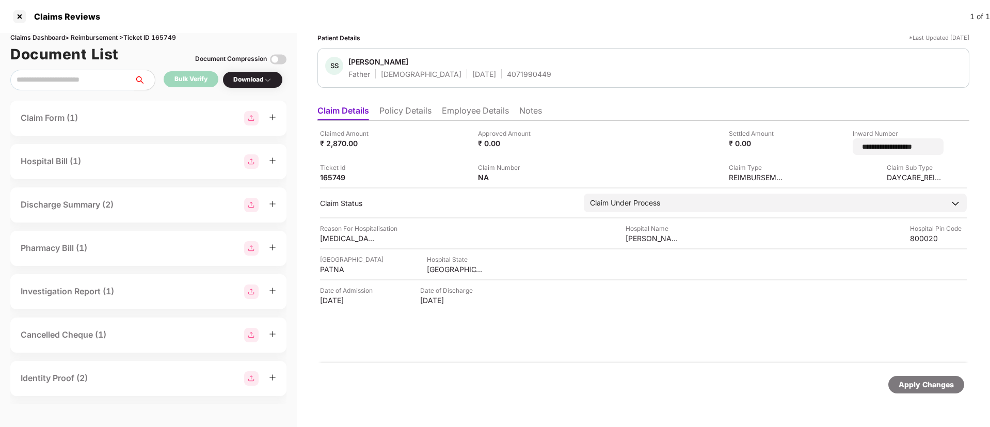
drag, startPoint x: 926, startPoint y: 146, endPoint x: 817, endPoint y: 146, distance: 108.4
click at [817, 146] on div "**********" at bounding box center [869, 142] width 150 height 26
